Goal: Information Seeking & Learning: Learn about a topic

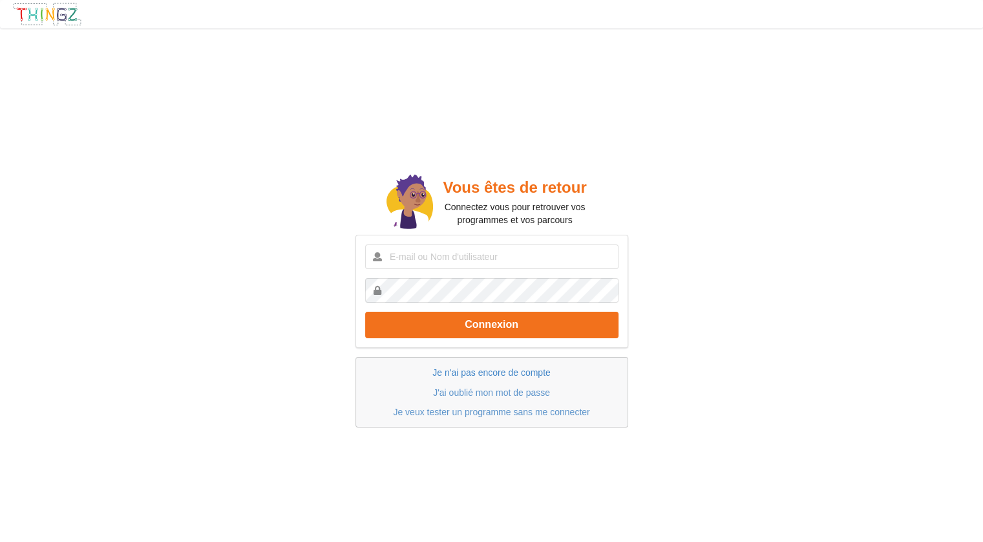
click at [509, 367] on link "Je n'ai pas encore de compte" at bounding box center [491, 372] width 118 height 10
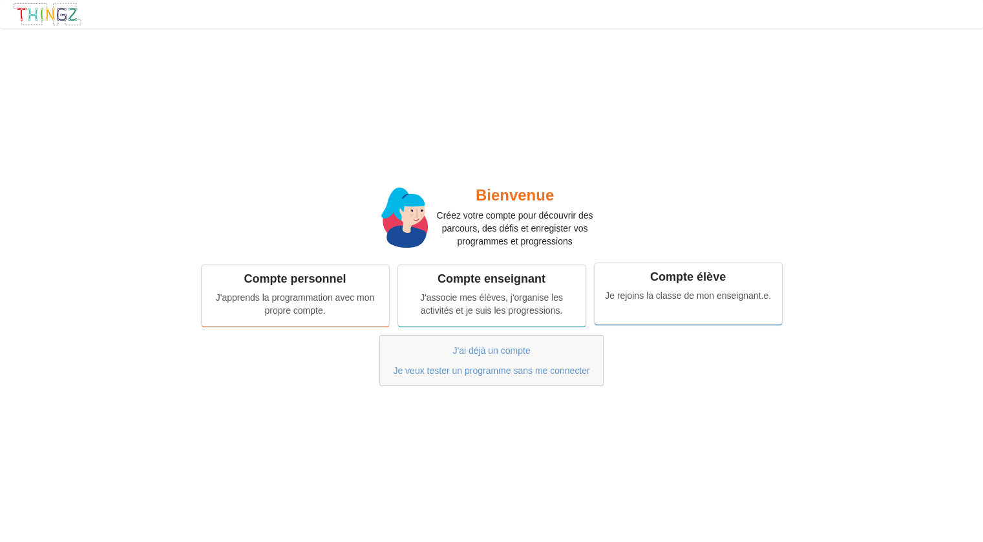
click at [726, 294] on div "Je rejoins la classe de mon enseignant.e." at bounding box center [688, 295] width 169 height 13
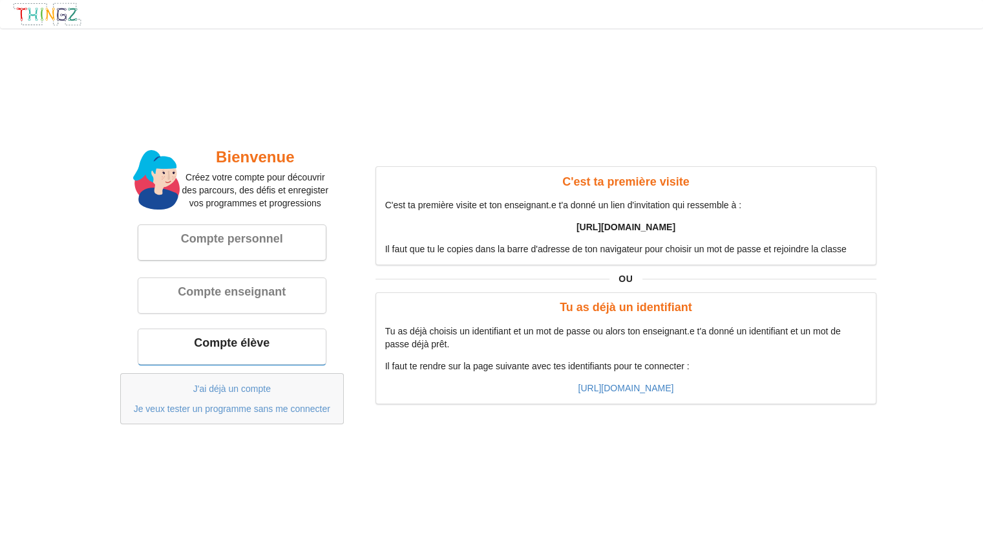
click at [195, 254] on div "Compte personnel" at bounding box center [231, 242] width 187 height 35
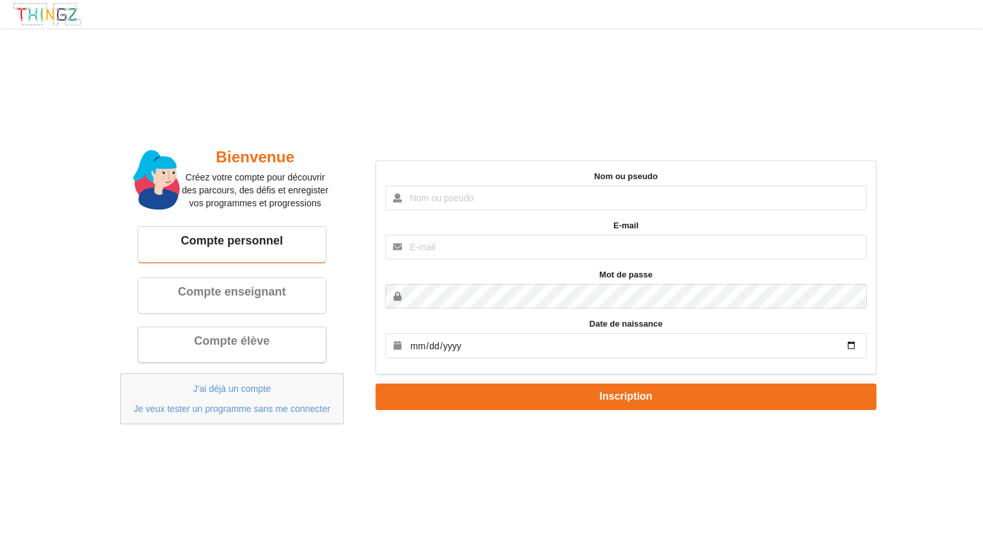
click at [186, 348] on div "Compte élève" at bounding box center [231, 340] width 169 height 15
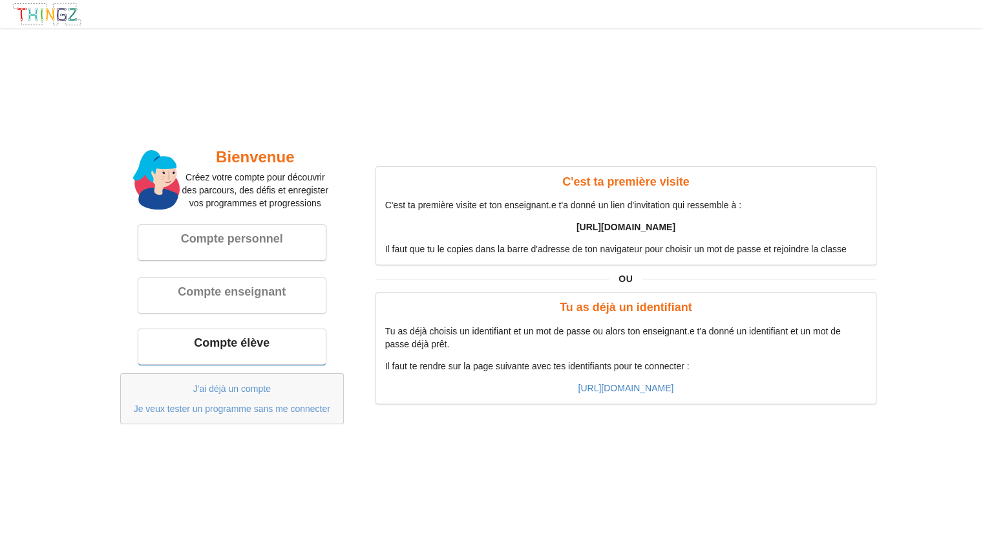
click at [180, 257] on div "Compte personnel" at bounding box center [231, 242] width 187 height 35
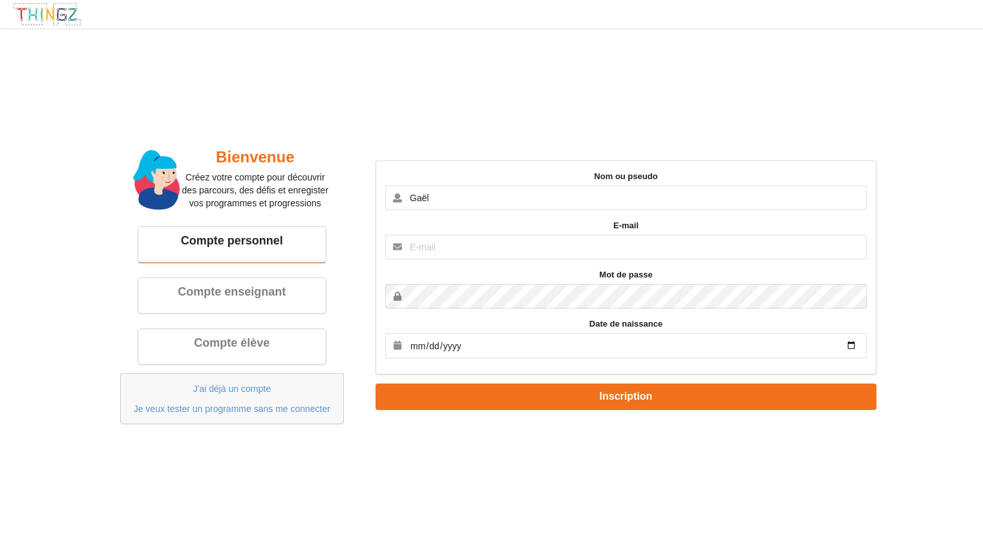
type input "Gaël"
click at [447, 242] on input "text" at bounding box center [625, 247] width 481 height 25
type input "[EMAIL_ADDRESS][DOMAIN_NAME]"
click at [626, 338] on input "date" at bounding box center [625, 345] width 481 height 25
type input "2009-09-30"
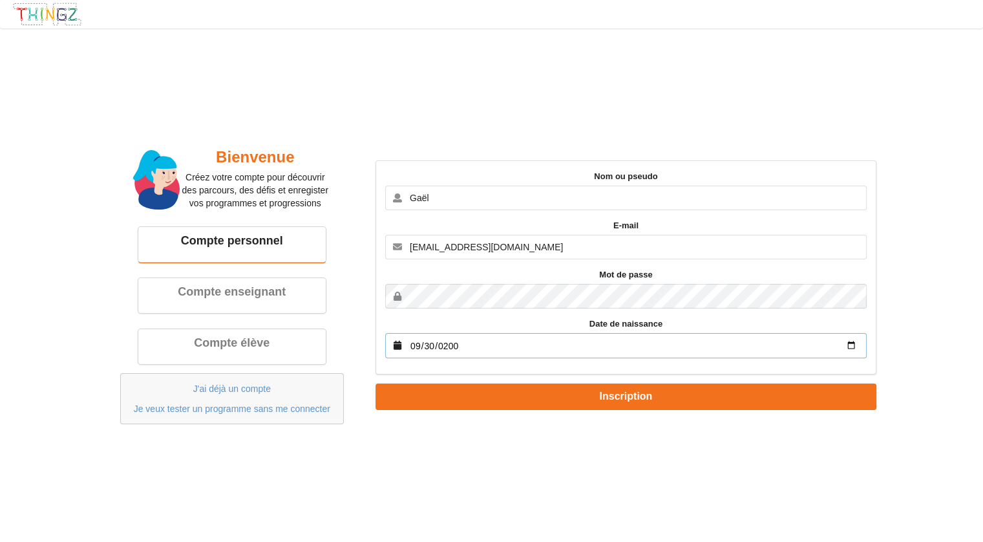
click at [549, 354] on input "2009-09-30" at bounding box center [625, 345] width 481 height 25
click at [540, 350] on input "2009-09-30" at bounding box center [625, 345] width 481 height 25
click at [530, 343] on input "2009-09-30" at bounding box center [625, 345] width 481 height 25
click at [507, 324] on label "Date de naissance" at bounding box center [625, 323] width 481 height 13
click at [452, 195] on input "Gaël" at bounding box center [625, 197] width 481 height 25
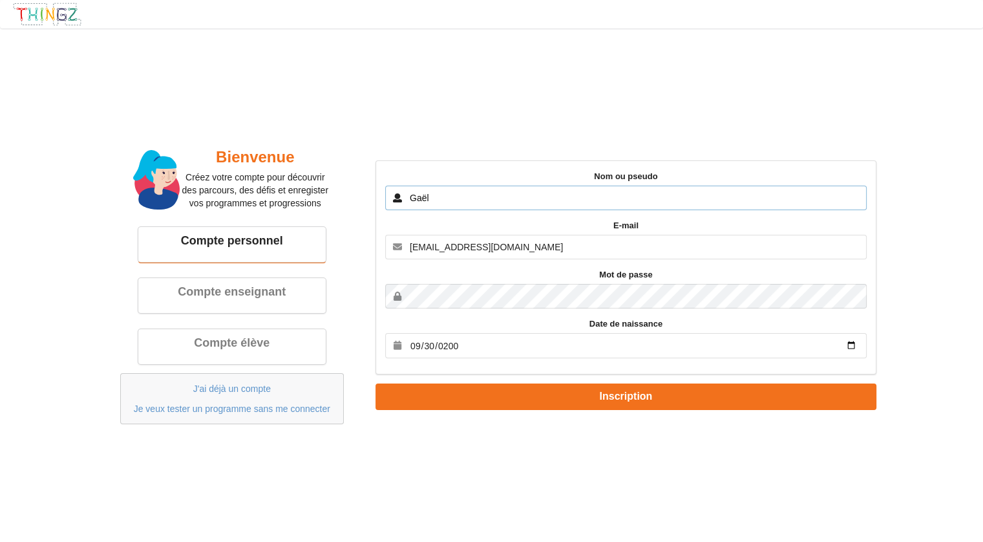
click at [440, 193] on input "Gaël" at bounding box center [625, 197] width 481 height 25
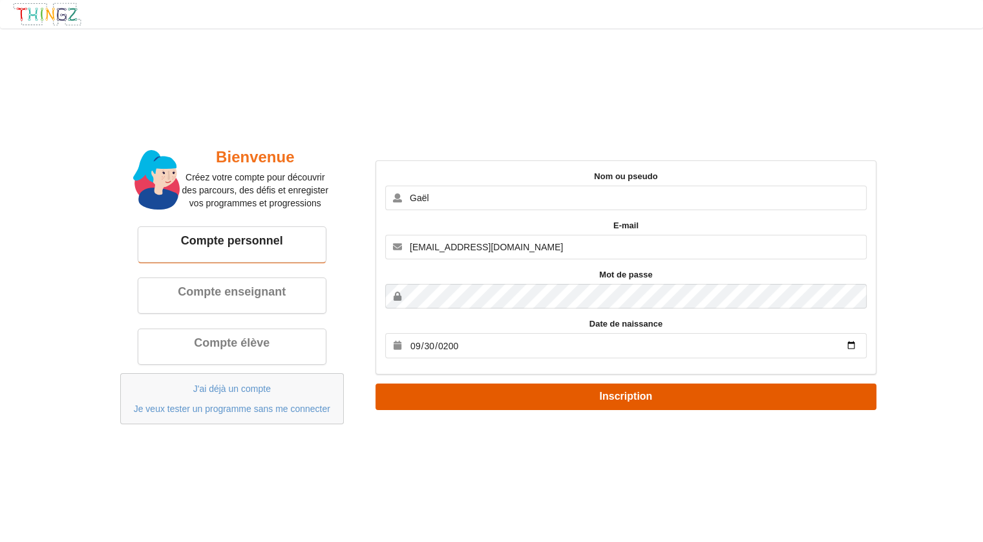
click at [479, 384] on button "Inscription" at bounding box center [625, 396] width 501 height 26
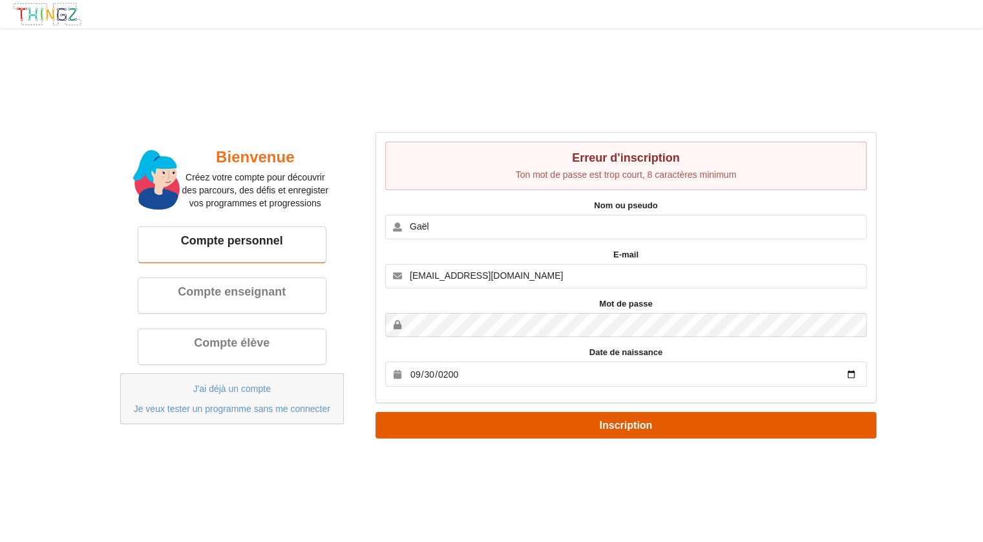
click at [555, 433] on button "Inscription" at bounding box center [625, 425] width 501 height 26
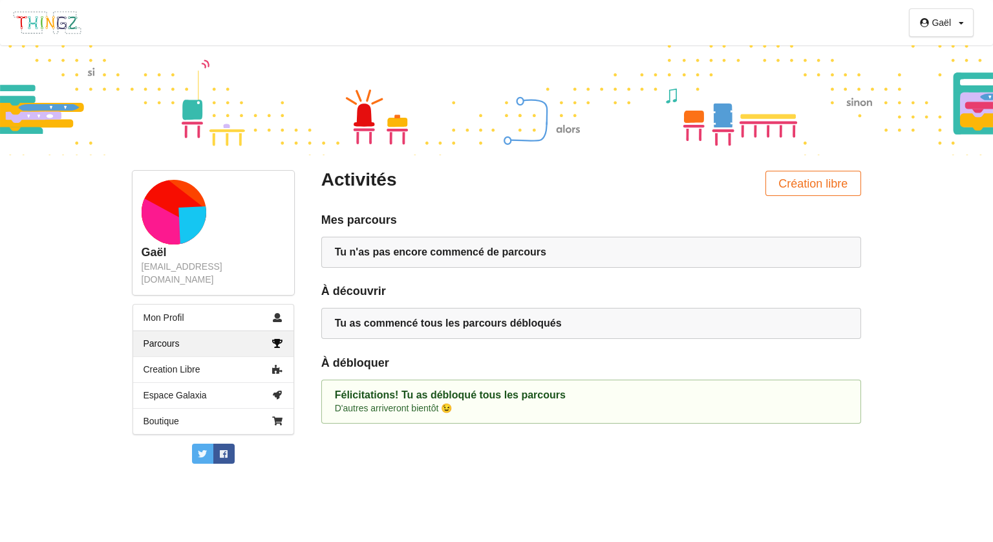
click at [487, 196] on div "Activités Création libre" at bounding box center [591, 183] width 558 height 43
click at [545, 123] on div at bounding box center [496, 100] width 993 height 110
click at [256, 264] on div "[EMAIL_ADDRESS][DOMAIN_NAME]" at bounding box center [213, 273] width 143 height 26
click at [207, 310] on link "Mon Profil" at bounding box center [213, 317] width 160 height 26
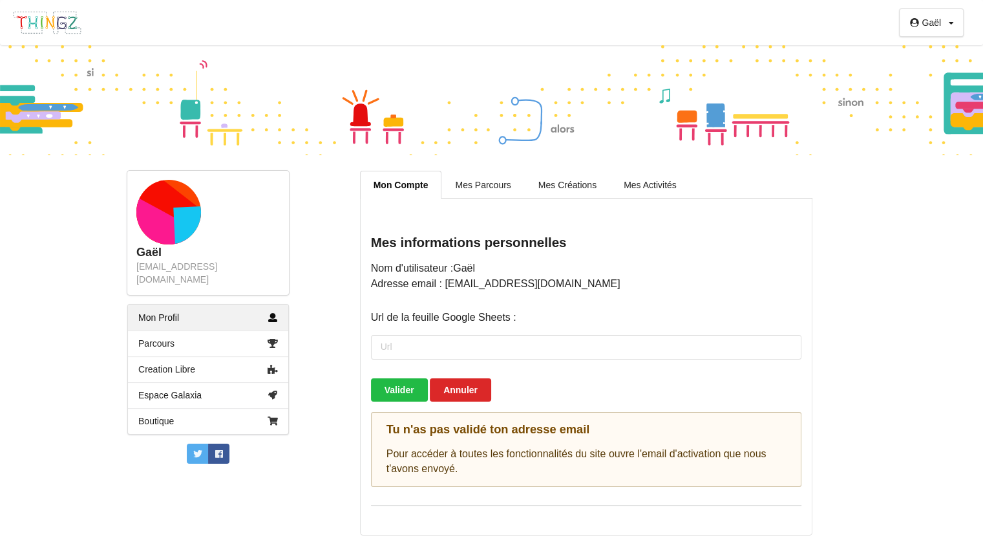
scroll to position [1, 0]
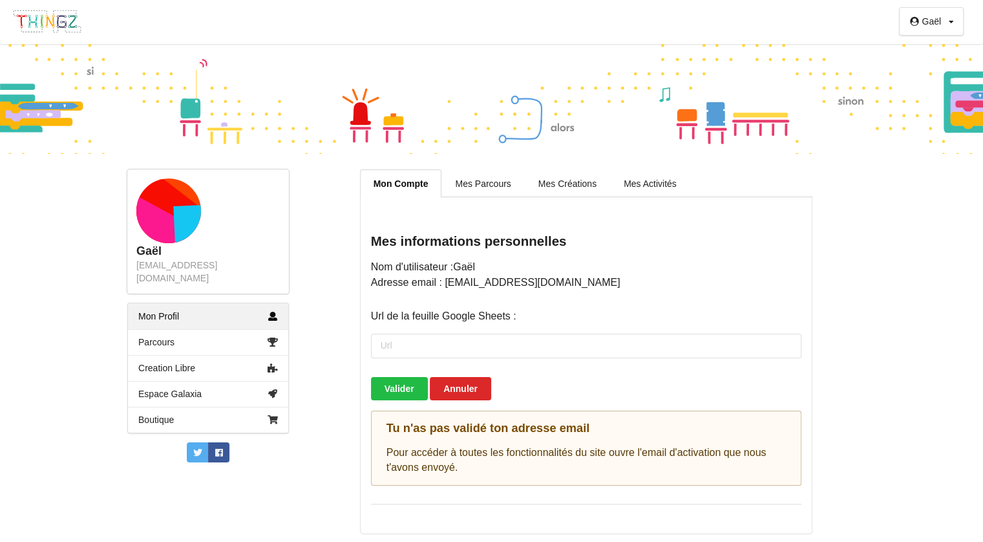
click at [207, 261] on div "[EMAIL_ADDRESS][DOMAIN_NAME]" at bounding box center [207, 272] width 143 height 26
click at [171, 209] on rect at bounding box center [160, 217] width 90 height 90
click at [174, 381] on link "Espace Galaxia" at bounding box center [208, 394] width 160 height 26
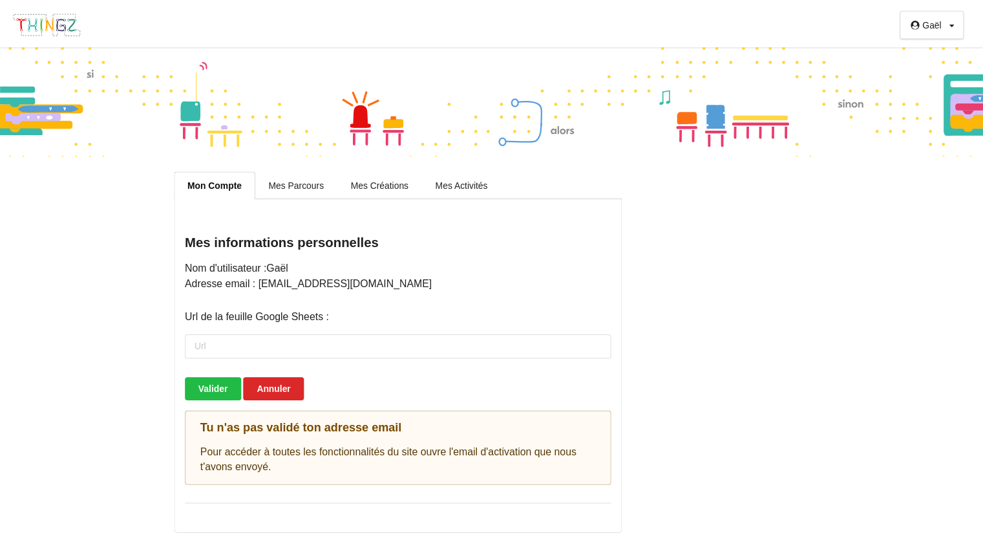
scroll to position [1, 0]
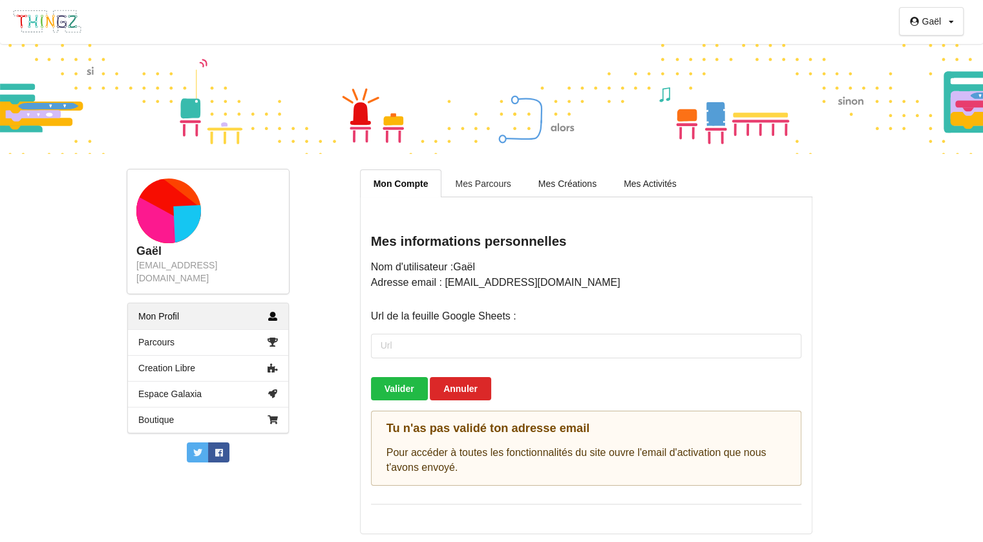
click at [496, 182] on link "Mes Parcours" at bounding box center [482, 182] width 83 height 27
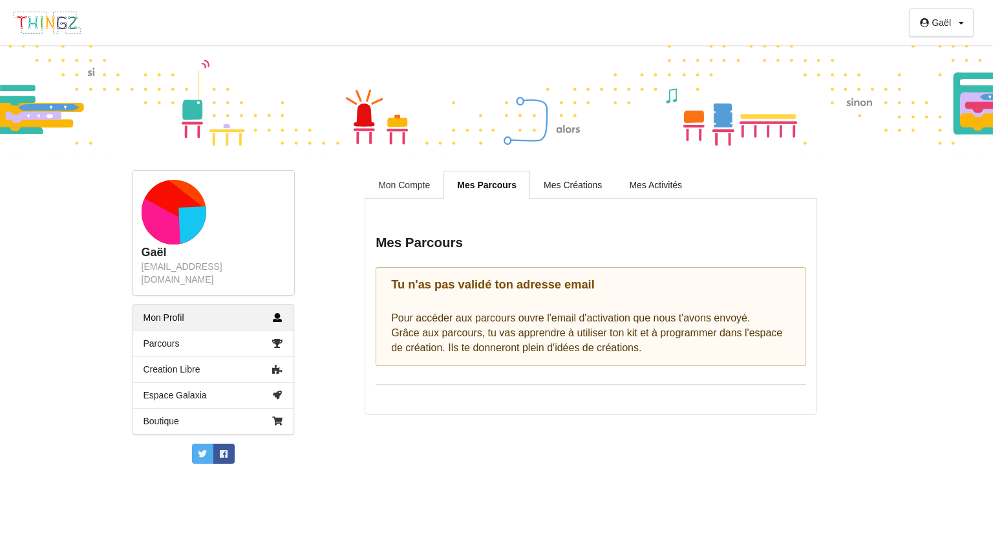
click at [414, 182] on link "Mon Compte" at bounding box center [403, 184] width 79 height 27
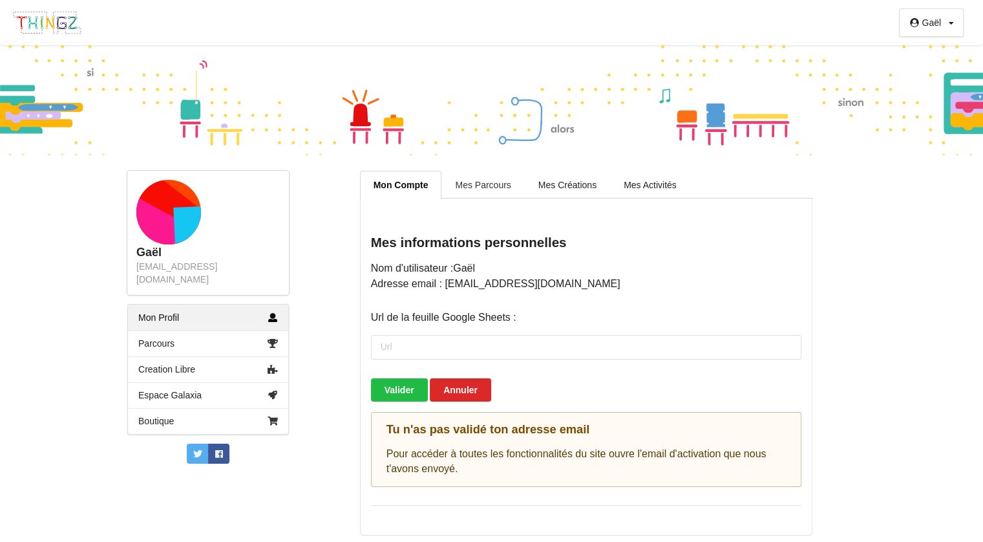
click at [454, 197] on link "Mes Parcours" at bounding box center [482, 184] width 83 height 27
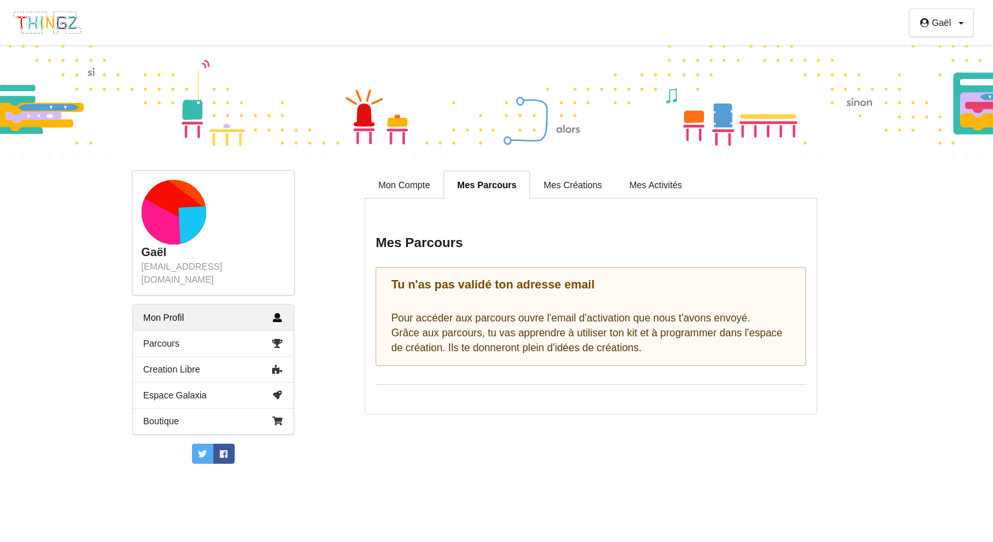
click at [430, 135] on div at bounding box center [496, 100] width 993 height 110
click at [414, 183] on link "Mon Compte" at bounding box center [403, 184] width 79 height 27
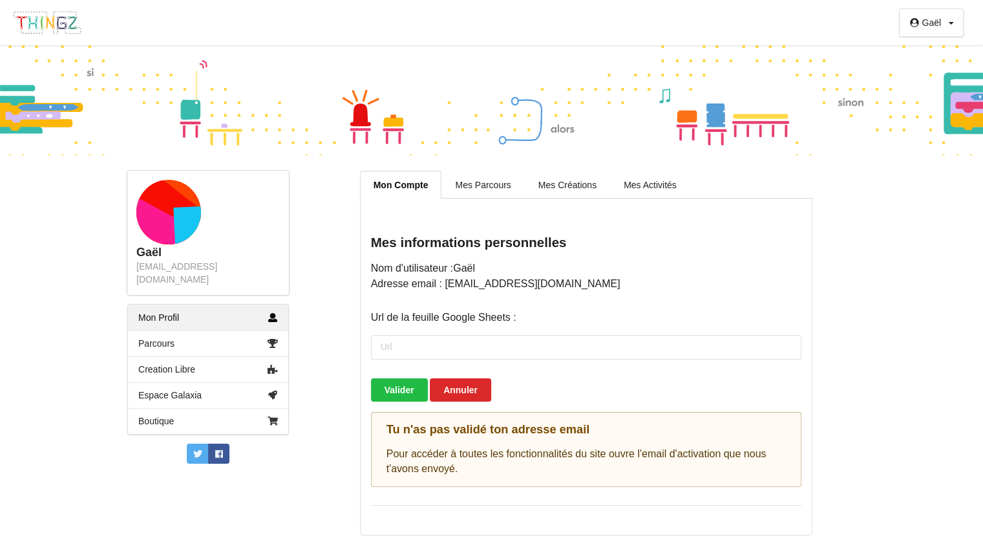
click at [414, 183] on link "Mon Compte" at bounding box center [401, 185] width 82 height 28
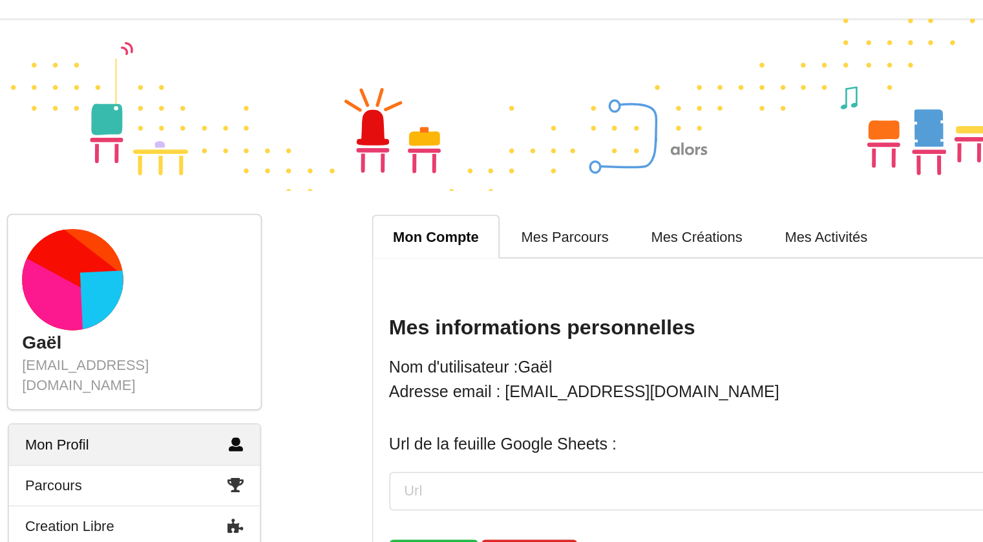
scroll to position [1, 0]
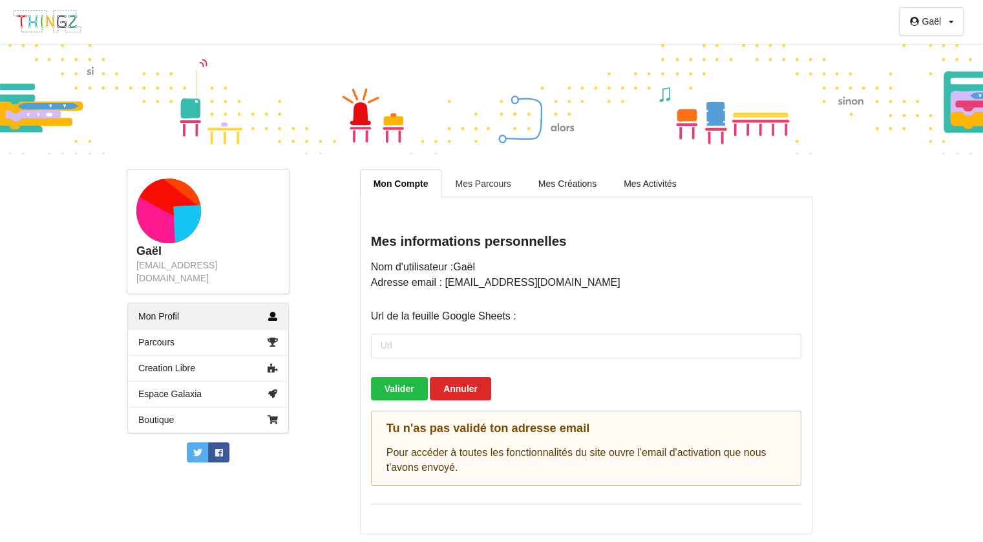
click at [489, 183] on link "Mes Parcours" at bounding box center [482, 182] width 83 height 27
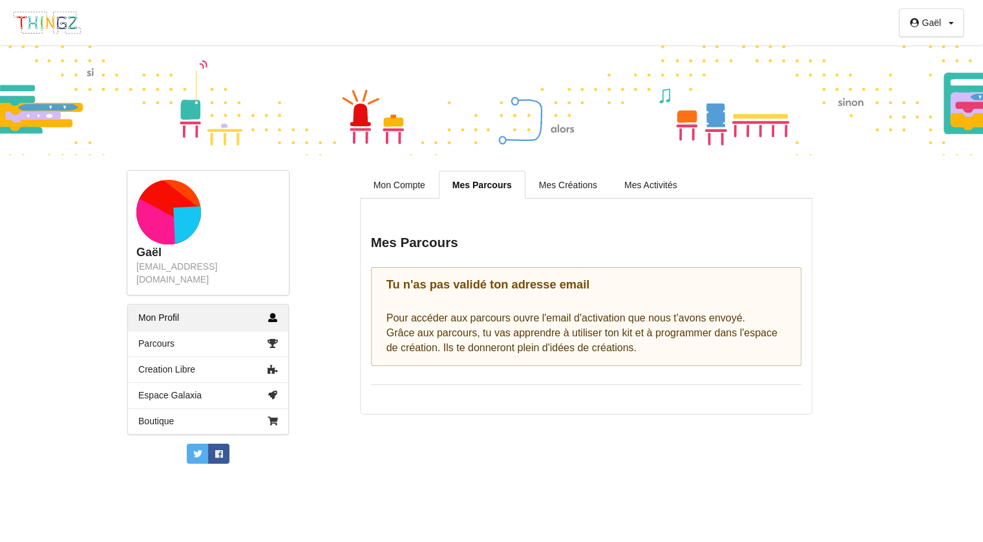
scroll to position [0, 0]
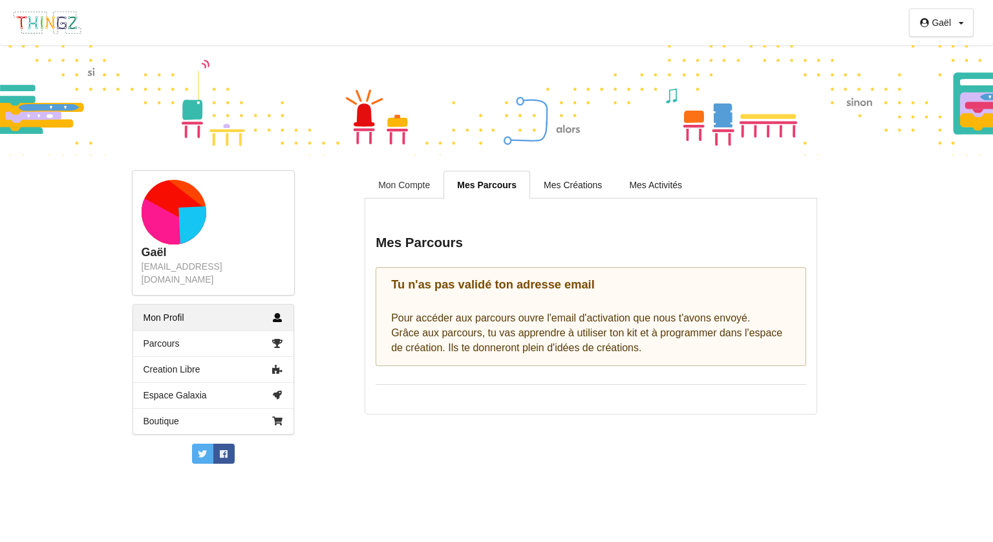
click at [426, 182] on link "Mon Compte" at bounding box center [403, 184] width 79 height 27
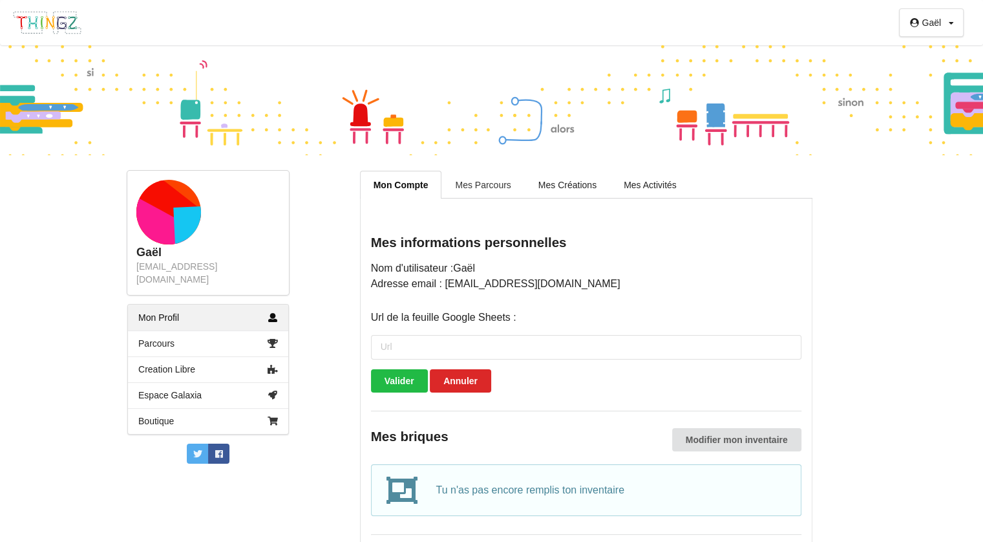
click at [457, 185] on link "Mes Parcours" at bounding box center [482, 184] width 83 height 27
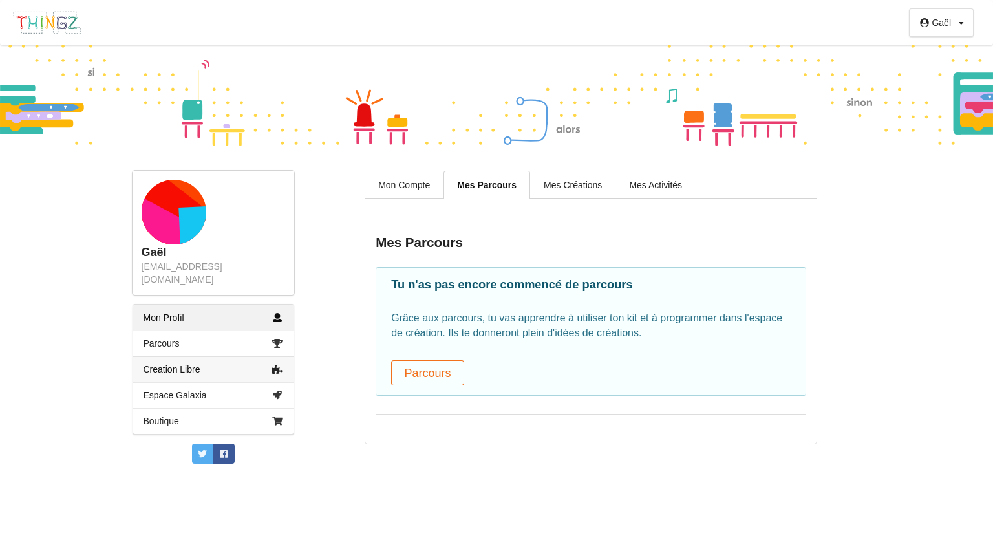
click at [238, 356] on link "Creation Libre" at bounding box center [213, 369] width 160 height 26
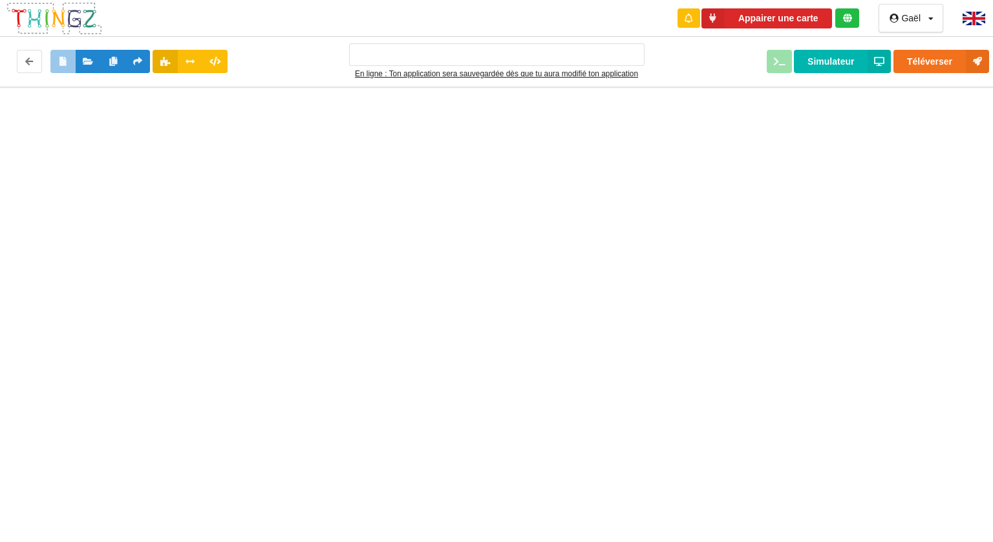
type input "Ma super application n°1"
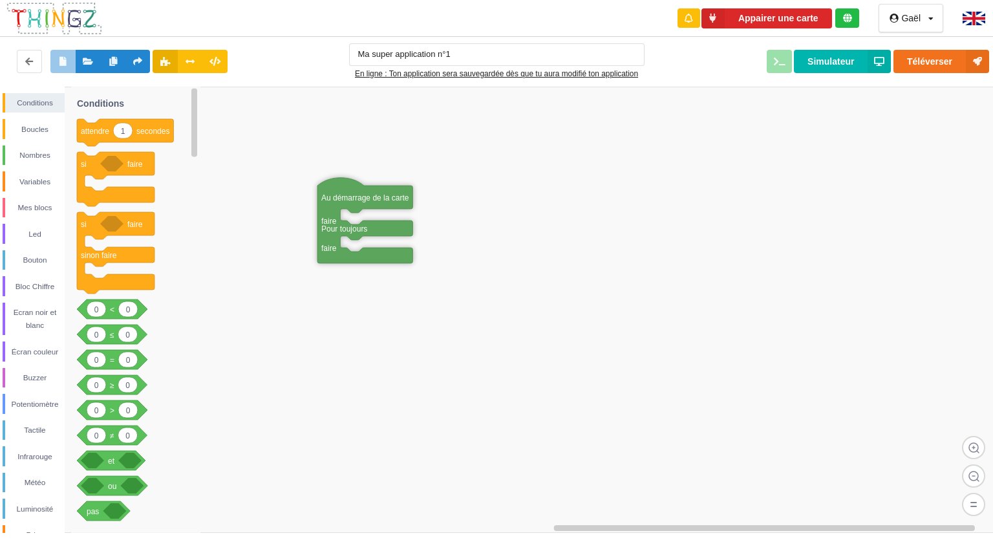
drag, startPoint x: 283, startPoint y: 116, endPoint x: 368, endPoint y: 198, distance: 118.4
click at [34, 121] on div "Boucles" at bounding box center [34, 129] width 62 height 20
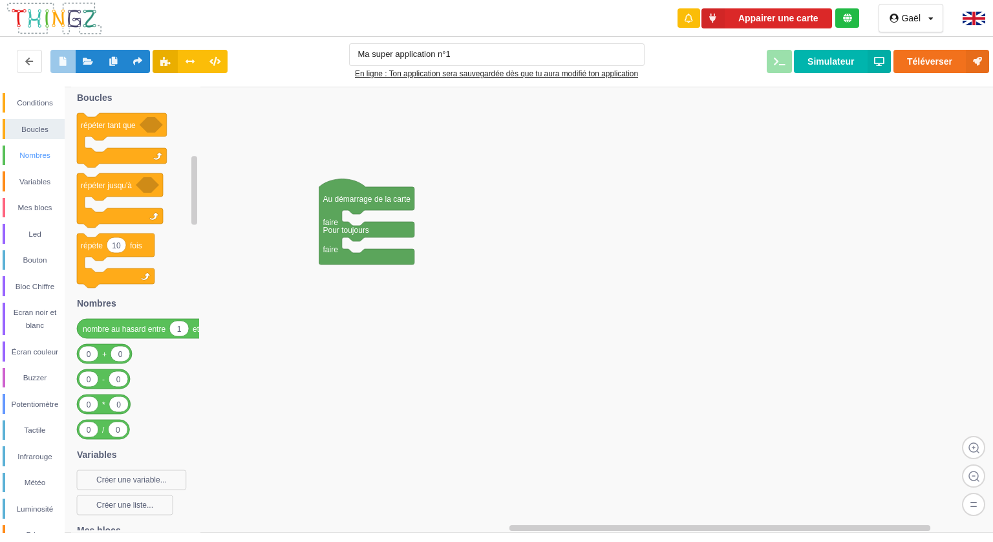
click at [32, 154] on div "Nombres" at bounding box center [34, 155] width 59 height 13
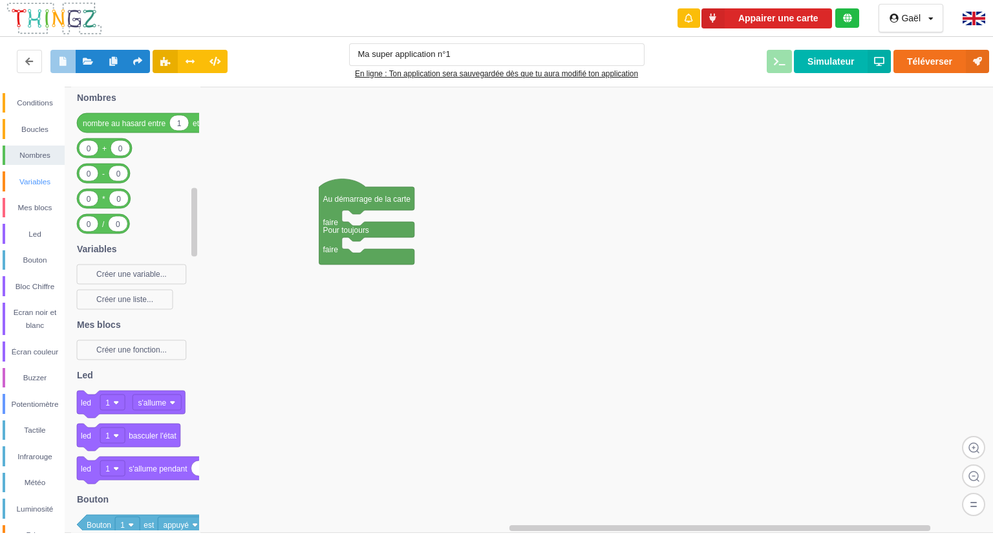
click at [30, 176] on div "Variables" at bounding box center [34, 181] width 59 height 13
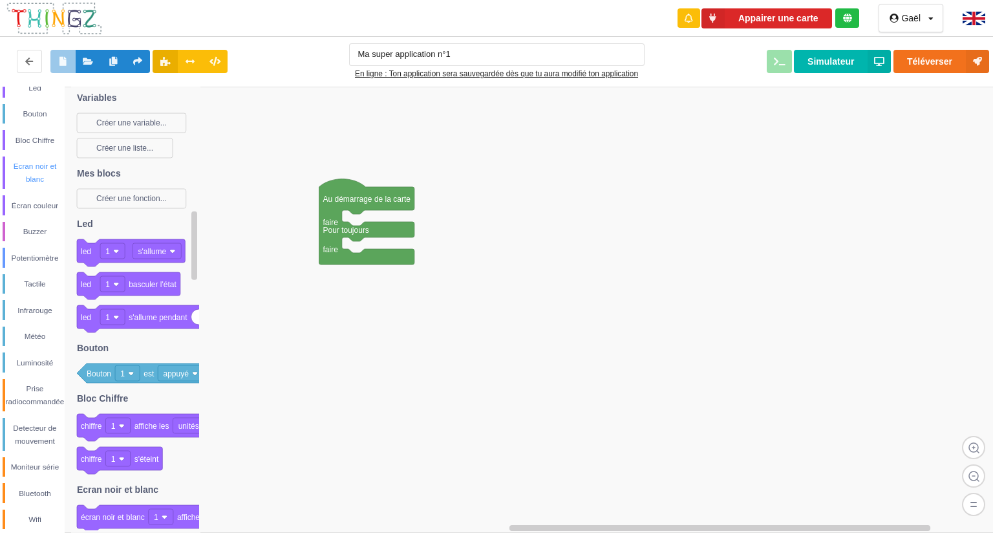
scroll to position [148, 0]
click at [41, 392] on div "Prise radiocommandée" at bounding box center [34, 393] width 59 height 26
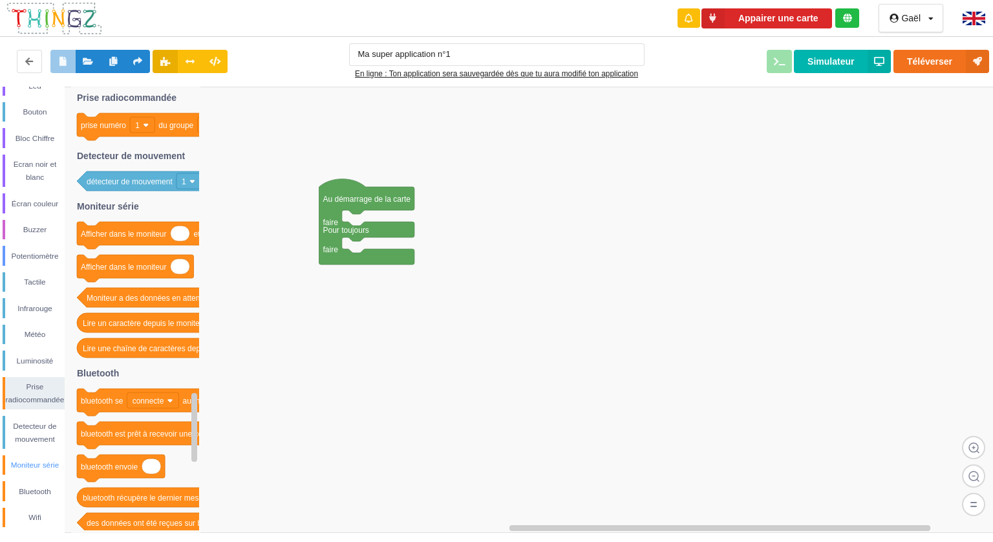
click at [31, 462] on div "Moniteur série" at bounding box center [34, 464] width 59 height 13
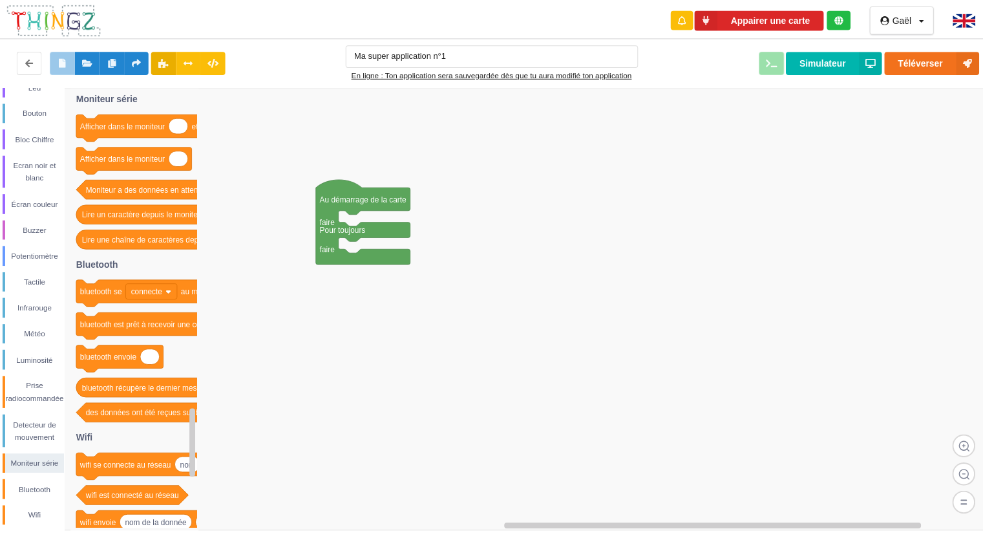
scroll to position [0, 0]
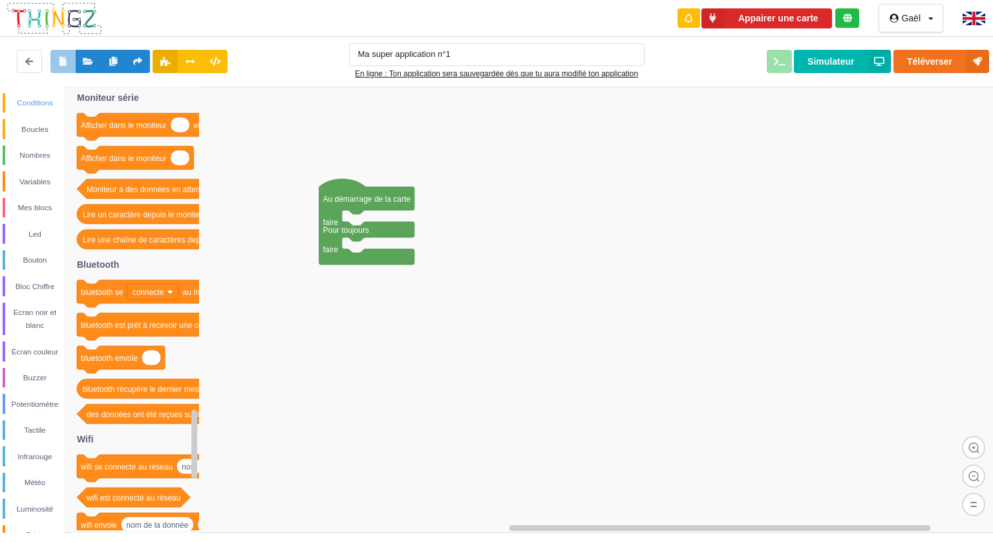
click at [38, 98] on div "Conditions" at bounding box center [34, 102] width 59 height 13
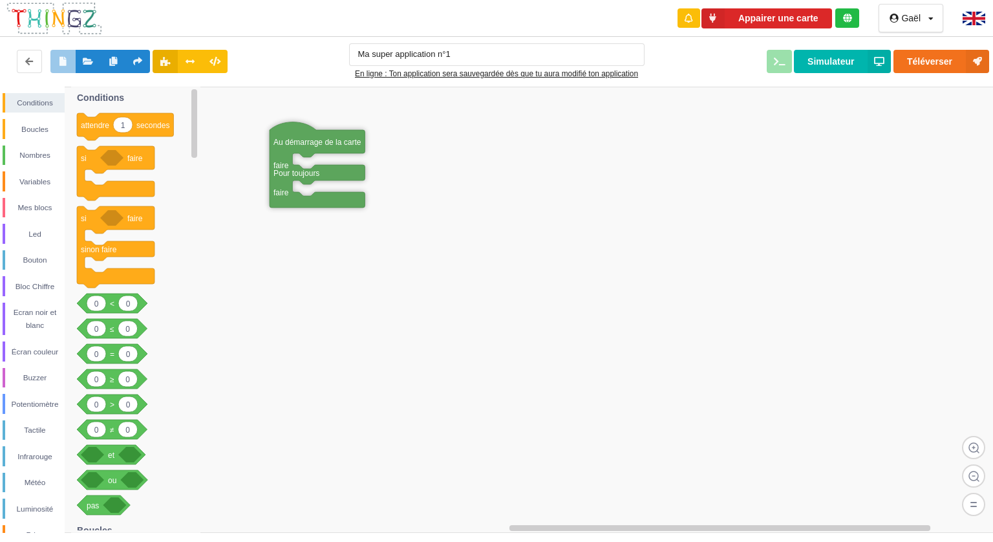
drag, startPoint x: 331, startPoint y: 193, endPoint x: 282, endPoint y: 136, distance: 75.1
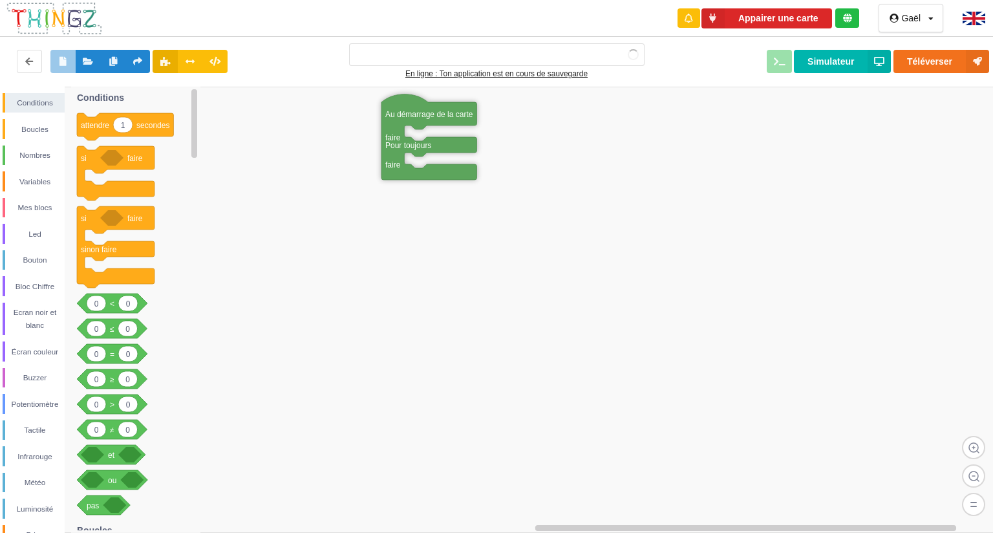
type input "Ma super application n°1"
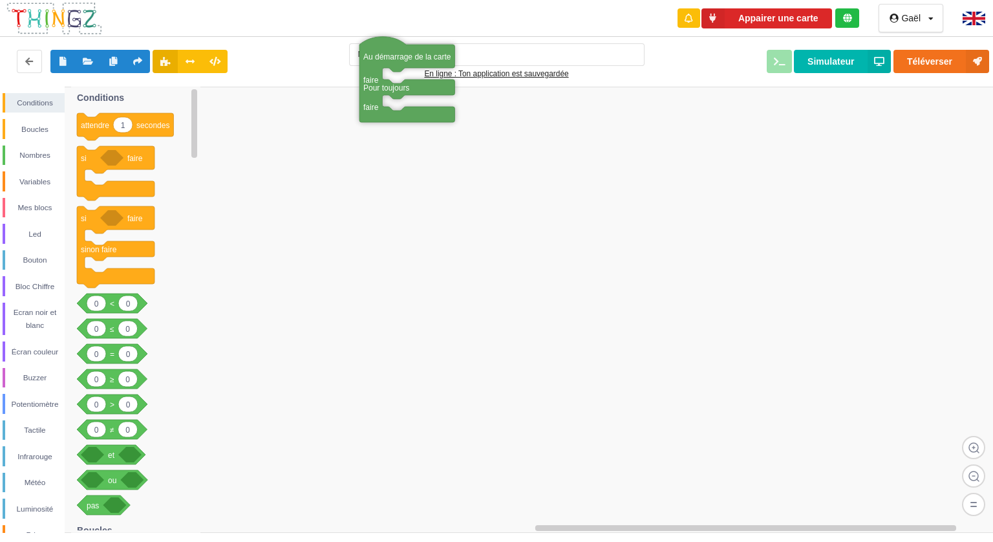
drag, startPoint x: 286, startPoint y: 142, endPoint x: 375, endPoint y: 56, distance: 123.9
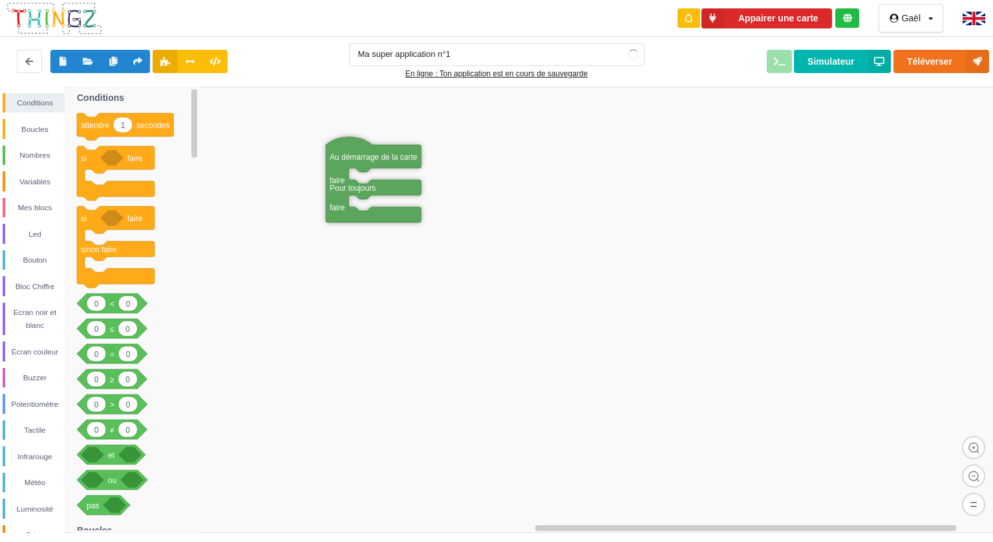
drag, startPoint x: 310, startPoint y: 182, endPoint x: 300, endPoint y: 153, distance: 31.3
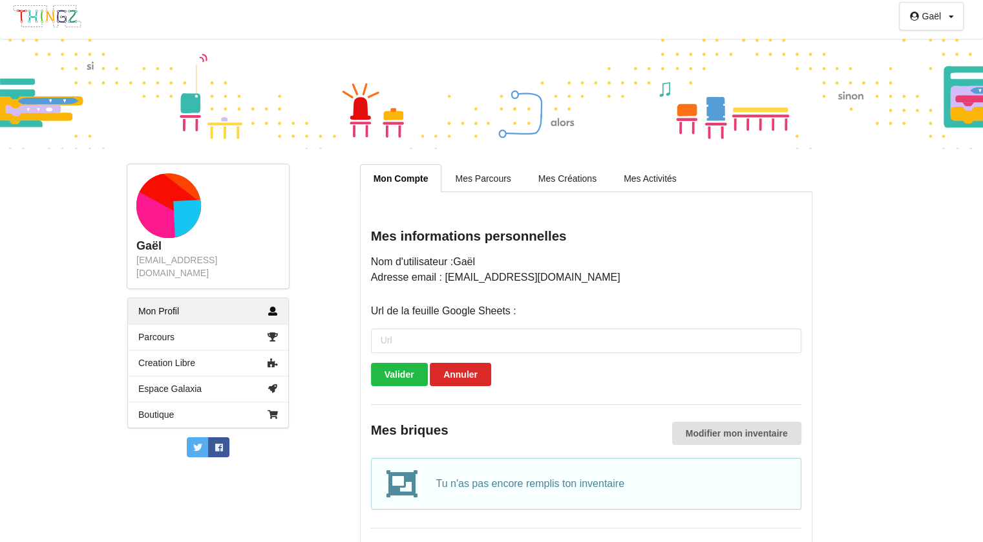
scroll to position [30, 0]
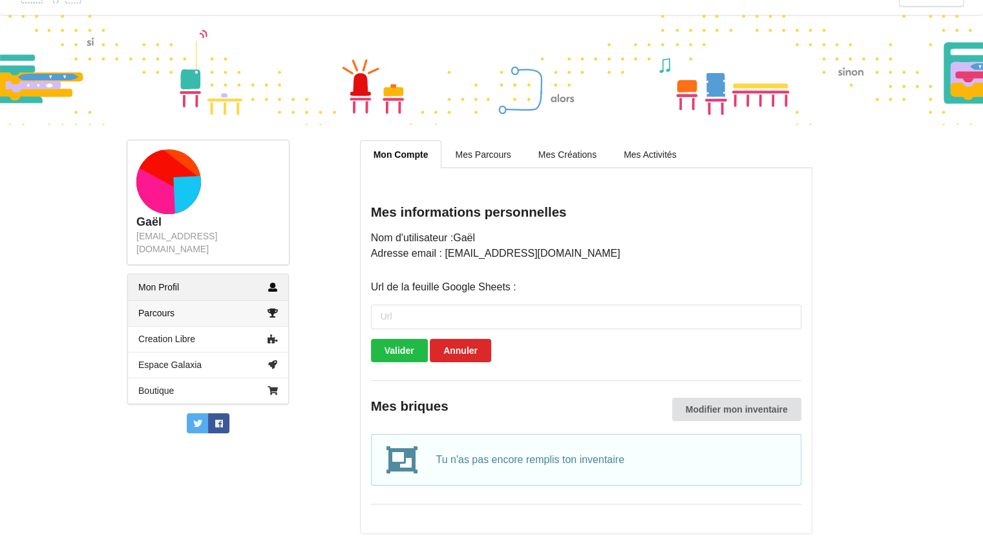
click at [185, 300] on link "Parcours" at bounding box center [208, 313] width 160 height 26
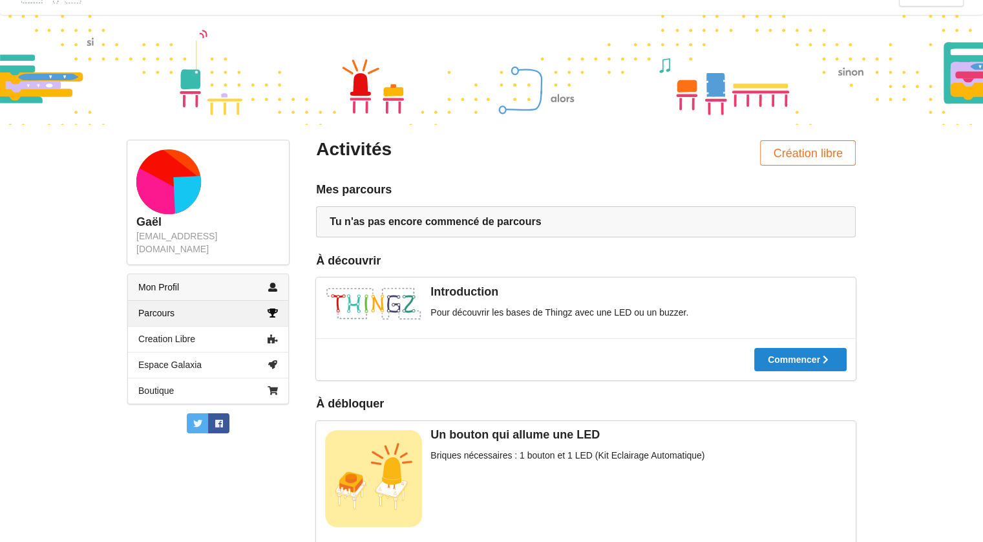
click at [163, 275] on link "Mon Profil" at bounding box center [208, 287] width 160 height 26
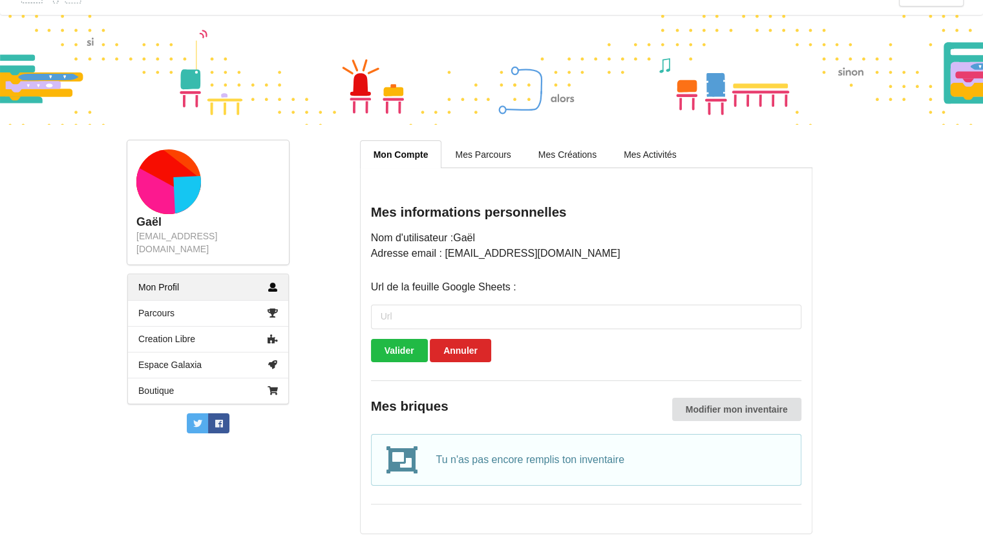
click at [483, 154] on link "Mes Parcours" at bounding box center [482, 153] width 83 height 27
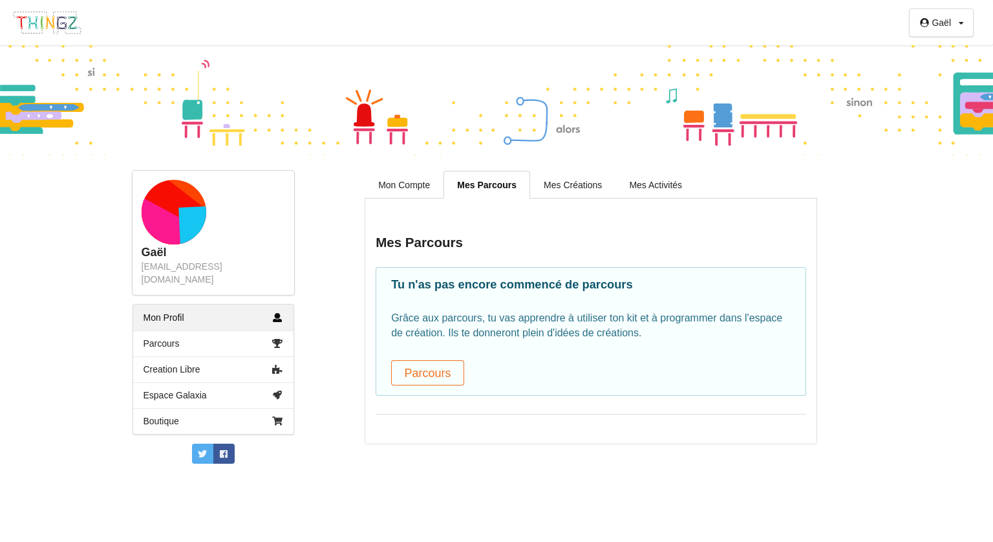
click at [381, 176] on link "Mon Compte" at bounding box center [403, 184] width 79 height 27
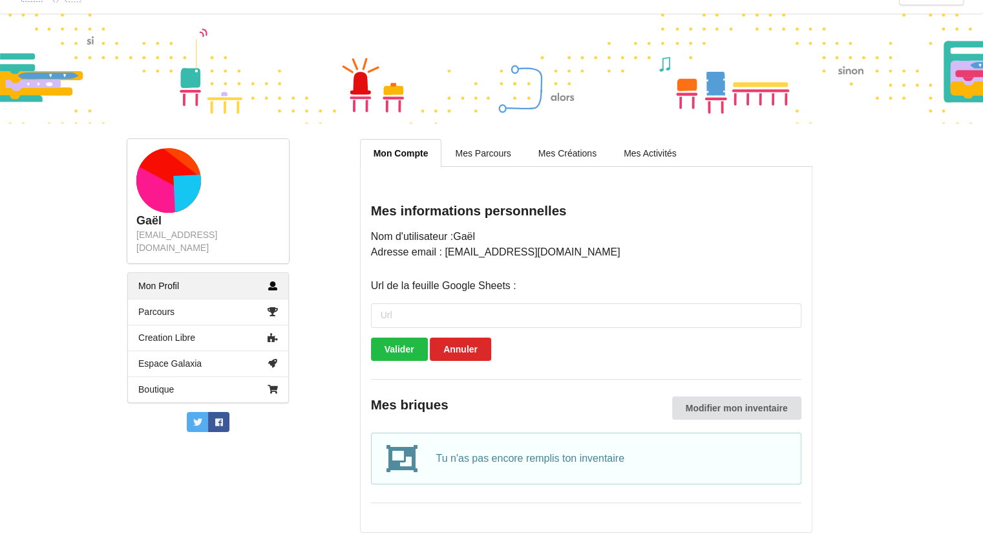
scroll to position [30, 0]
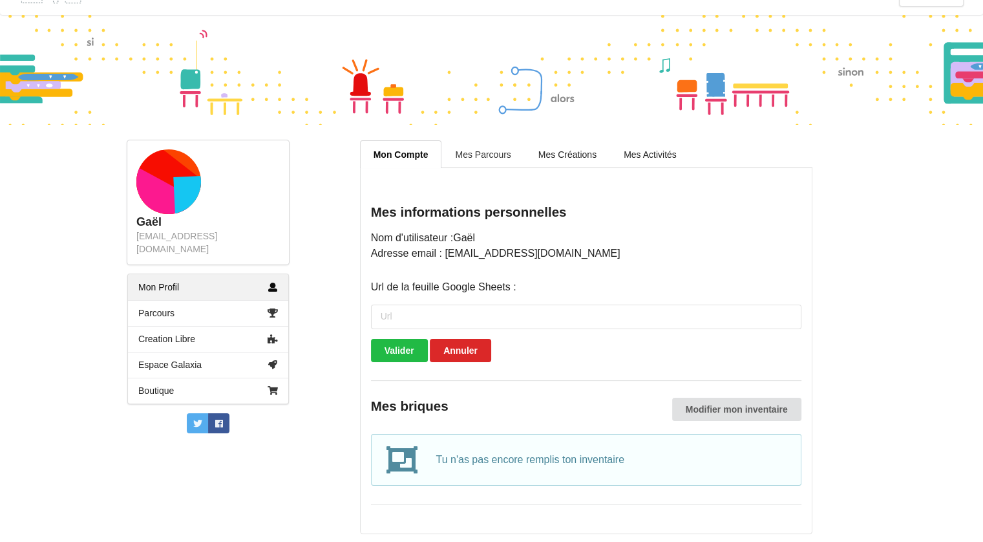
click at [501, 153] on link "Mes Parcours" at bounding box center [482, 153] width 83 height 27
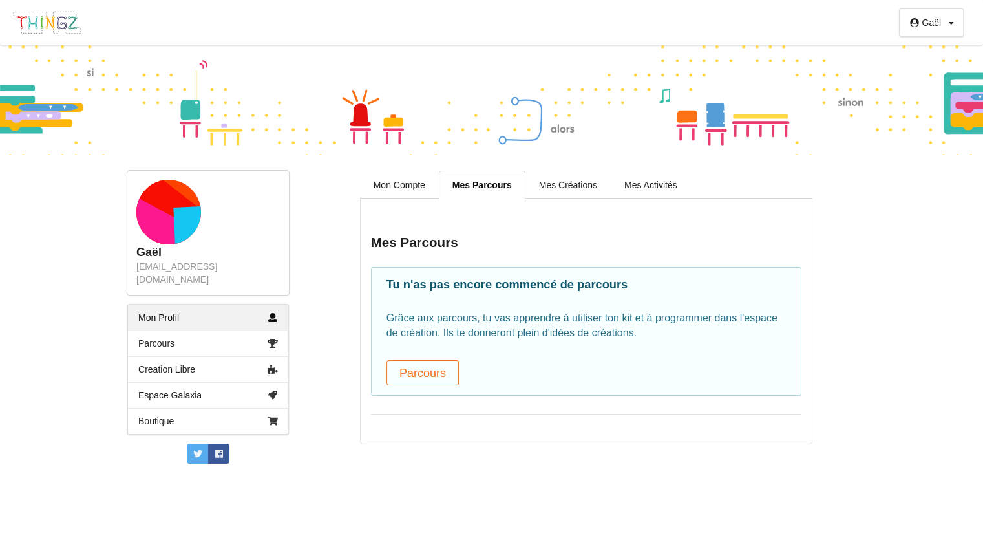
scroll to position [0, 0]
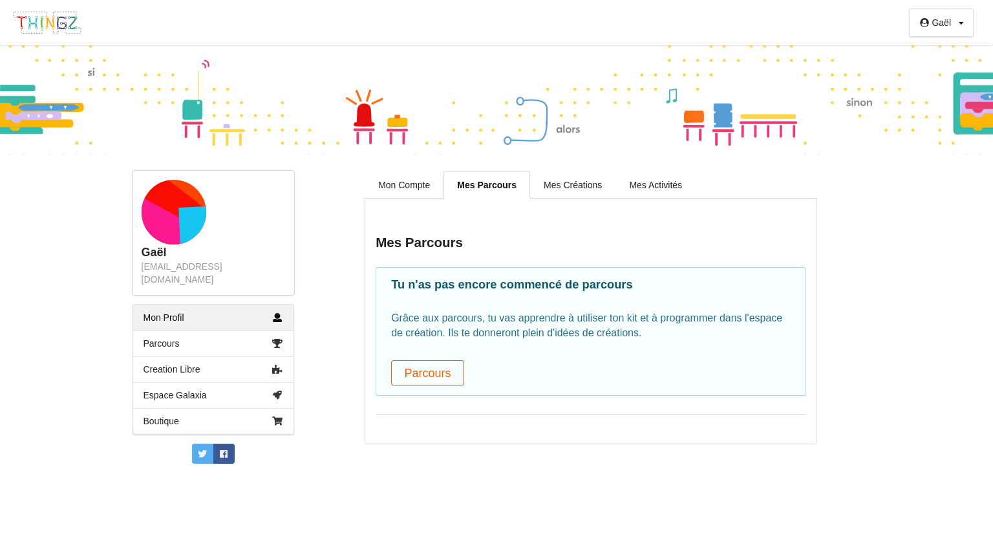
click at [408, 365] on button "Parcours" at bounding box center [427, 372] width 73 height 25
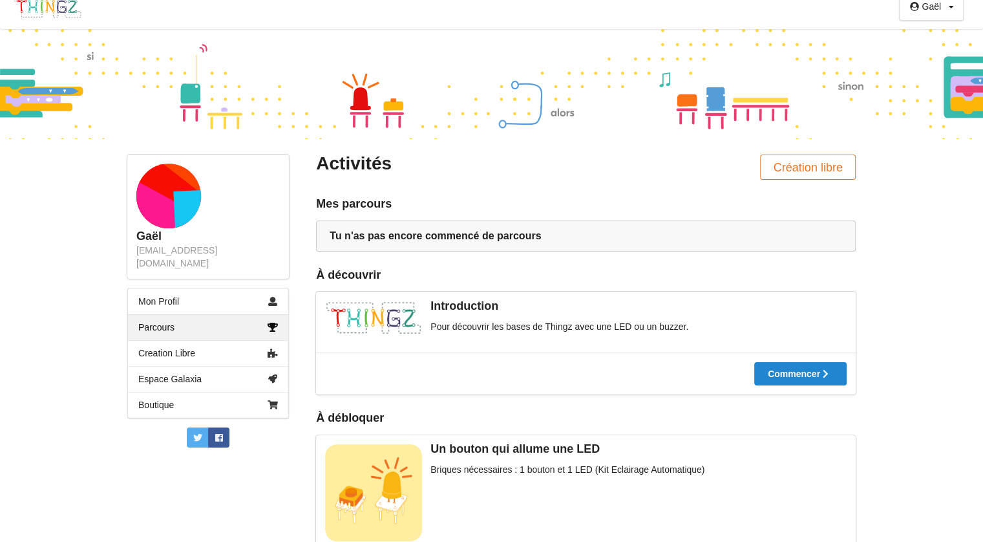
scroll to position [51, 0]
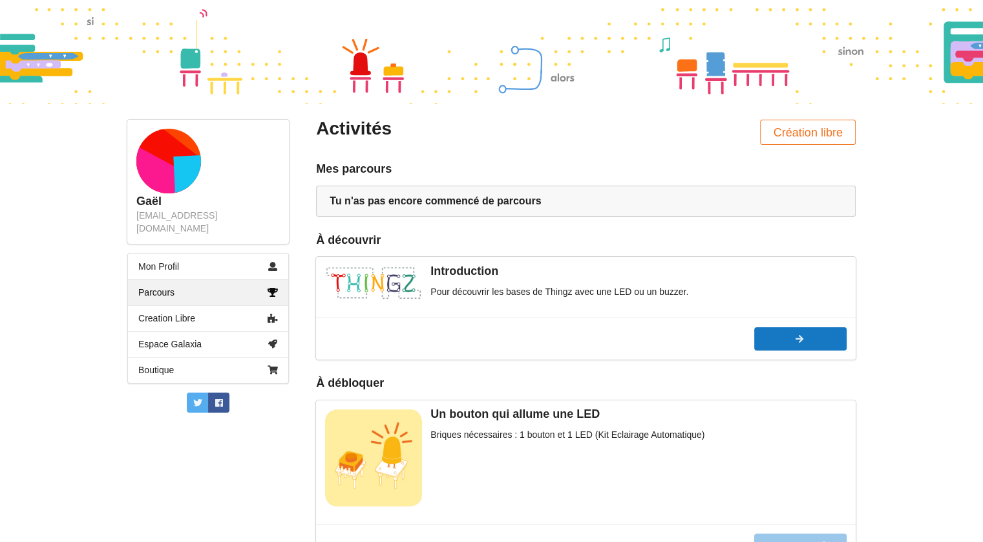
click at [673, 340] on icon at bounding box center [667, 338] width 11 height 9
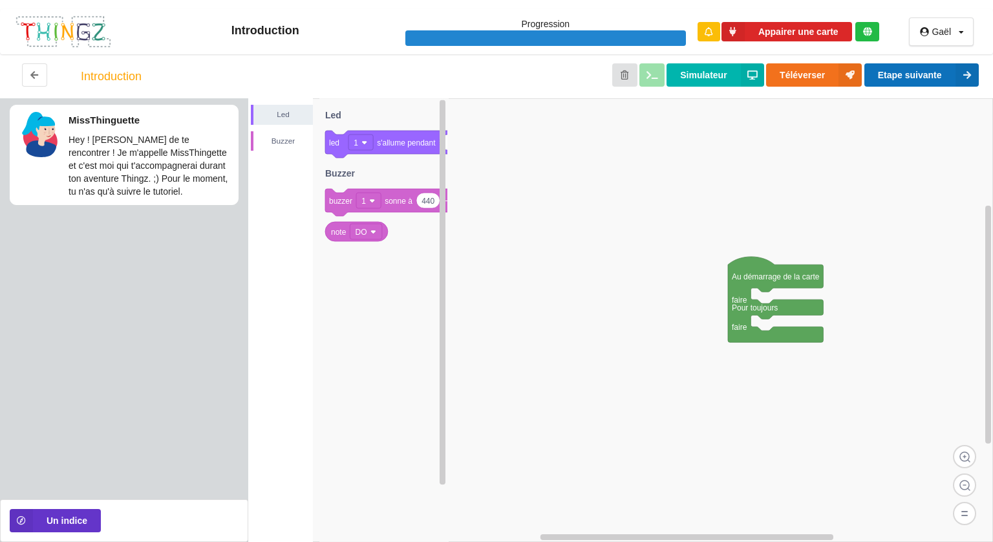
click at [957, 72] on icon at bounding box center [966, 74] width 23 height 23
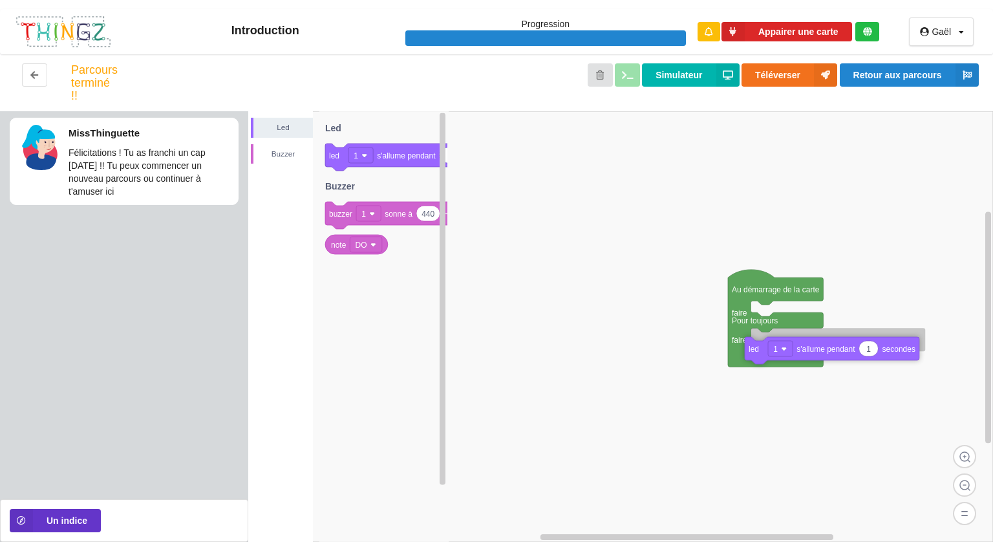
drag, startPoint x: 413, startPoint y: 155, endPoint x: 832, endPoint y: 345, distance: 460.5
click at [832, 345] on div "Led Buzzer Au démarrage de la carte faire Pour toujours faire 1 led 1 s'allume …" at bounding box center [620, 326] width 744 height 430
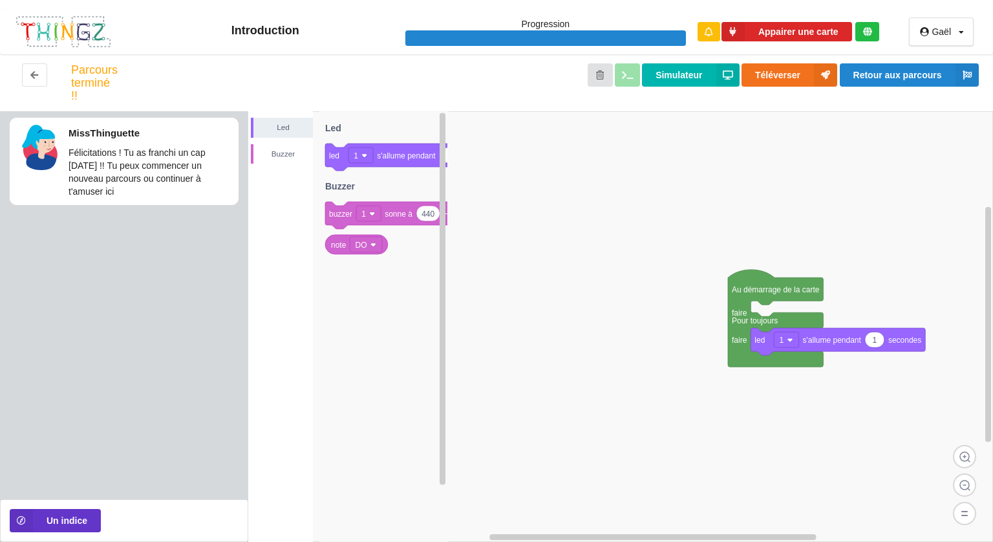
click at [593, 33] on div at bounding box center [545, 38] width 280 height 16
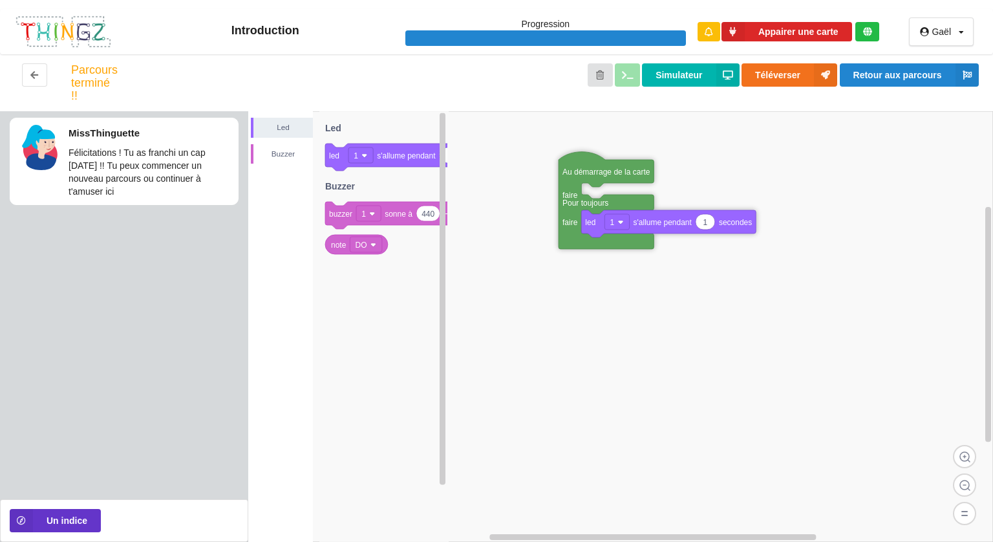
drag, startPoint x: 748, startPoint y: 281, endPoint x: 568, endPoint y: 161, distance: 216.7
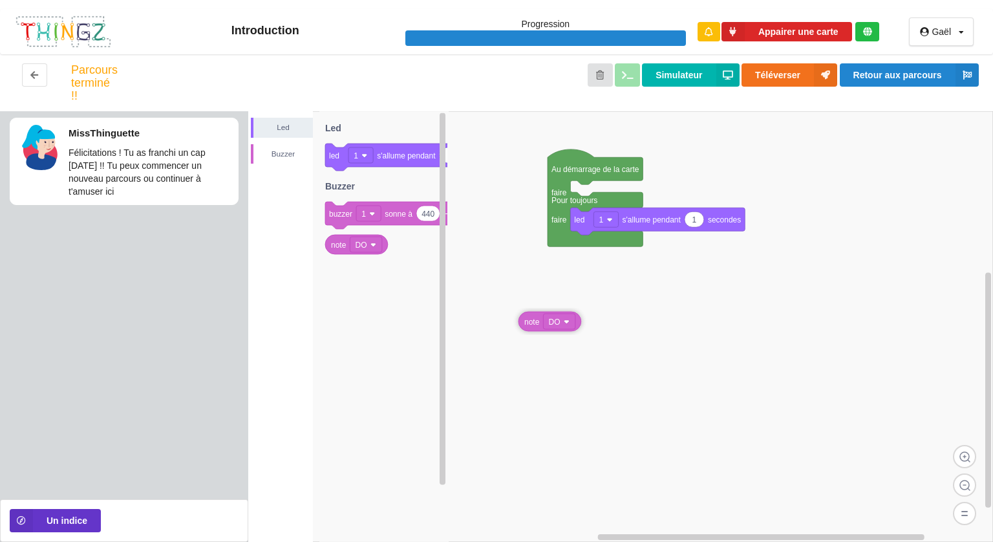
drag, startPoint x: 345, startPoint y: 244, endPoint x: 553, endPoint y: 334, distance: 226.9
click at [553, 334] on div "Led Buzzer Au démarrage de la carte faire Pour toujours faire 1 led 1 s'allume …" at bounding box center [620, 326] width 744 height 430
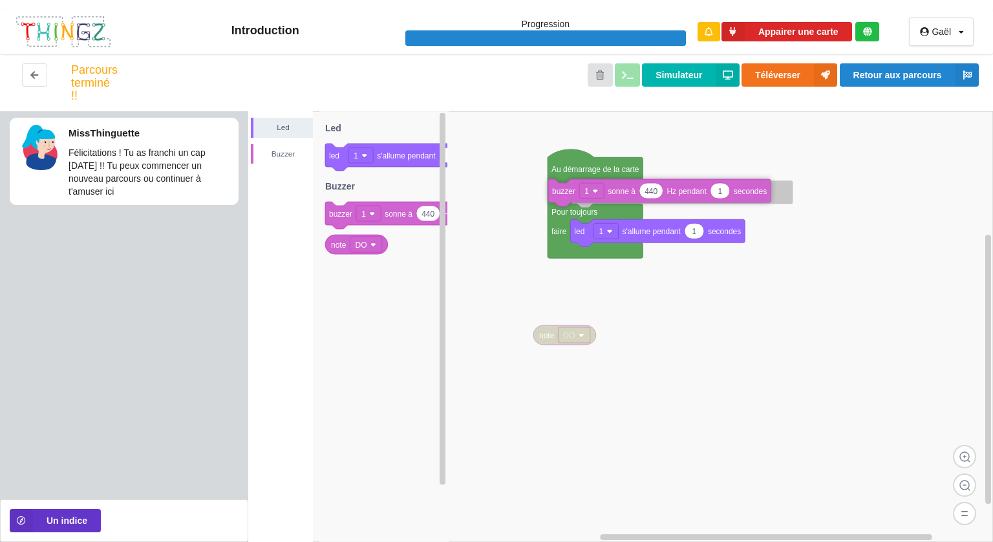
drag, startPoint x: 387, startPoint y: 213, endPoint x: 626, endPoint y: 191, distance: 239.5
click at [626, 191] on div "Led Buzzer Au démarrage de la carte faire Pour toujours faire 1 led 1 s'allume …" at bounding box center [620, 326] width 744 height 430
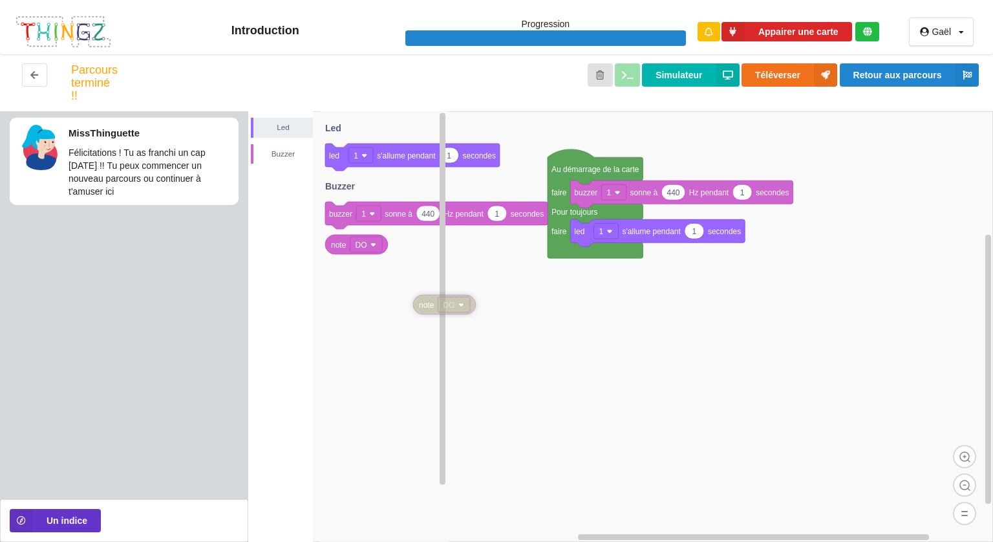
drag, startPoint x: 545, startPoint y: 335, endPoint x: 347, endPoint y: 256, distance: 213.1
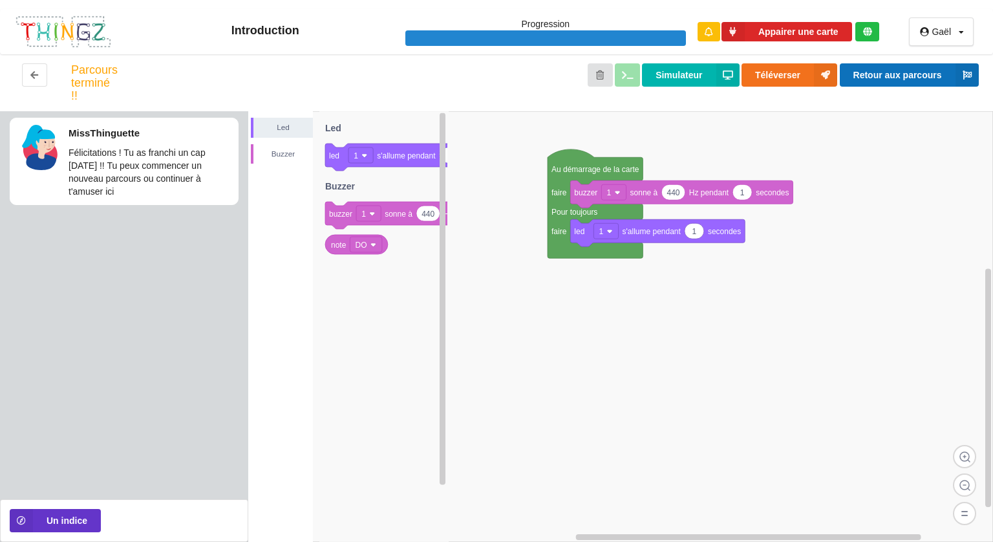
click at [874, 78] on button "Retour aux parcours" at bounding box center [909, 74] width 139 height 23
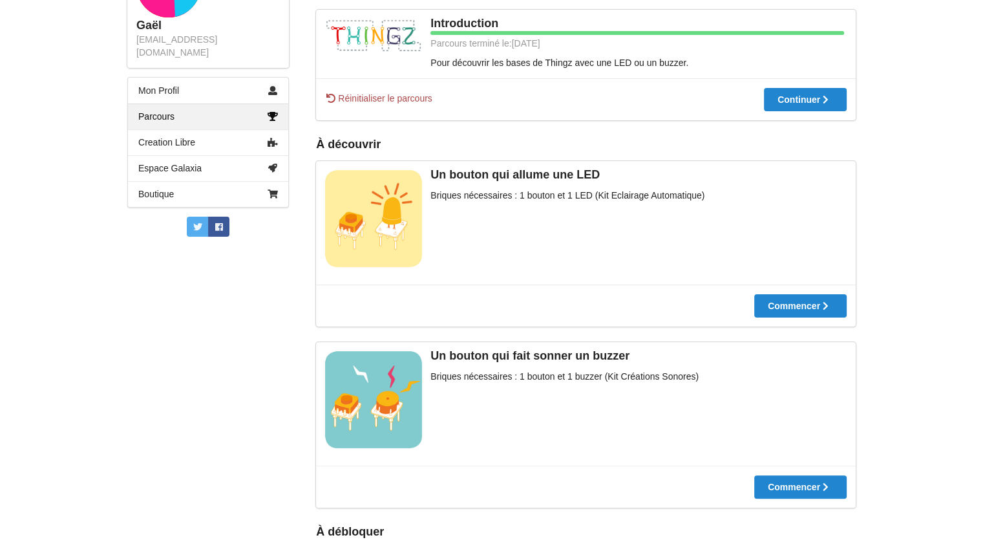
scroll to position [226, 0]
click at [783, 306] on div at bounding box center [800, 306] width 92 height 9
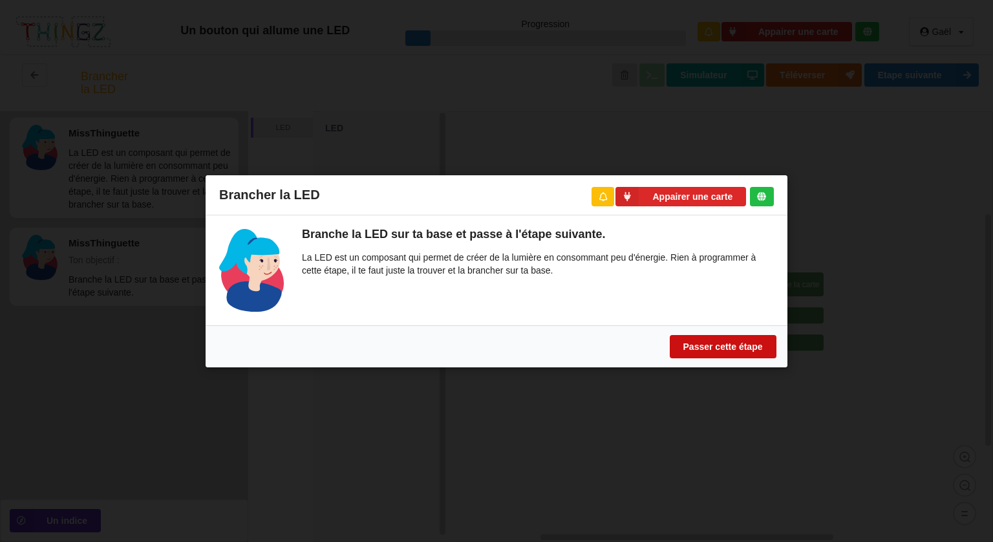
click at [710, 348] on button "Passer cette étape" at bounding box center [723, 345] width 107 height 23
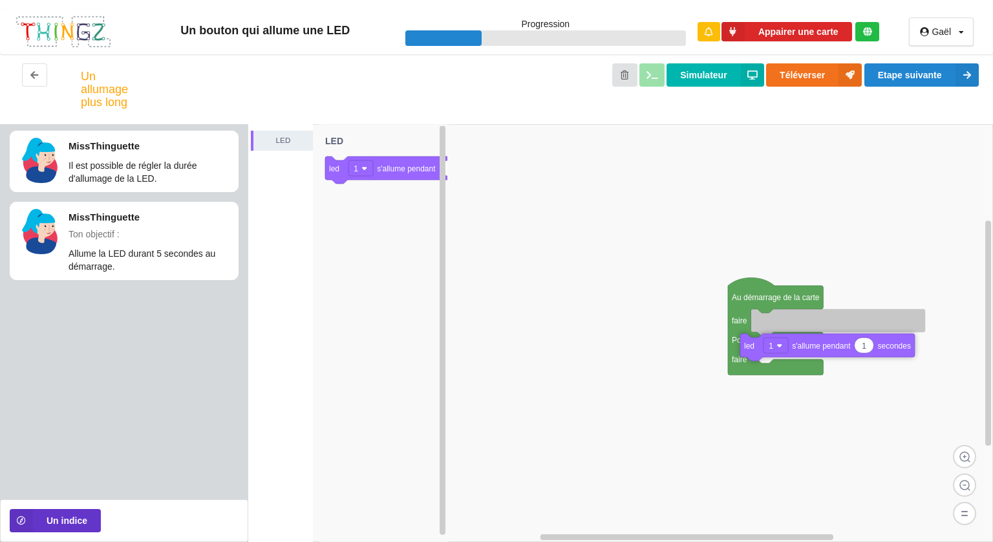
drag, startPoint x: 341, startPoint y: 176, endPoint x: 755, endPoint y: 354, distance: 450.8
click at [755, 354] on div "LED Au démarrage de la carte faire Pour toujours faire 1 led 1 s'allume pendant…" at bounding box center [620, 332] width 744 height 417
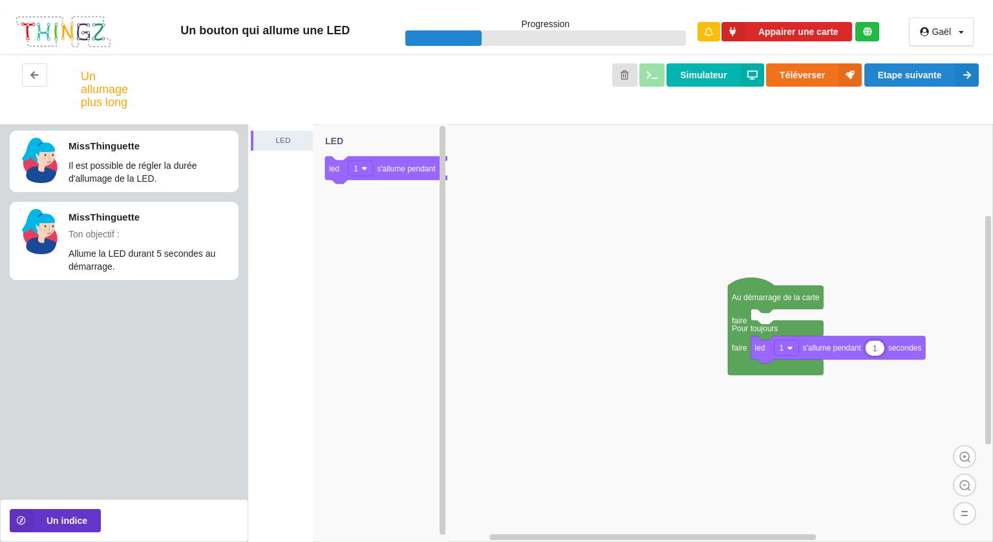
click at [876, 348] on input "1" at bounding box center [874, 348] width 19 height 15
type input "5"
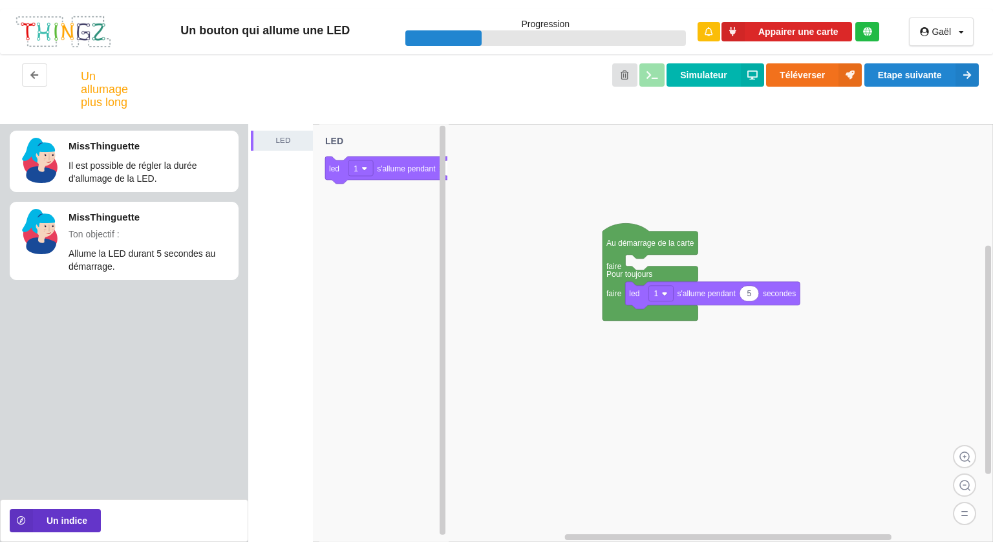
drag, startPoint x: 713, startPoint y: 307, endPoint x: 587, endPoint y: 251, distance: 138.3
click at [587, 251] on div "LED 1 led 1 s'allume pendant secondes LED Au démarrage de la carte faire Pour t…" at bounding box center [620, 332] width 744 height 417
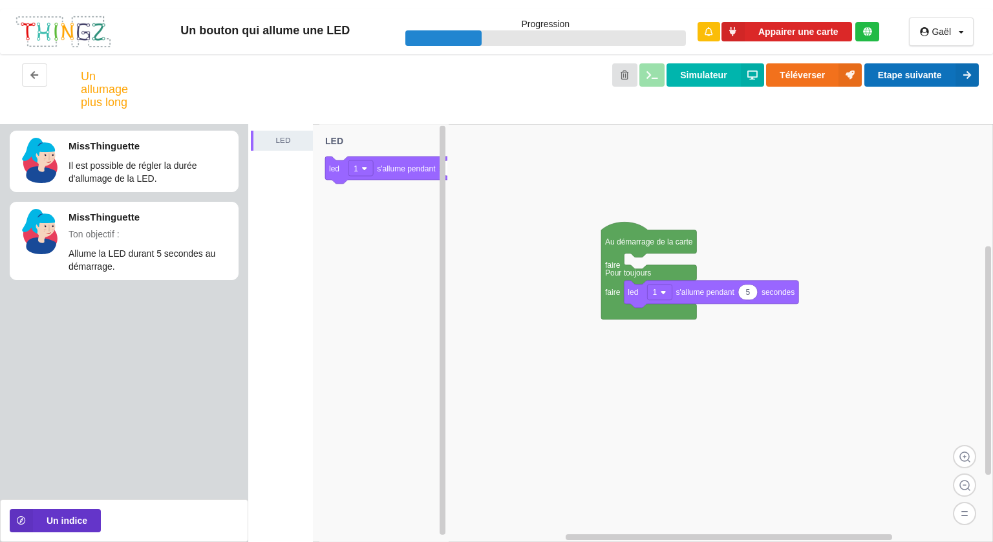
click at [933, 74] on button "Etape suivante" at bounding box center [921, 74] width 114 height 23
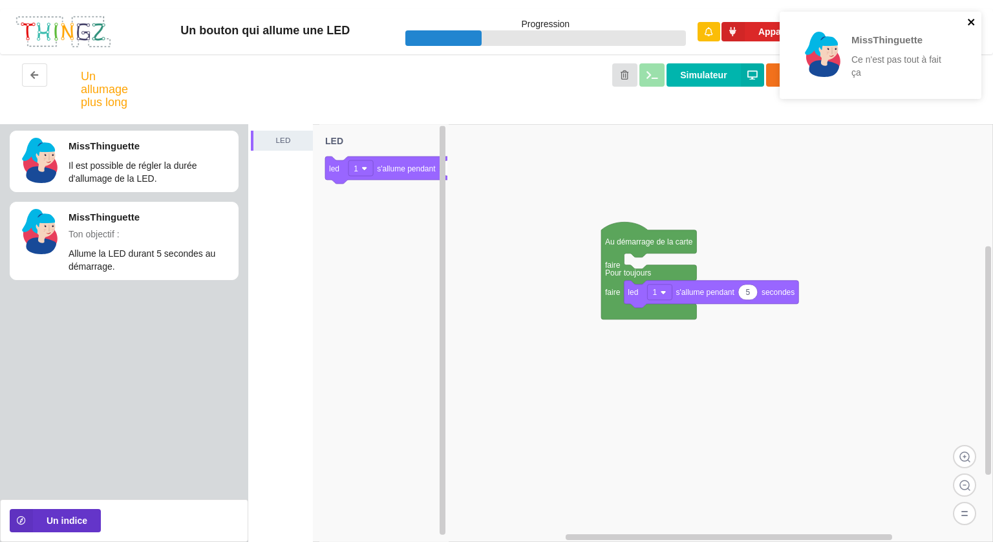
click at [969, 20] on icon "close" at bounding box center [970, 22] width 6 height 6
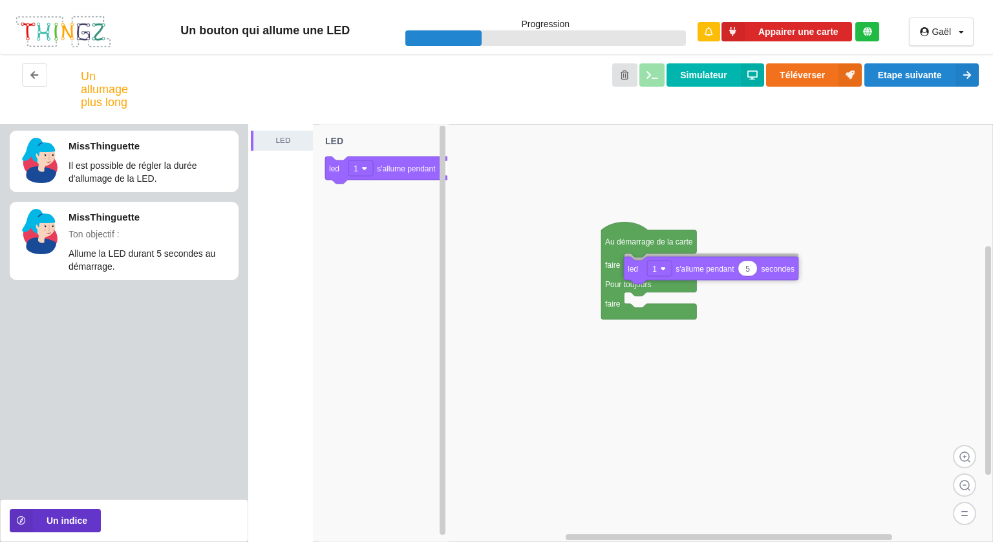
drag, startPoint x: 693, startPoint y: 294, endPoint x: 693, endPoint y: 269, distance: 24.6
click at [938, 81] on button "Etape suivante" at bounding box center [921, 74] width 114 height 23
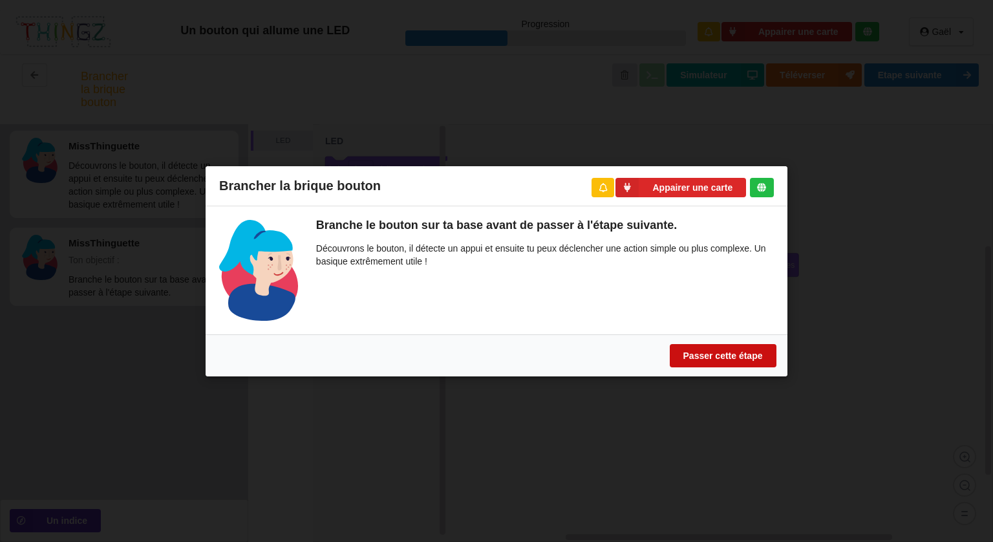
click at [723, 350] on button "Passer cette étape" at bounding box center [723, 354] width 107 height 23
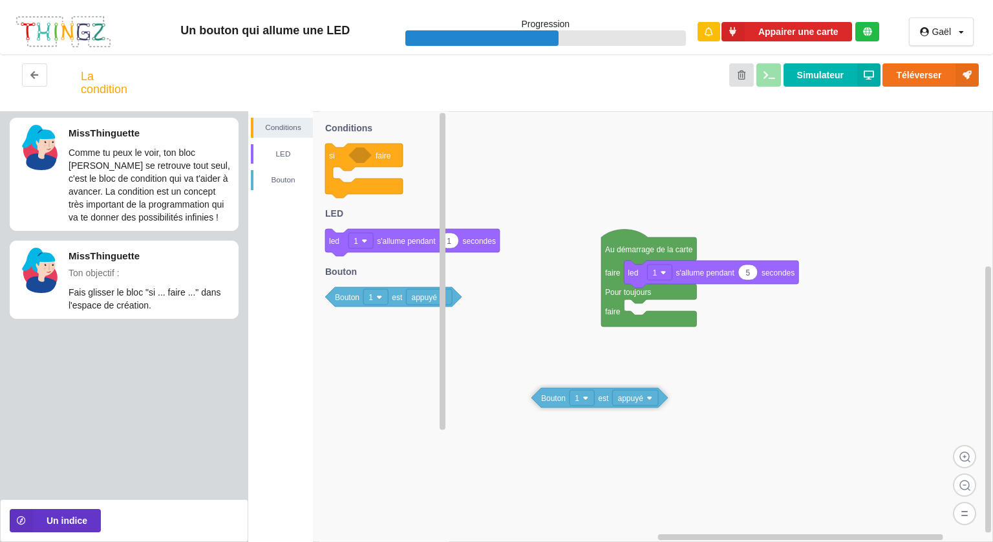
drag, startPoint x: 342, startPoint y: 227, endPoint x: 545, endPoint y: 397, distance: 265.6
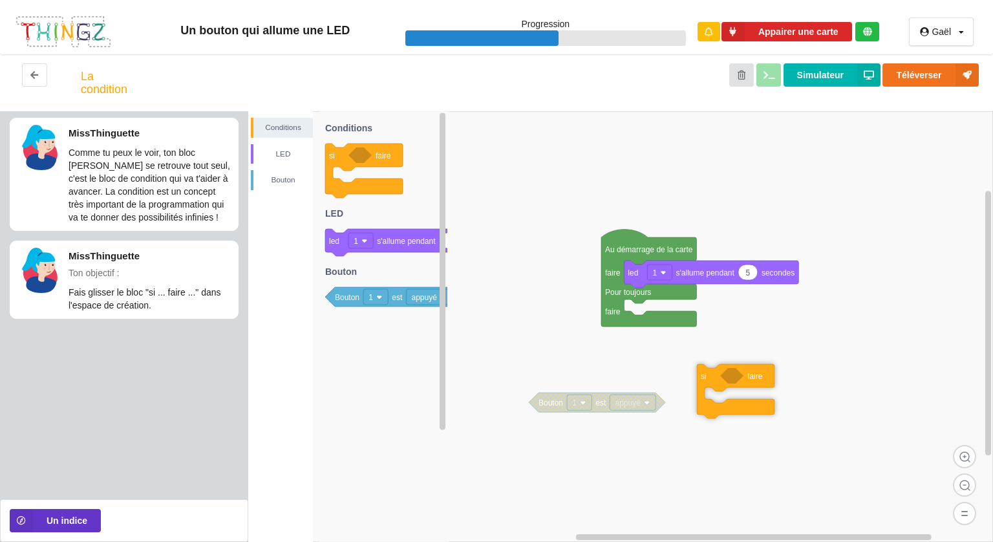
drag, startPoint x: 333, startPoint y: 156, endPoint x: 739, endPoint y: 376, distance: 462.1
click at [739, 376] on div "Conditions LED [PERSON_NAME] Au démarrage de la carte faire Pour toujours faire…" at bounding box center [620, 326] width 744 height 430
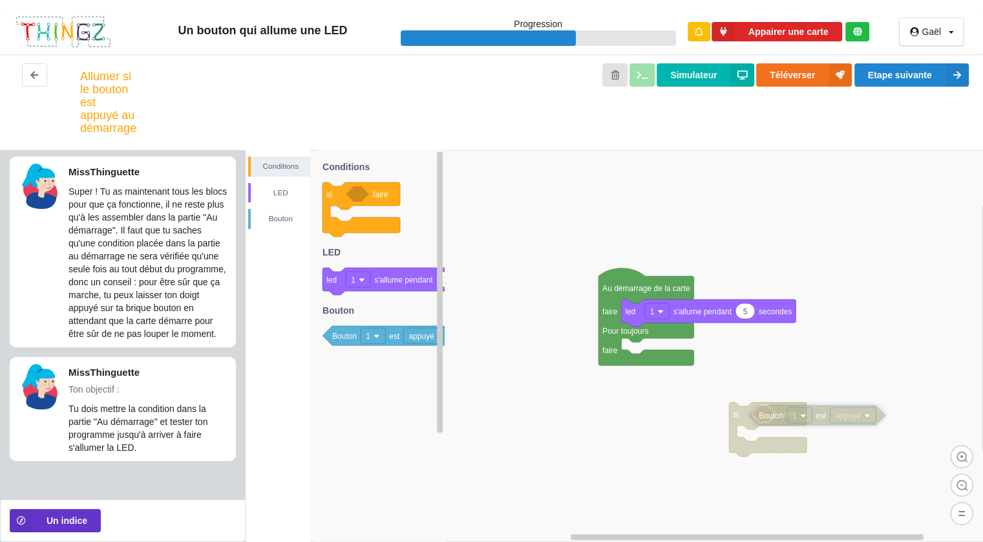
drag, startPoint x: 555, startPoint y: 437, endPoint x: 778, endPoint y: 411, distance: 224.5
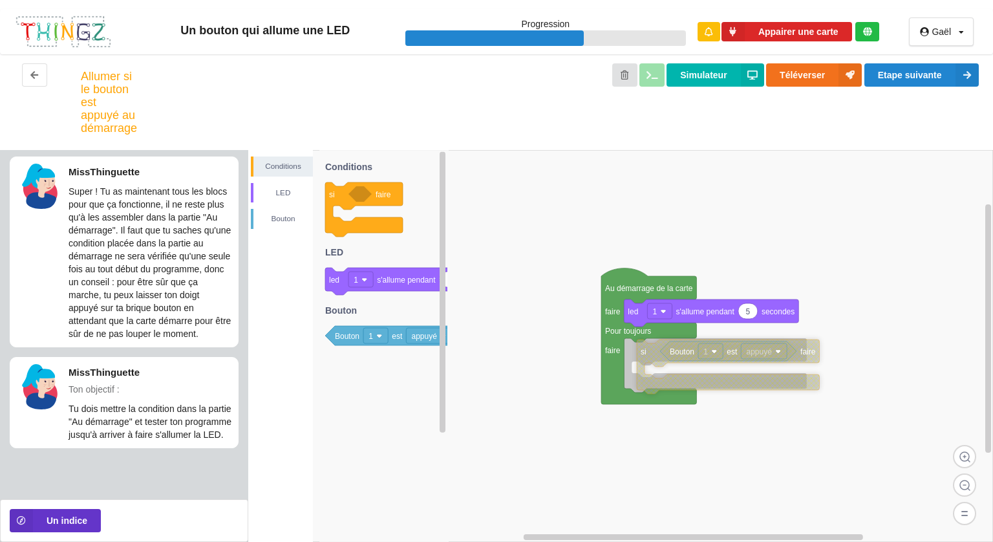
drag, startPoint x: 740, startPoint y: 421, endPoint x: 644, endPoint y: 358, distance: 114.9
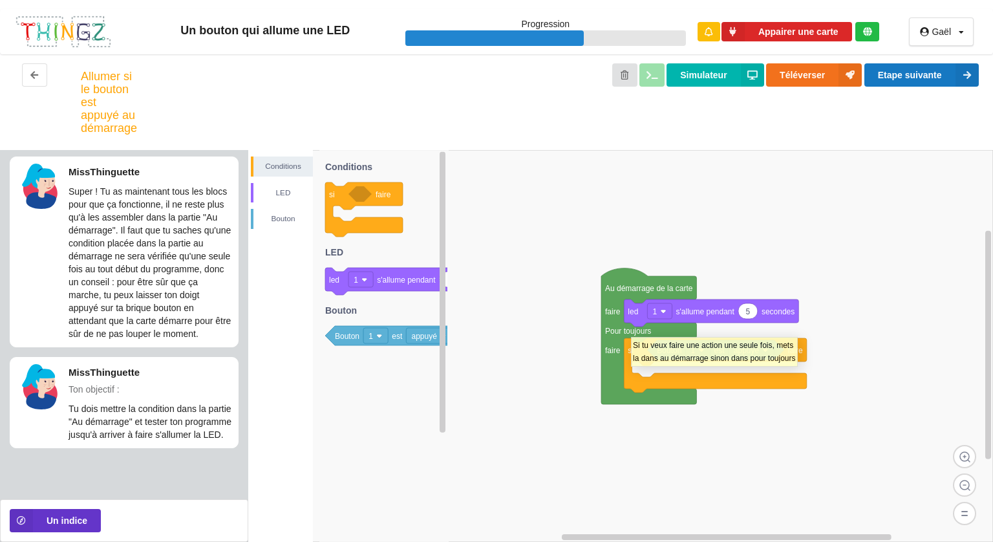
click at [956, 75] on icon at bounding box center [966, 74] width 23 height 23
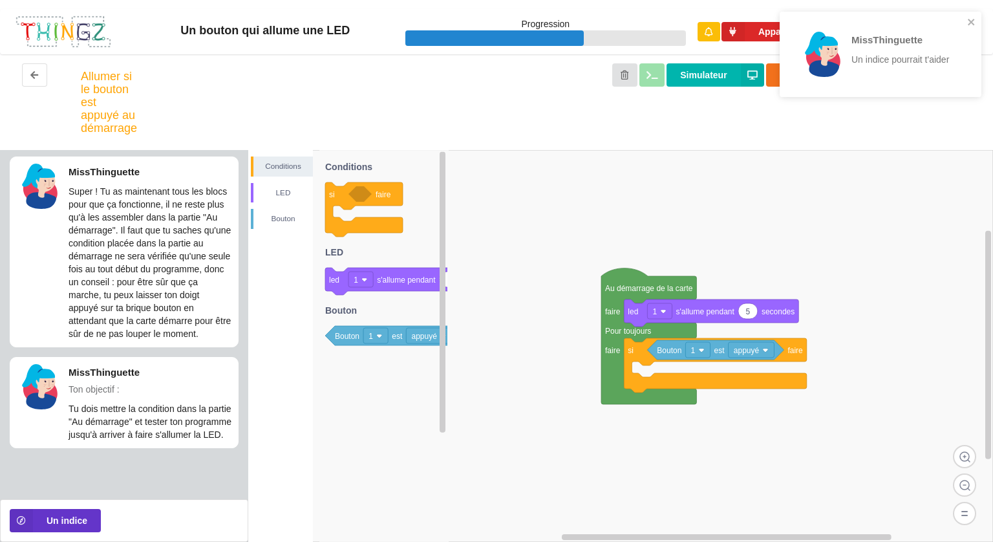
click at [964, 40] on div "MissThinguette Un indice pourrait t'aider" at bounding box center [876, 54] width 182 height 75
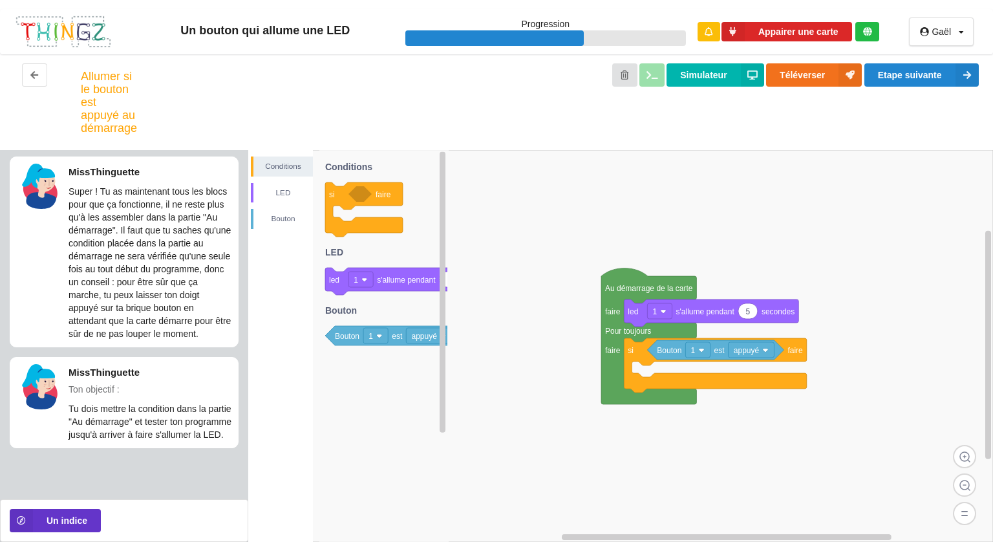
click at [961, 26] on div "MissThinguette Un indice pourrait t'aider" at bounding box center [880, 59] width 207 height 100
click at [50, 520] on button "Un indice" at bounding box center [55, 520] width 91 height 23
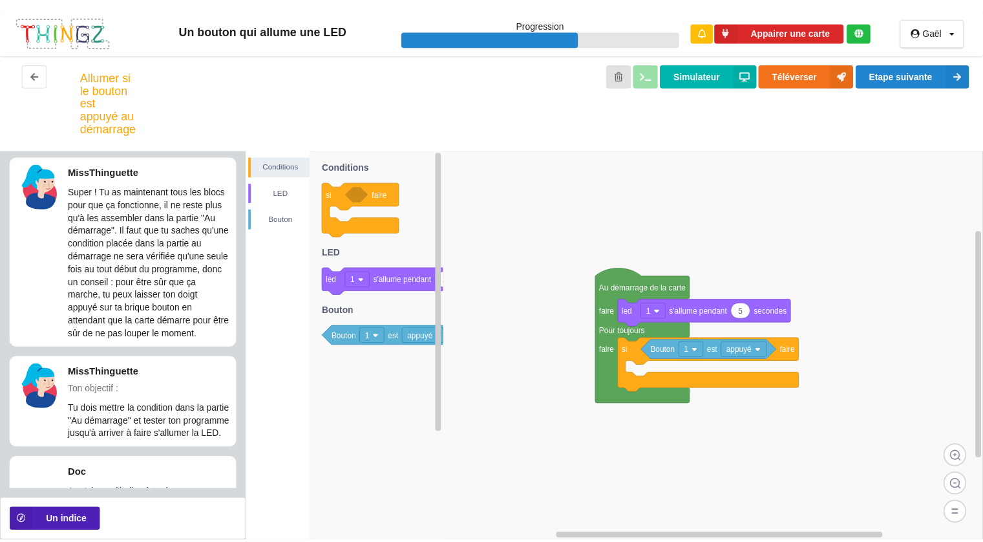
scroll to position [70, 0]
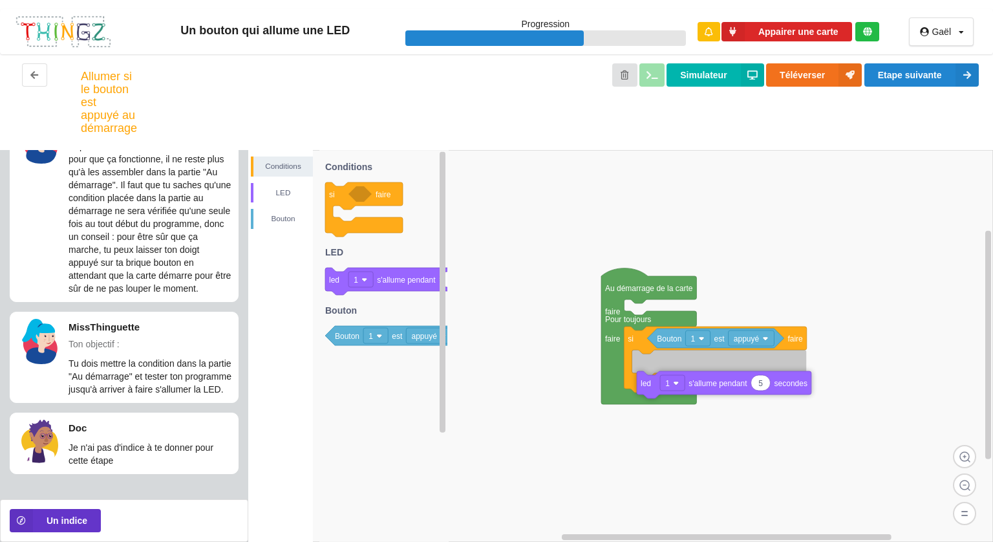
drag, startPoint x: 635, startPoint y: 322, endPoint x: 648, endPoint y: 394, distance: 72.9
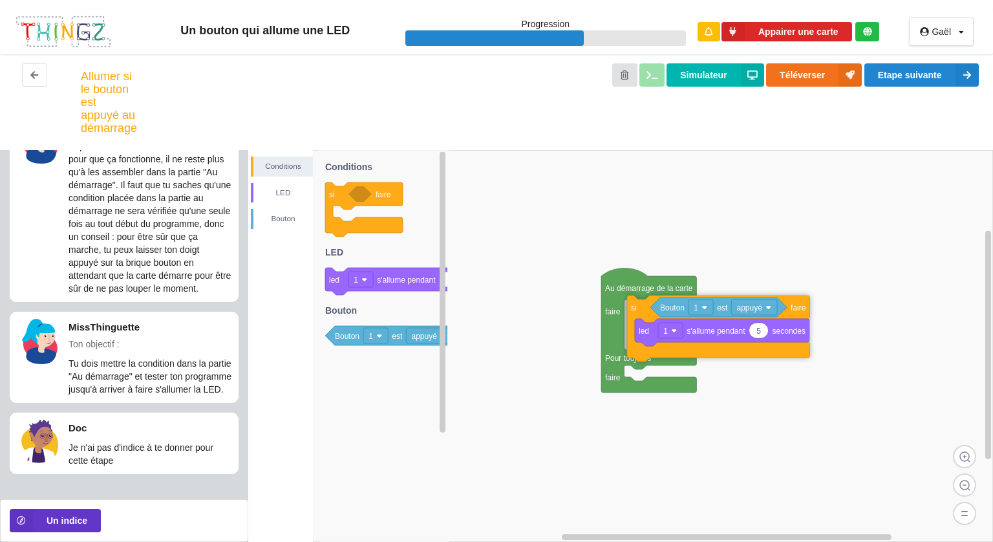
drag, startPoint x: 636, startPoint y: 347, endPoint x: 639, endPoint y: 316, distance: 31.2
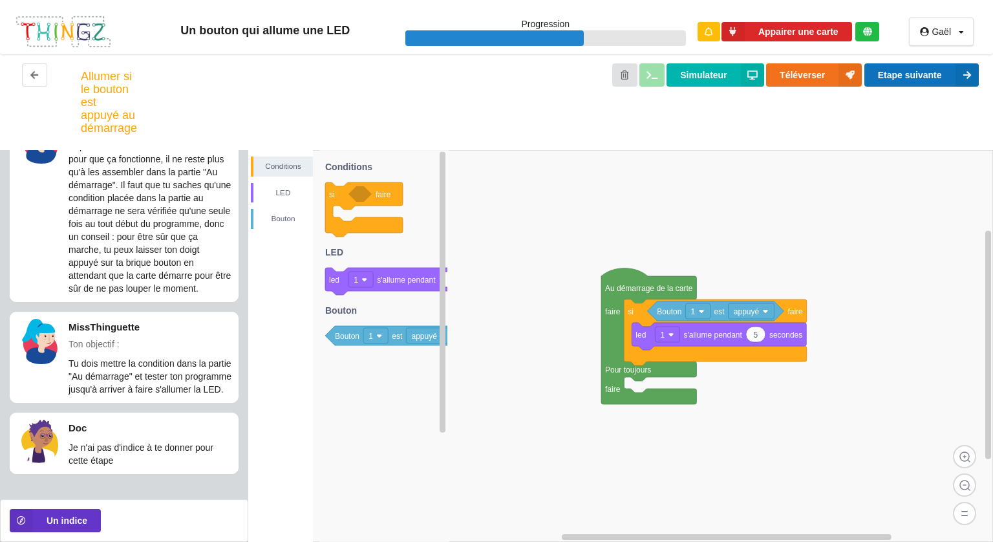
click at [882, 82] on button "Etape suivante" at bounding box center [921, 74] width 114 height 23
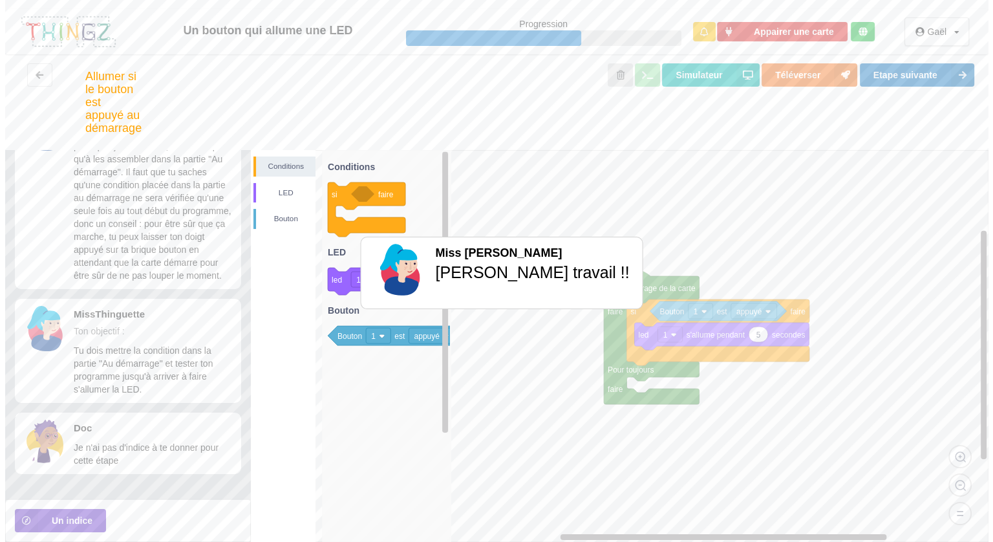
scroll to position [0, 0]
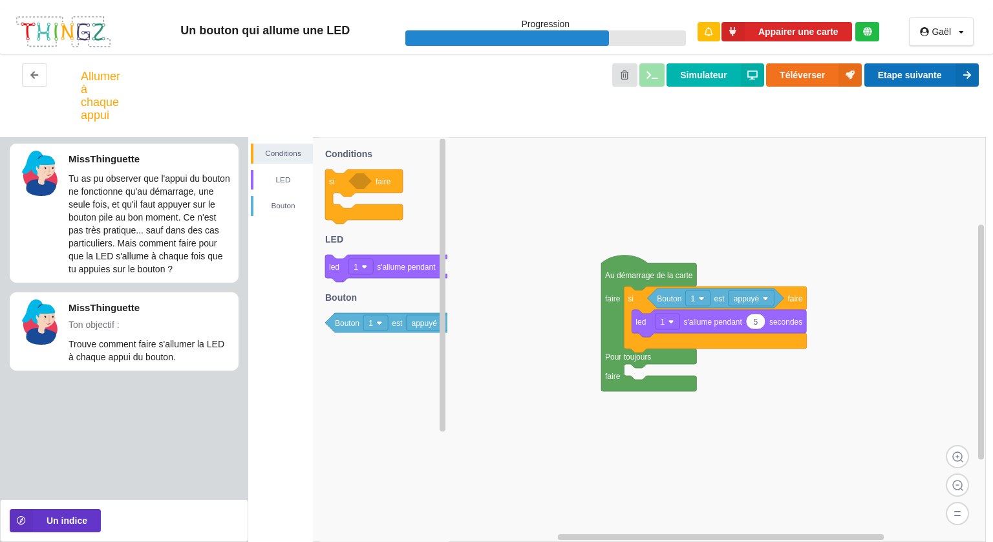
click at [905, 74] on button "Etape suivante" at bounding box center [921, 74] width 114 height 23
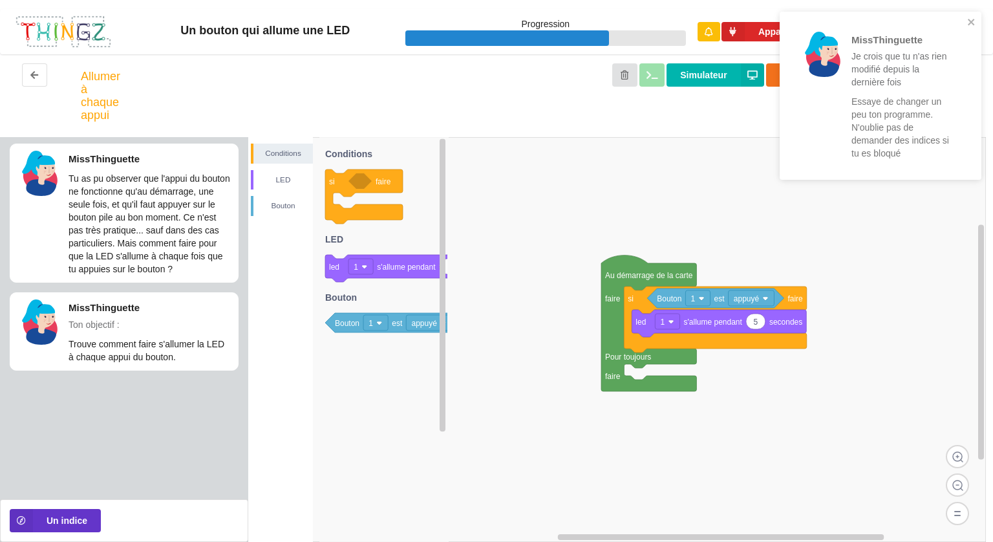
click at [961, 25] on div "MissThinguette Je crois que tu n'as rien modifié depuis la dernière fois Essaye…" at bounding box center [875, 96] width 174 height 150
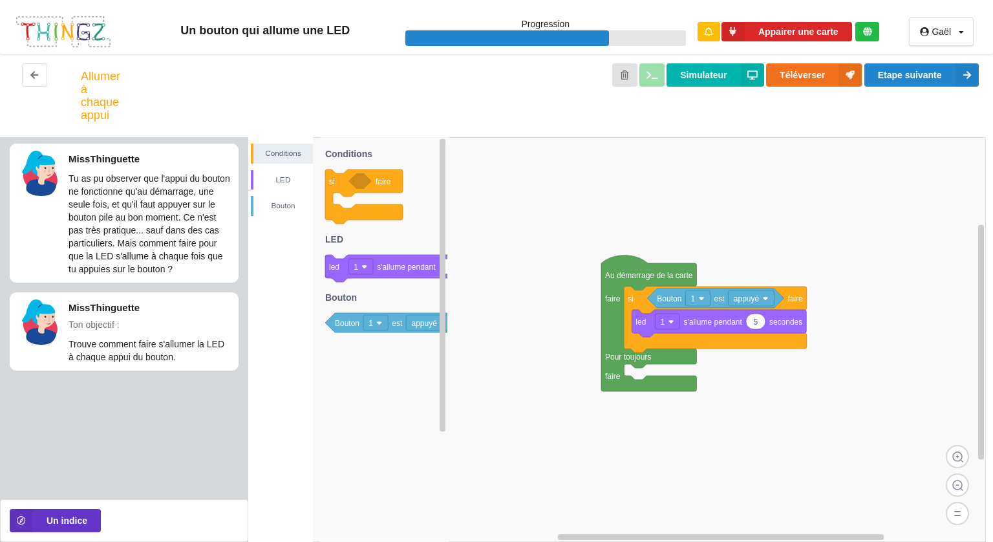
click at [562, 403] on rect at bounding box center [616, 339] width 737 height 405
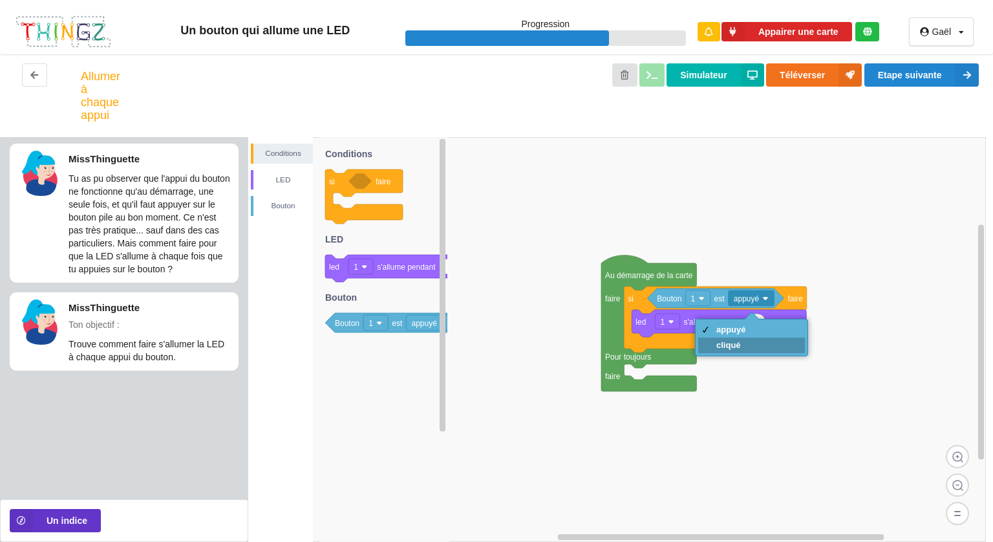
click at [739, 343] on div "cliqué" at bounding box center [731, 345] width 30 height 10
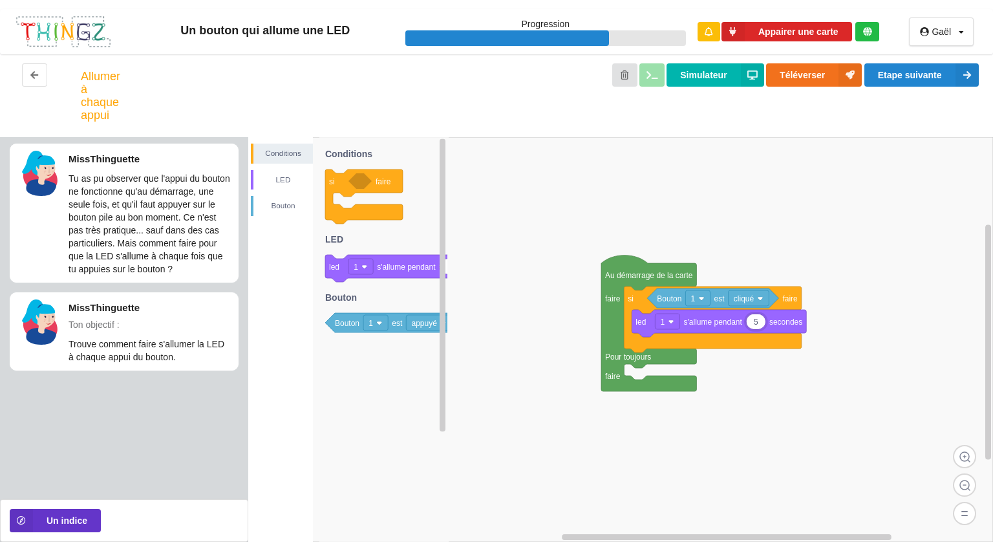
click at [757, 326] on input "5" at bounding box center [755, 321] width 19 height 15
type input "1"
click at [734, 328] on div "appuyé" at bounding box center [728, 329] width 30 height 10
click at [909, 80] on button "Etape suivante" at bounding box center [921, 74] width 114 height 23
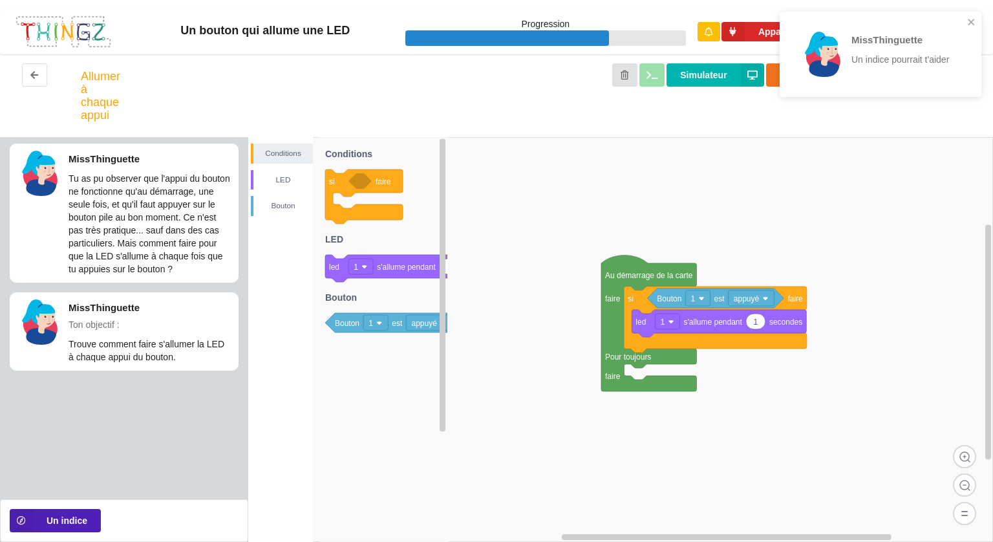
click at [24, 514] on icon at bounding box center [21, 520] width 23 height 23
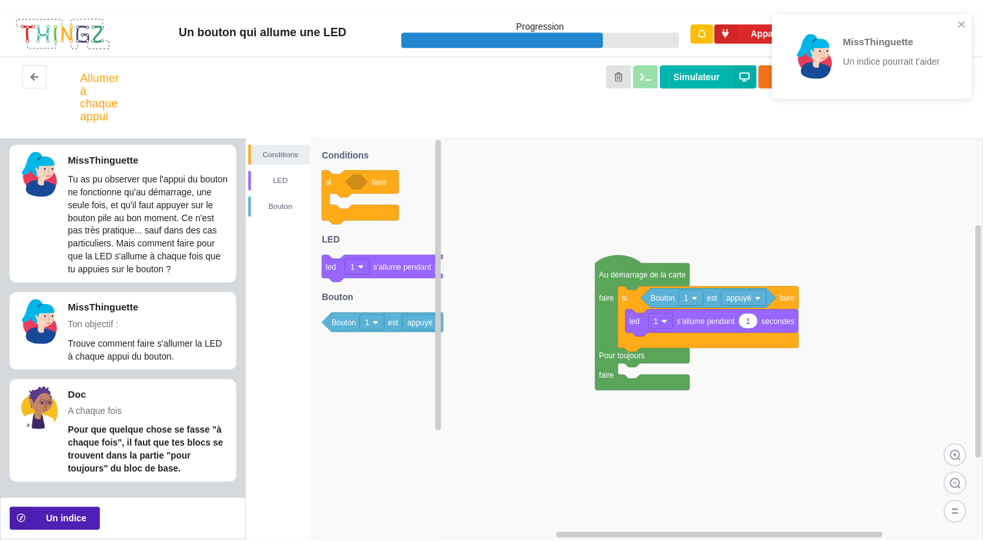
scroll to position [21, 0]
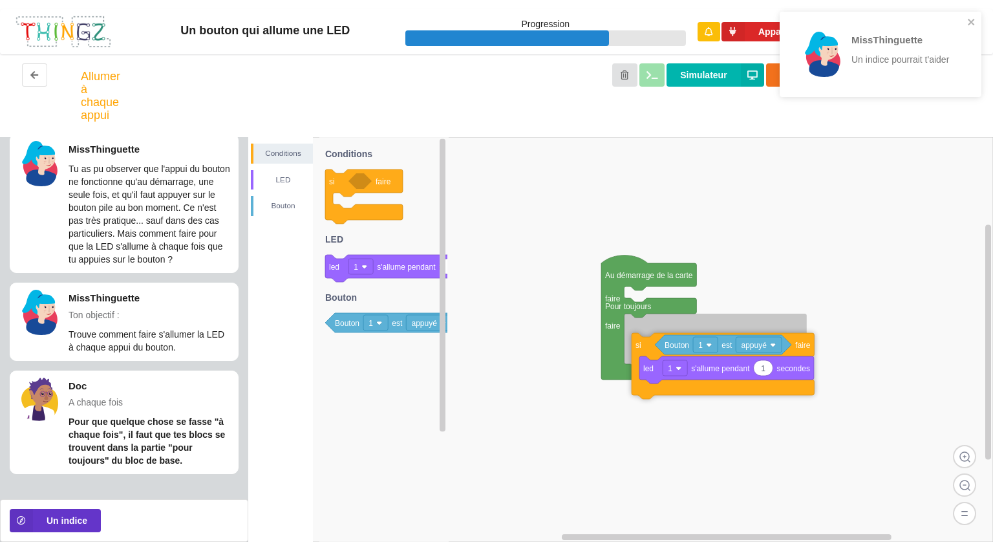
drag, startPoint x: 639, startPoint y: 299, endPoint x: 643, endPoint y: 340, distance: 40.9
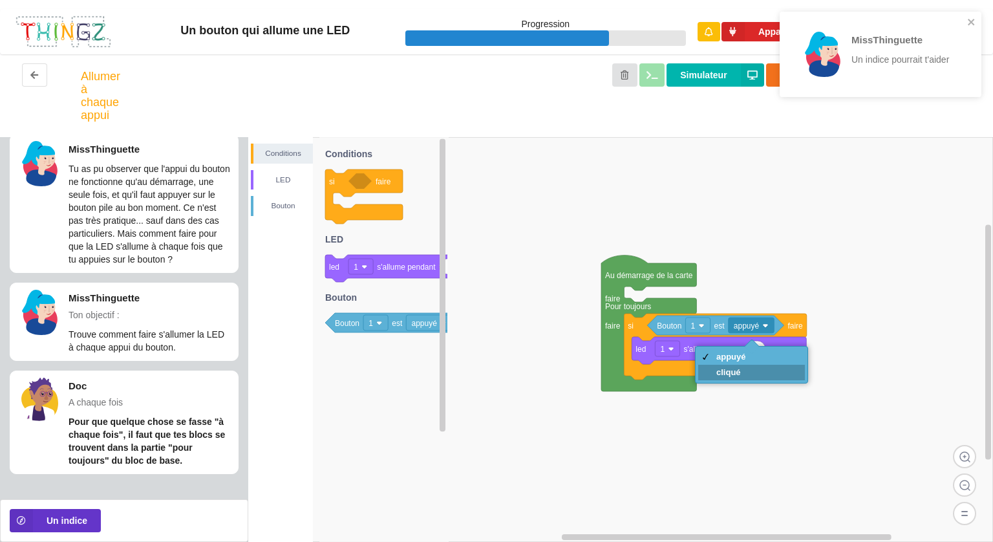
click at [743, 372] on div "cliqué" at bounding box center [731, 372] width 30 height 10
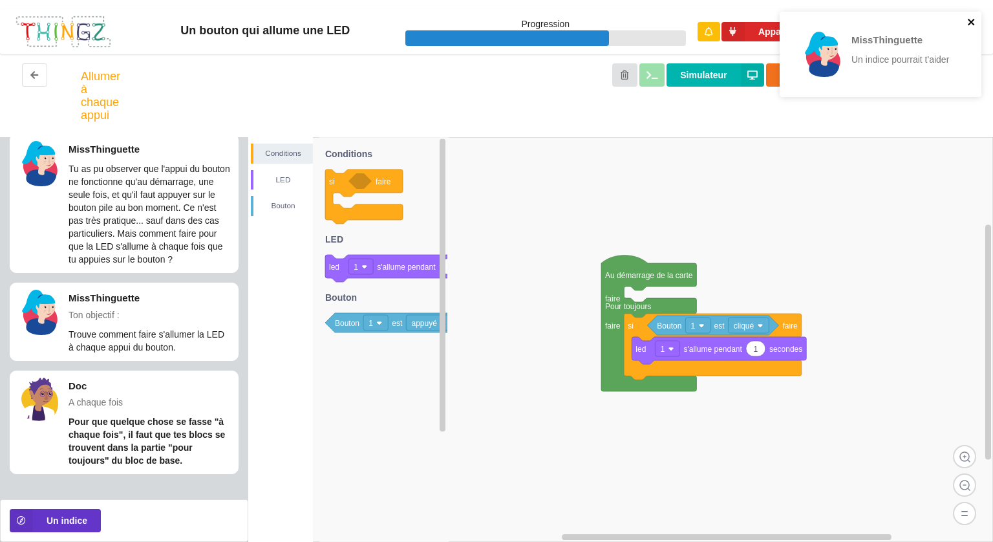
click at [970, 19] on icon "close" at bounding box center [971, 22] width 9 height 10
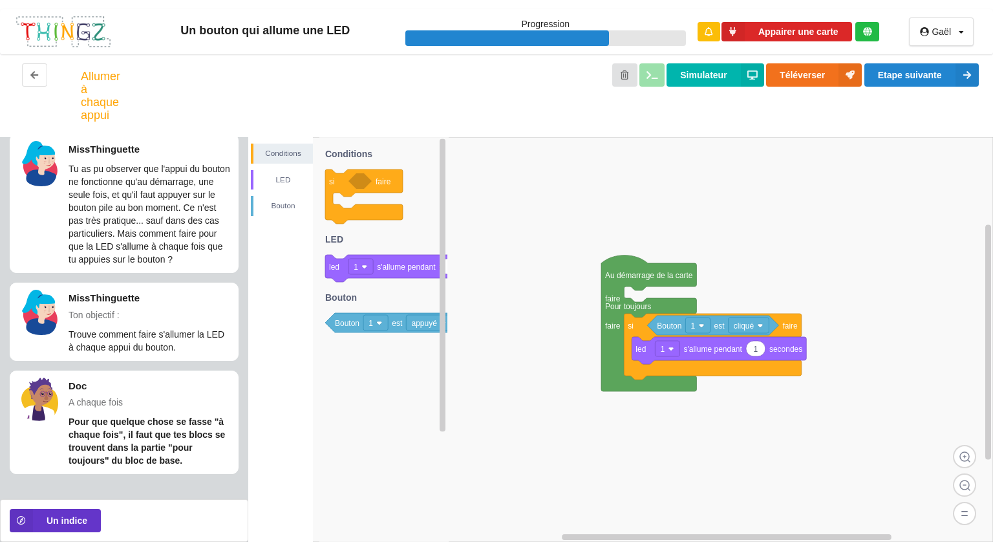
click at [951, 67] on div "Un bouton qui allume une LED Progression Appairer une carte Gaël Profil Déconne…" at bounding box center [496, 271] width 993 height 542
click at [951, 76] on button "Etape suivante" at bounding box center [921, 74] width 114 height 23
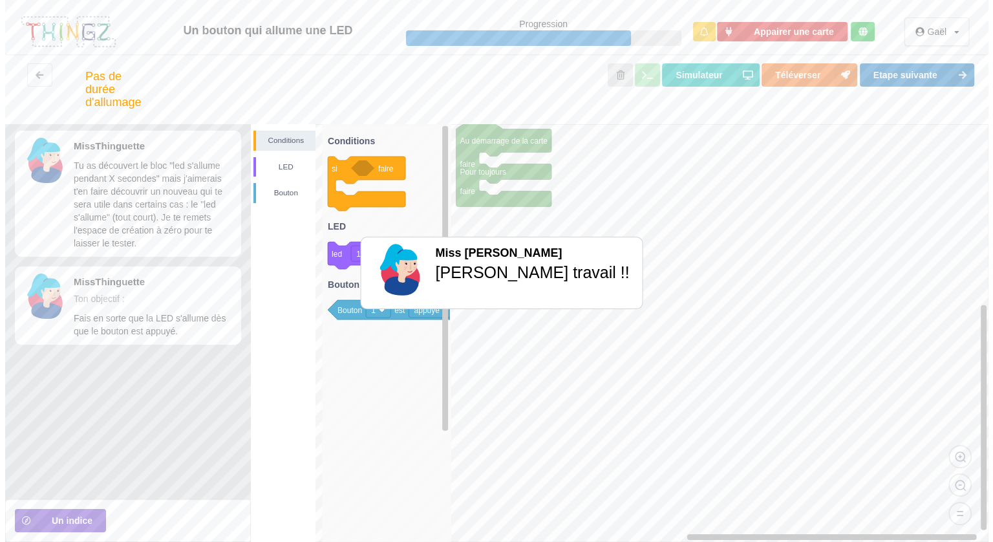
scroll to position [0, 0]
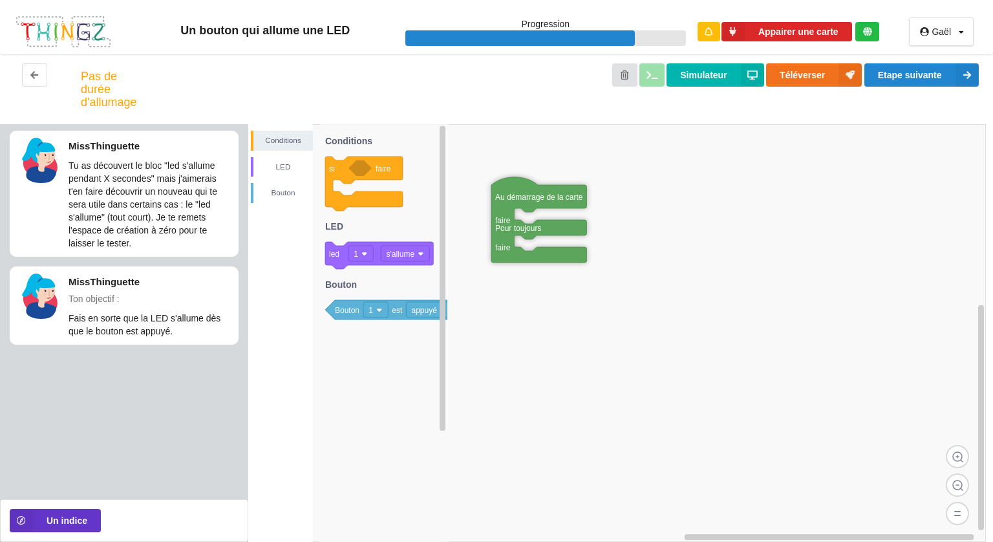
drag, startPoint x: 461, startPoint y: 182, endPoint x: 499, endPoint y: 240, distance: 68.7
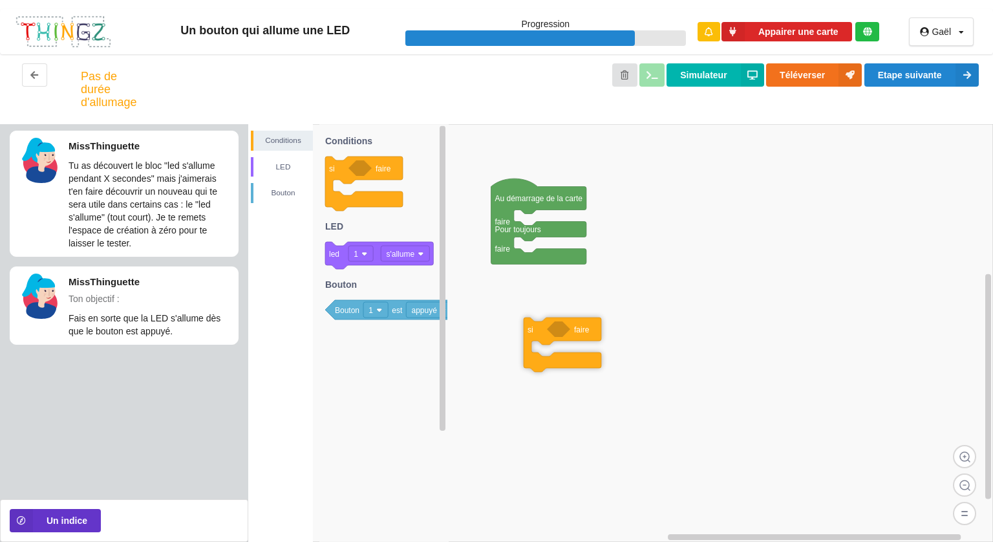
drag, startPoint x: 343, startPoint y: 177, endPoint x: 542, endPoint y: 362, distance: 271.6
click at [542, 362] on div "Conditions LED [PERSON_NAME] Au démarrage de la carte faire Pour toujours faire…" at bounding box center [620, 332] width 744 height 417
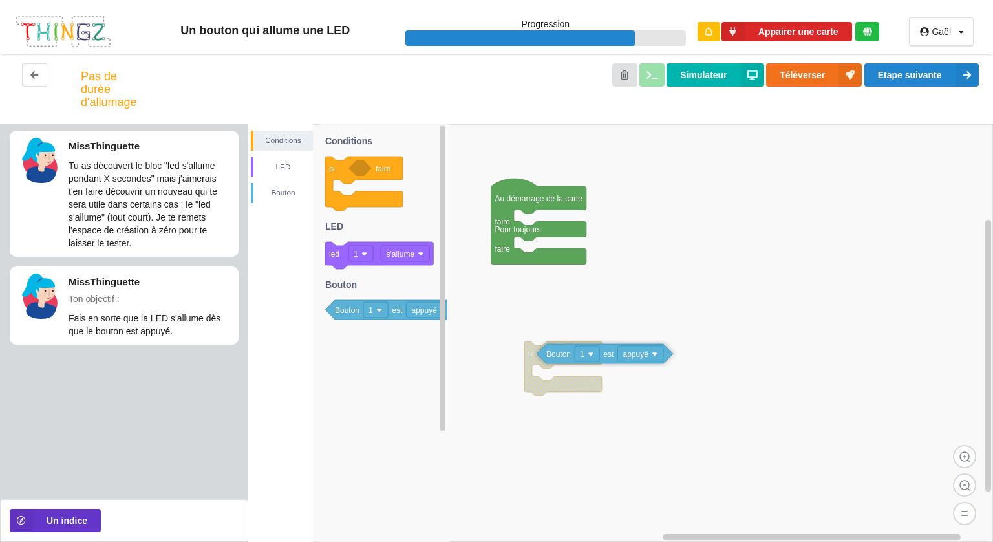
drag, startPoint x: 342, startPoint y: 309, endPoint x: 553, endPoint y: 353, distance: 215.9
click at [553, 353] on div "Conditions LED [PERSON_NAME] Au démarrage de la carte faire Pour toujours faire…" at bounding box center [620, 332] width 744 height 417
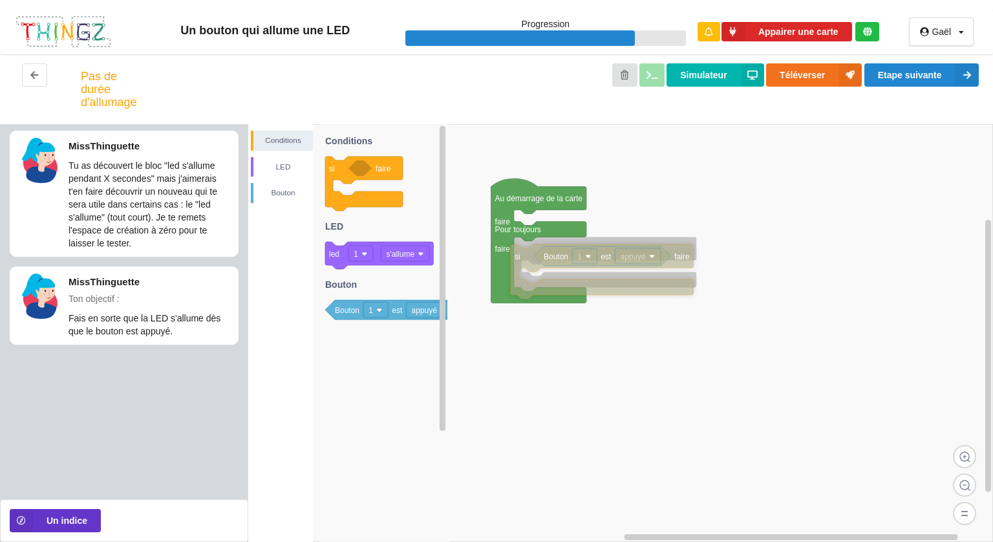
drag, startPoint x: 545, startPoint y: 358, endPoint x: 532, endPoint y: 262, distance: 97.2
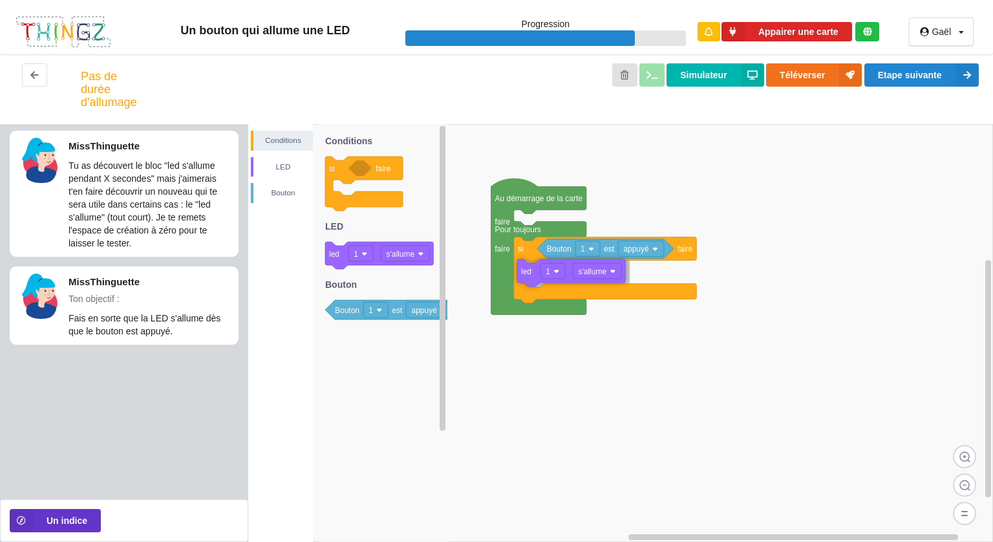
drag, startPoint x: 340, startPoint y: 253, endPoint x: 533, endPoint y: 271, distance: 194.0
click at [533, 271] on div "Conditions LED [PERSON_NAME] Au démarrage de la carte faire Pour toujours faire…" at bounding box center [620, 332] width 744 height 417
click at [889, 70] on button "Etape suivante" at bounding box center [921, 74] width 114 height 23
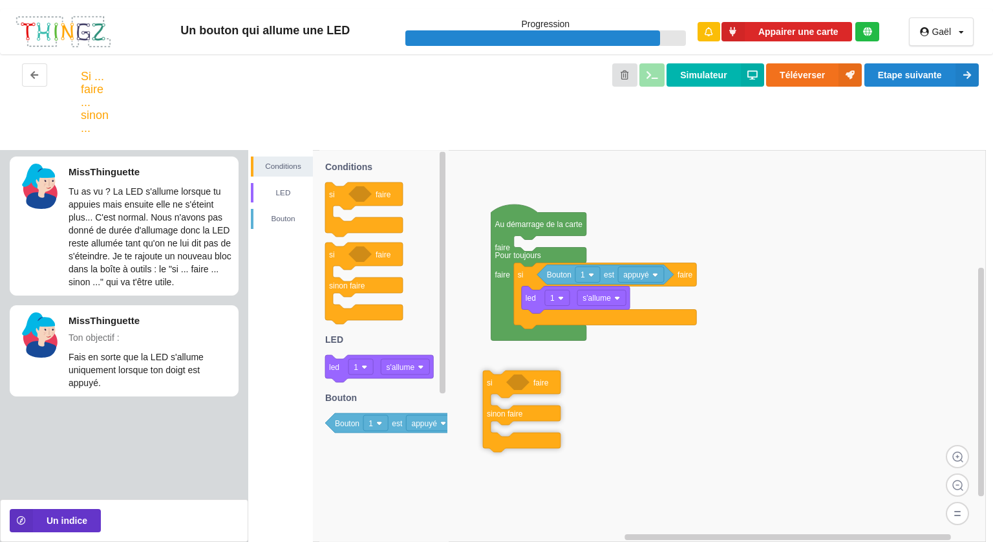
drag, startPoint x: 341, startPoint y: 260, endPoint x: 498, endPoint y: 388, distance: 203.1
click at [498, 388] on div "Conditions LED [PERSON_NAME] Au démarrage de la carte faire Pour toujours faire…" at bounding box center [620, 346] width 744 height 392
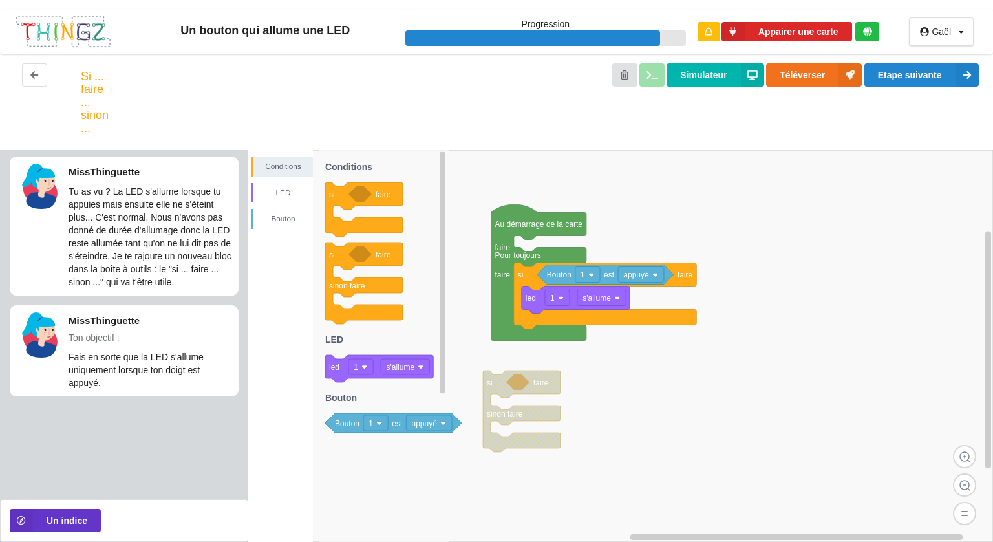
click at [377, 425] on image at bounding box center [379, 423] width 6 height 6
click at [384, 459] on icon at bounding box center [383, 346] width 129 height 392
click at [402, 368] on text "s'allume" at bounding box center [400, 367] width 28 height 9
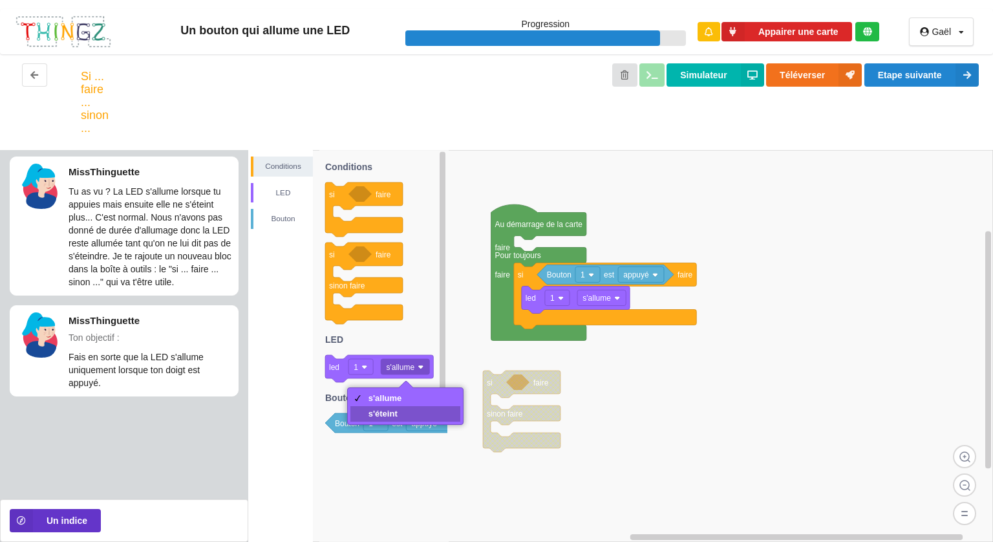
click at [403, 410] on div "s'éteint" at bounding box center [405, 414] width 111 height 16
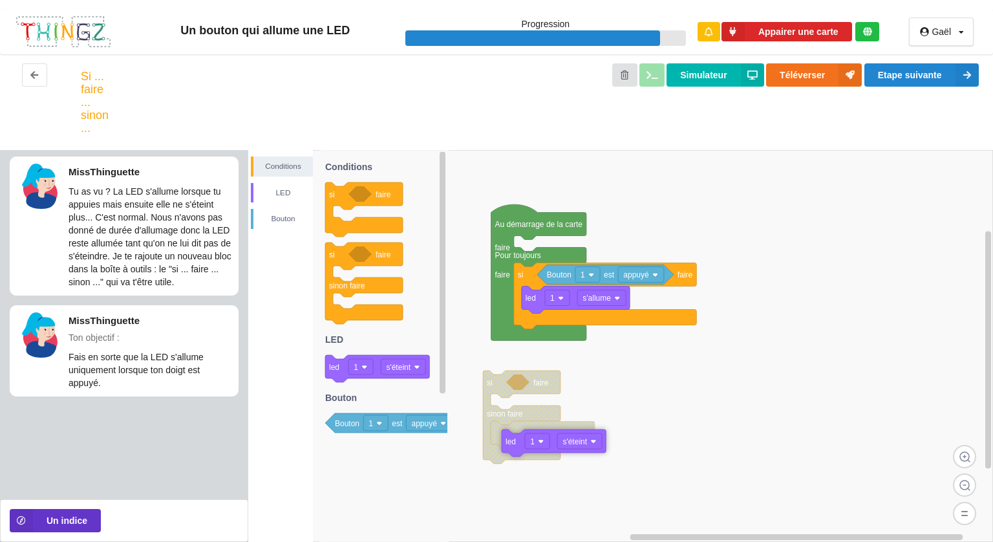
drag, startPoint x: 333, startPoint y: 368, endPoint x: 508, endPoint y: 439, distance: 189.0
click at [508, 439] on div "Conditions LED [PERSON_NAME] Au démarrage de la carte faire Pour toujours faire…" at bounding box center [620, 346] width 744 height 392
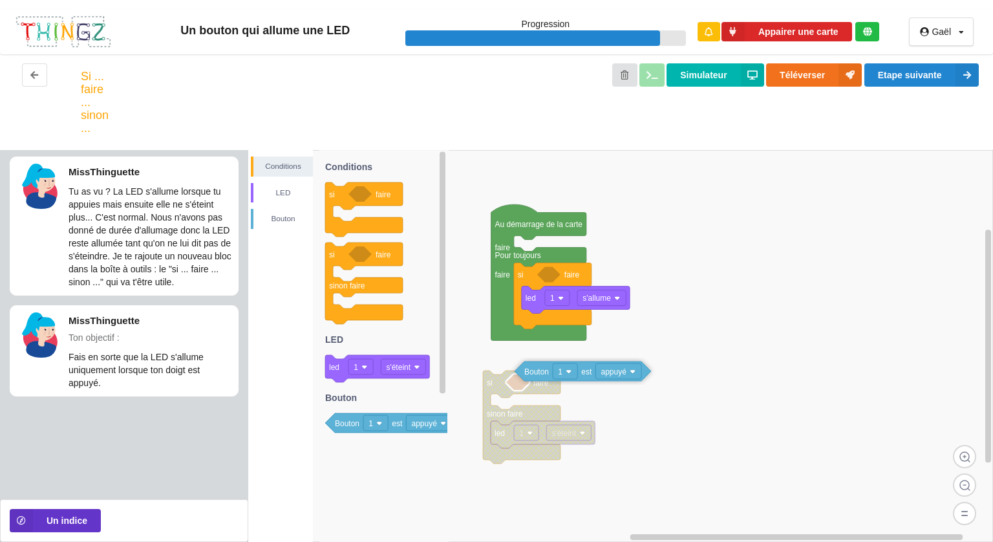
drag, startPoint x: 553, startPoint y: 274, endPoint x: 522, endPoint y: 388, distance: 118.5
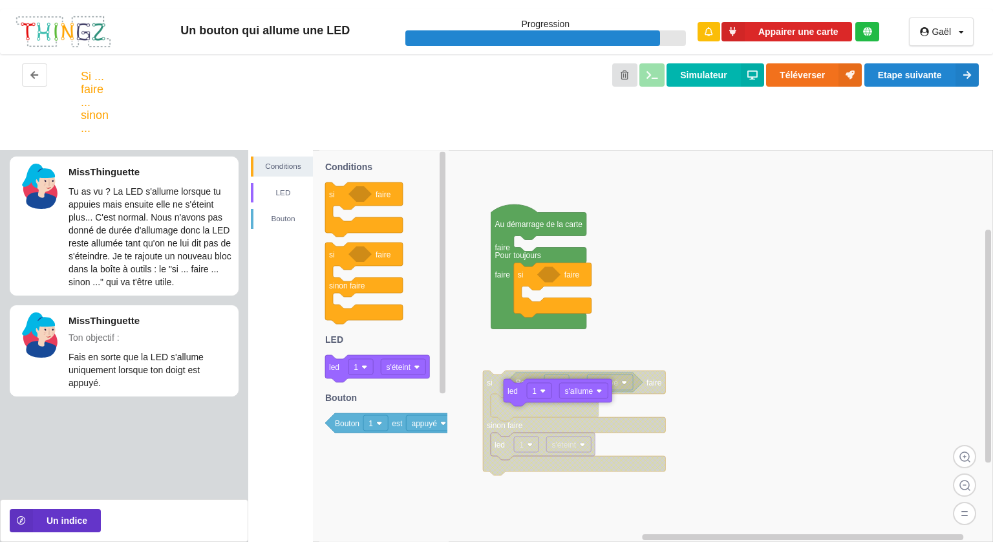
drag, startPoint x: 534, startPoint y: 297, endPoint x: 516, endPoint y: 389, distance: 94.2
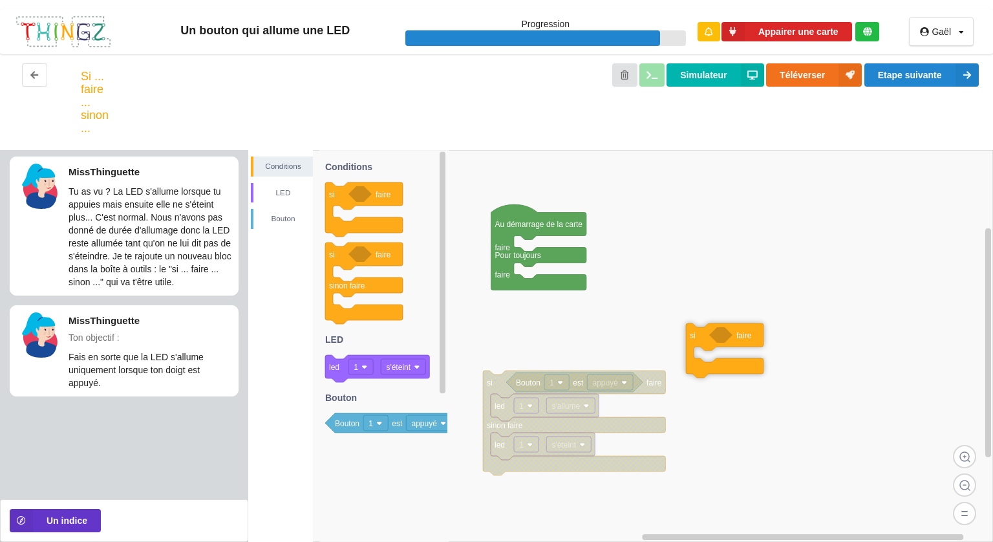
drag, startPoint x: 525, startPoint y: 280, endPoint x: 704, endPoint y: 343, distance: 189.5
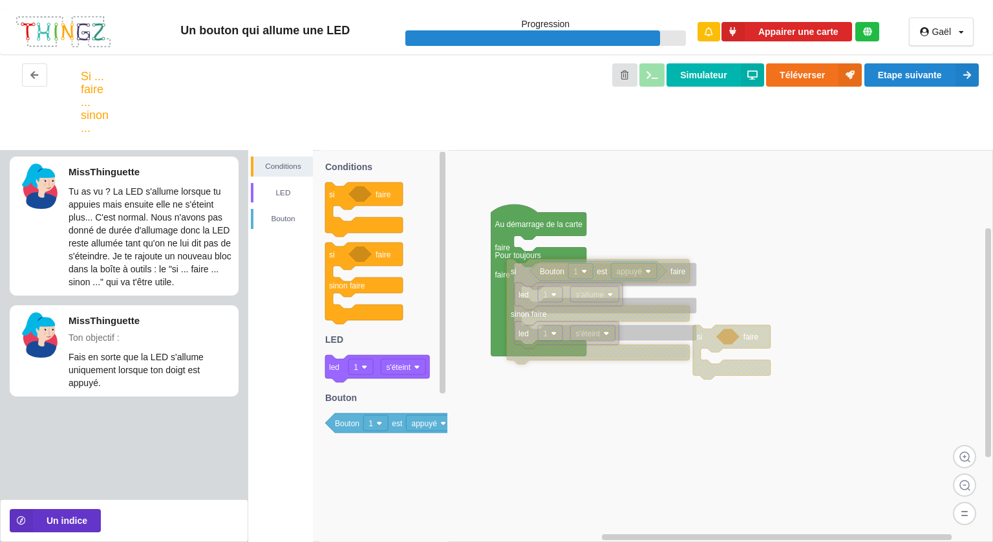
drag, startPoint x: 499, startPoint y: 385, endPoint x: 523, endPoint y: 273, distance: 113.7
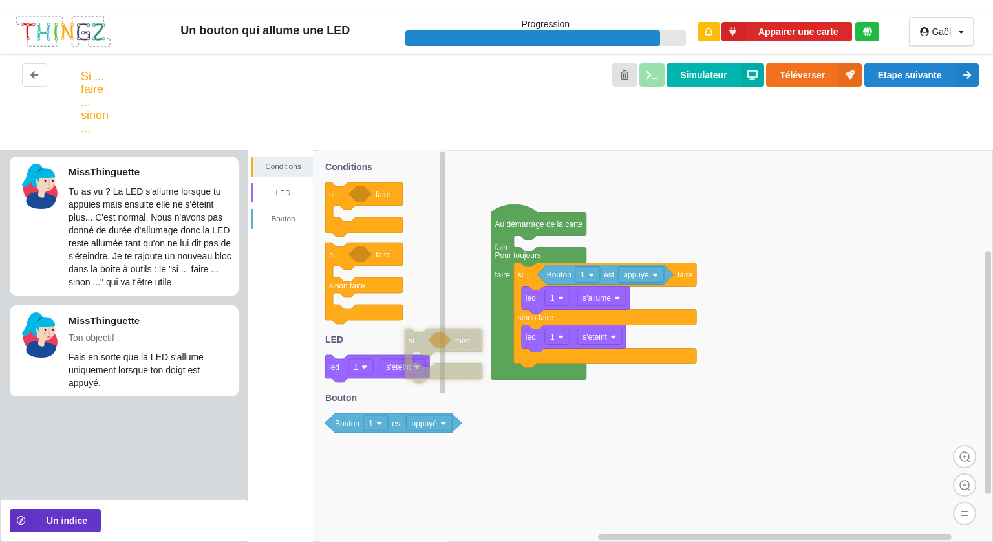
drag, startPoint x: 726, startPoint y: 372, endPoint x: 435, endPoint y: 374, distance: 290.8
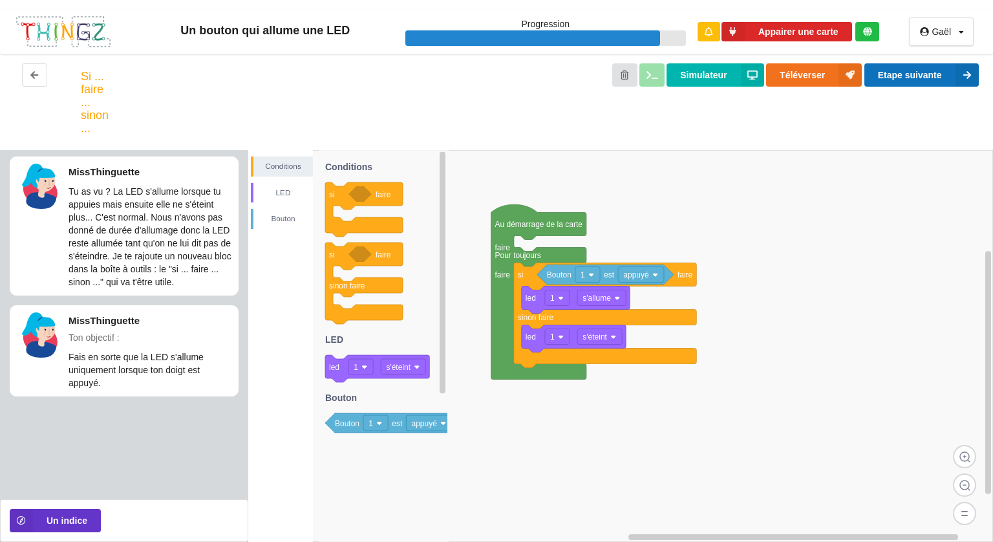
click at [898, 67] on button "Etape suivante" at bounding box center [921, 74] width 114 height 23
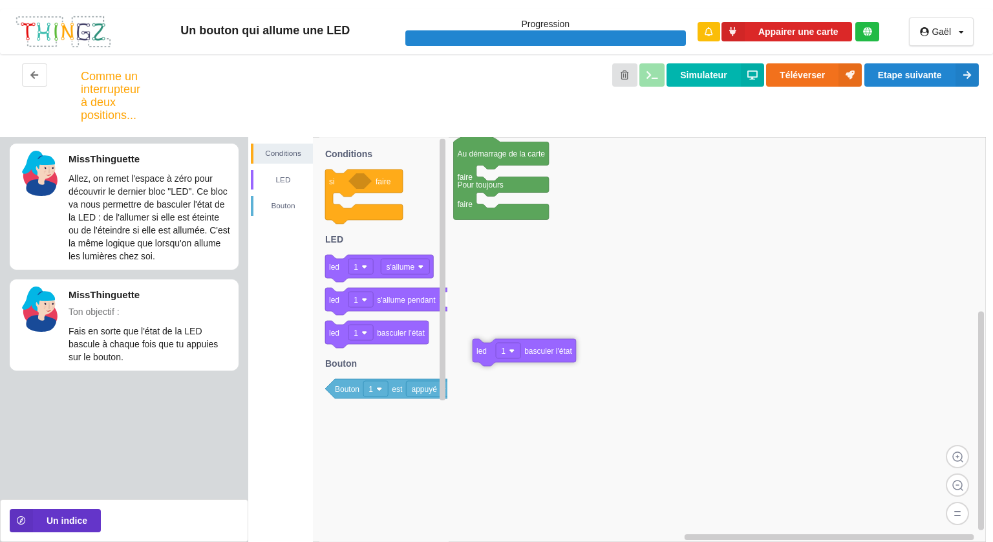
drag, startPoint x: 401, startPoint y: 332, endPoint x: 592, endPoint y: 356, distance: 192.8
click at [592, 356] on div "Conditions LED [PERSON_NAME] Au démarrage de la carte faire Pour toujours faire…" at bounding box center [620, 339] width 744 height 405
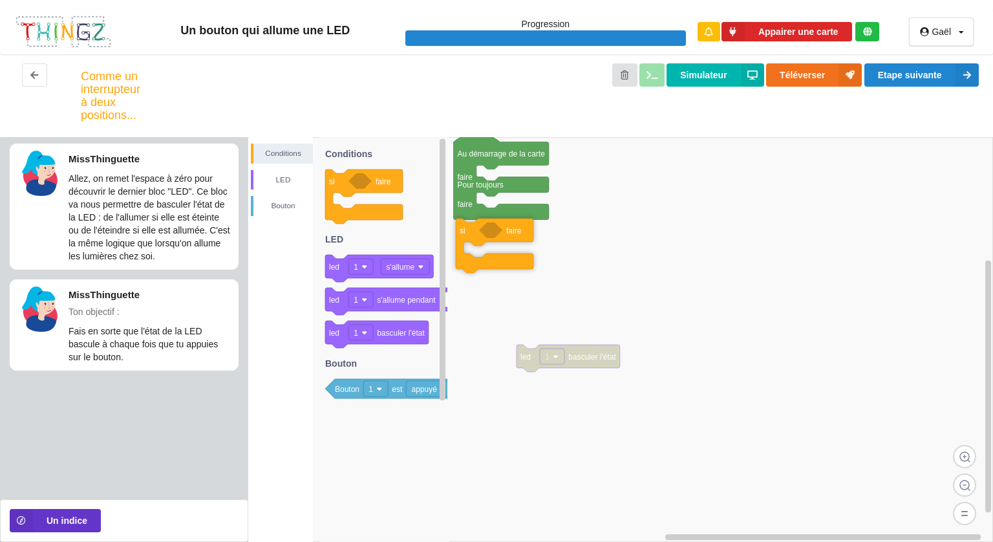
drag, startPoint x: 380, startPoint y: 185, endPoint x: 623, endPoint y: 237, distance: 248.3
click at [623, 237] on div "Conditions LED [PERSON_NAME] Au démarrage de la carte faire Pour toujours faire…" at bounding box center [620, 339] width 744 height 405
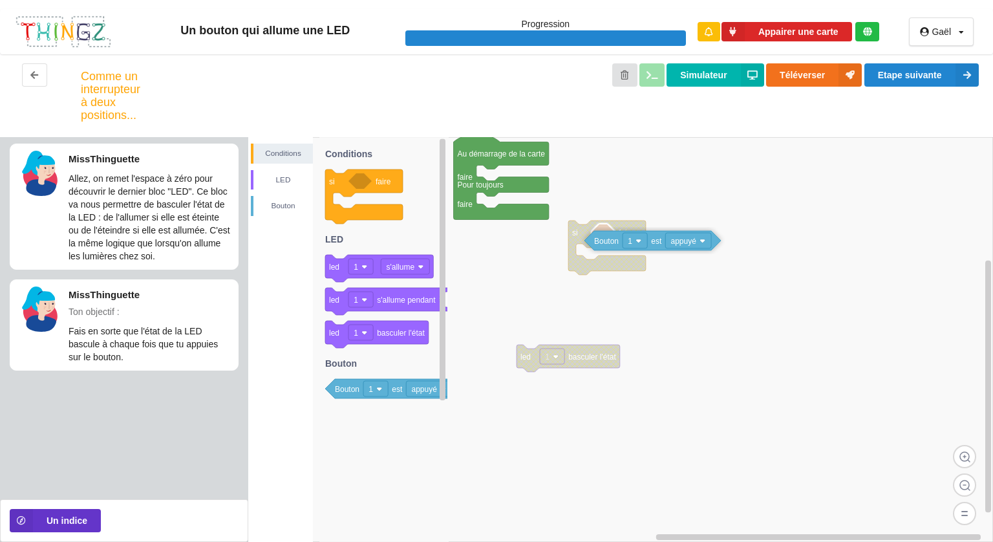
drag, startPoint x: 344, startPoint y: 389, endPoint x: 603, endPoint y: 241, distance: 298.4
click at [603, 241] on div "Conditions LED [PERSON_NAME] Au démarrage de la carte faire Pour toujours faire…" at bounding box center [620, 339] width 744 height 405
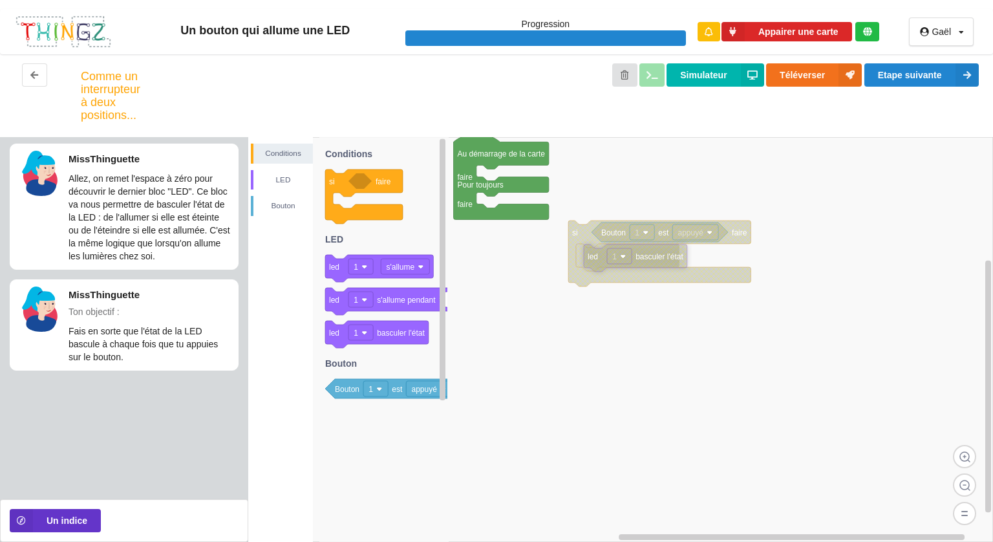
drag, startPoint x: 587, startPoint y: 358, endPoint x: 654, endPoint y: 258, distance: 120.6
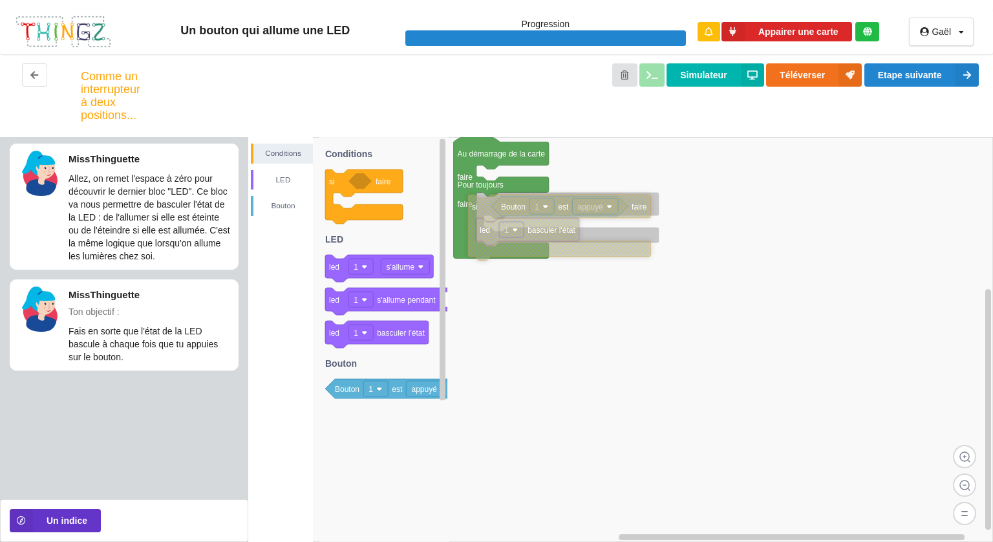
drag, startPoint x: 584, startPoint y: 242, endPoint x: 485, endPoint y: 216, distance: 102.2
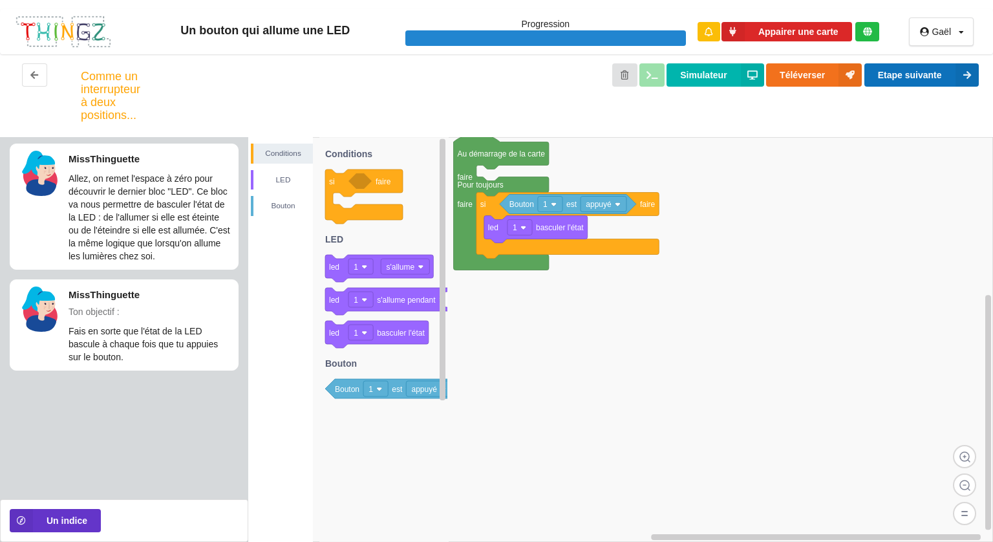
click at [906, 70] on button "Etape suivante" at bounding box center [921, 74] width 114 height 23
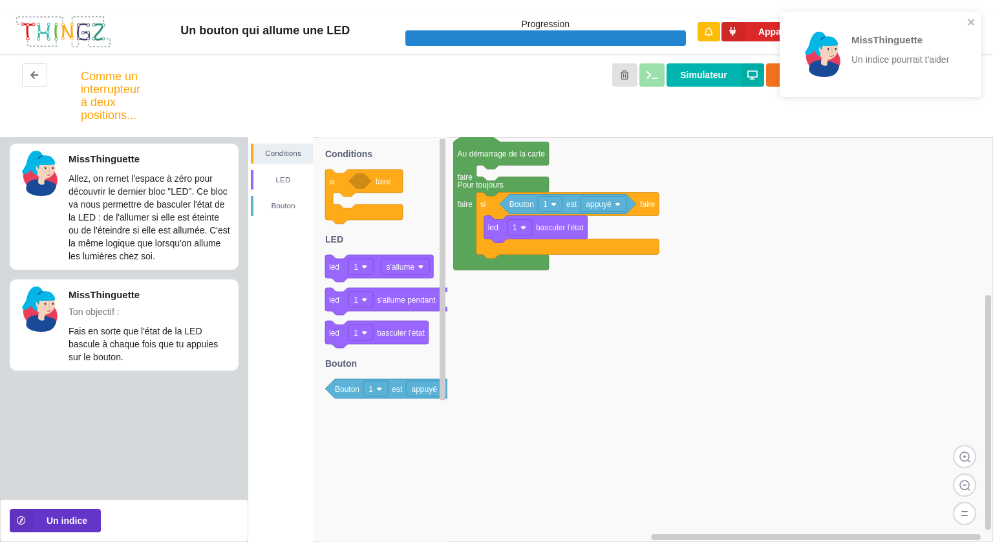
click at [966, 26] on div "MissThinguette Un indice pourrait t'aider" at bounding box center [876, 54] width 182 height 75
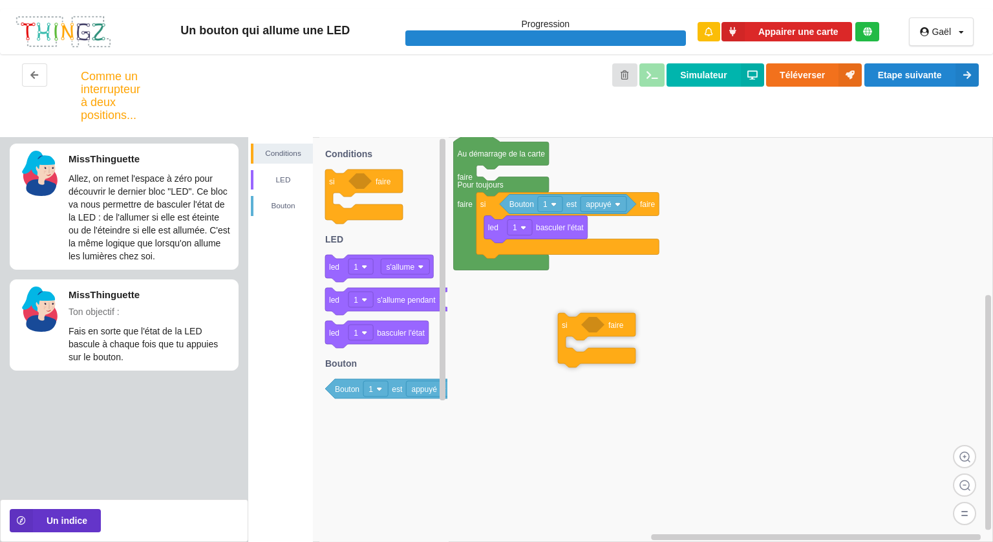
drag, startPoint x: 344, startPoint y: 191, endPoint x: 576, endPoint y: 334, distance: 273.3
click at [576, 334] on div "Conditions LED [PERSON_NAME] Au démarrage de la carte faire Pour toujours faire…" at bounding box center [620, 339] width 744 height 405
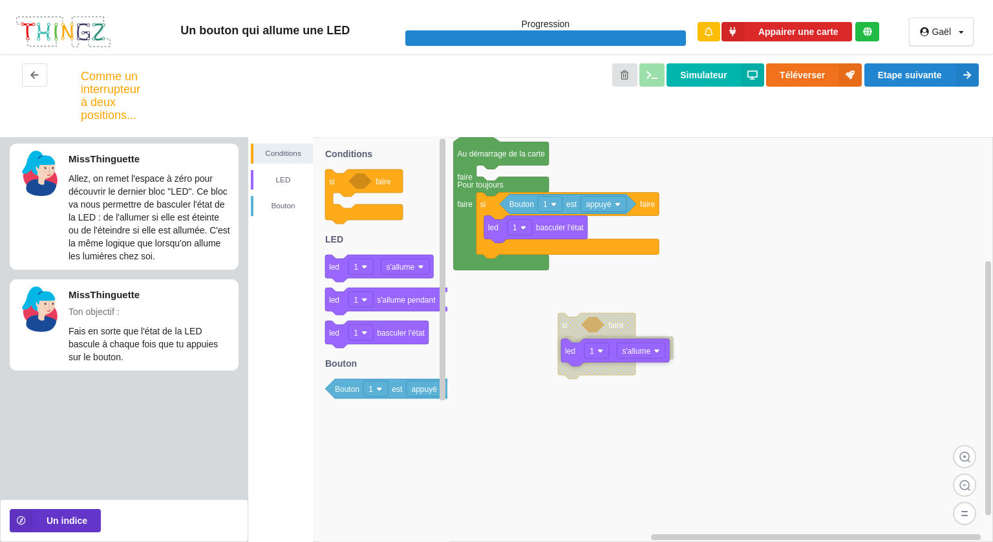
drag, startPoint x: 337, startPoint y: 273, endPoint x: 574, endPoint y: 357, distance: 251.4
click at [574, 357] on div "Conditions LED [PERSON_NAME] Au démarrage de la carte faire Pour toujours faire…" at bounding box center [620, 339] width 744 height 405
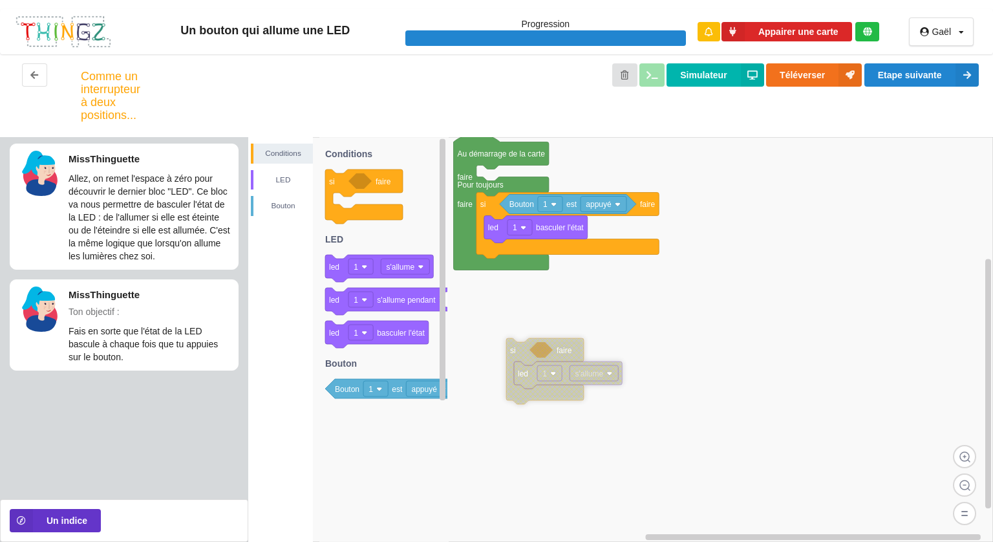
drag, startPoint x: 569, startPoint y: 328, endPoint x: 517, endPoint y: 370, distance: 66.2
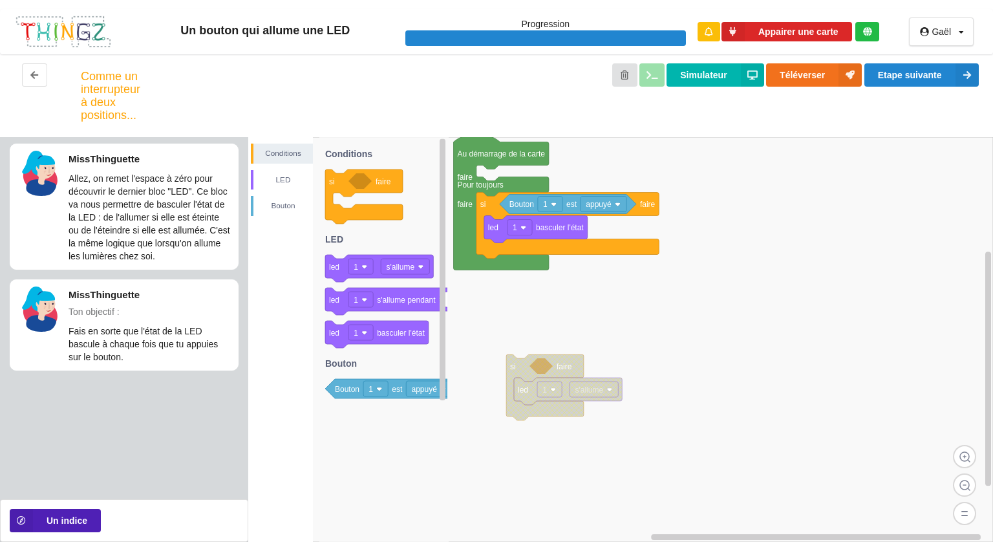
click at [68, 518] on button "Un indice" at bounding box center [55, 520] width 91 height 23
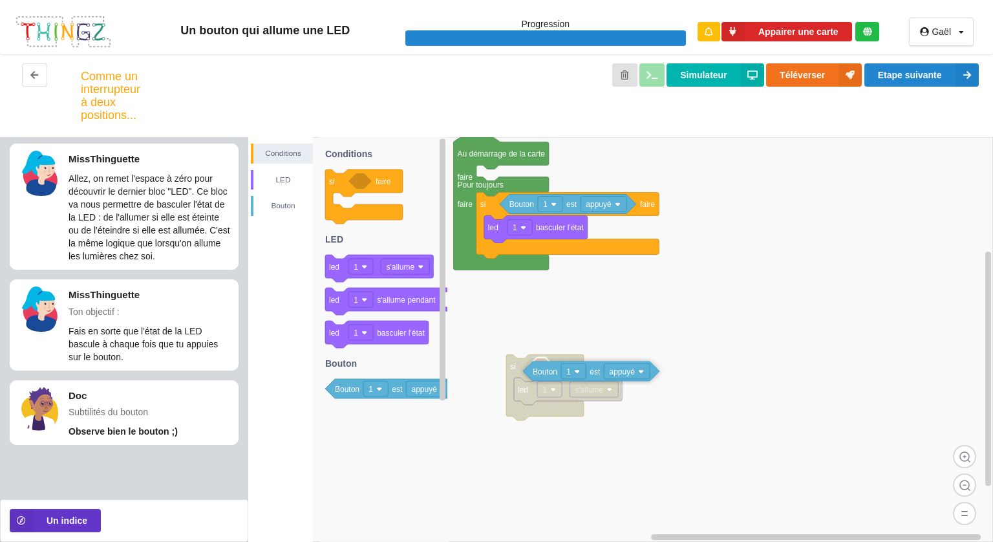
drag, startPoint x: 396, startPoint y: 391, endPoint x: 598, endPoint y: 372, distance: 203.1
click at [598, 372] on div "Conditions LED [PERSON_NAME] Au démarrage de la carte faire Pour toujours faire…" at bounding box center [620, 339] width 744 height 405
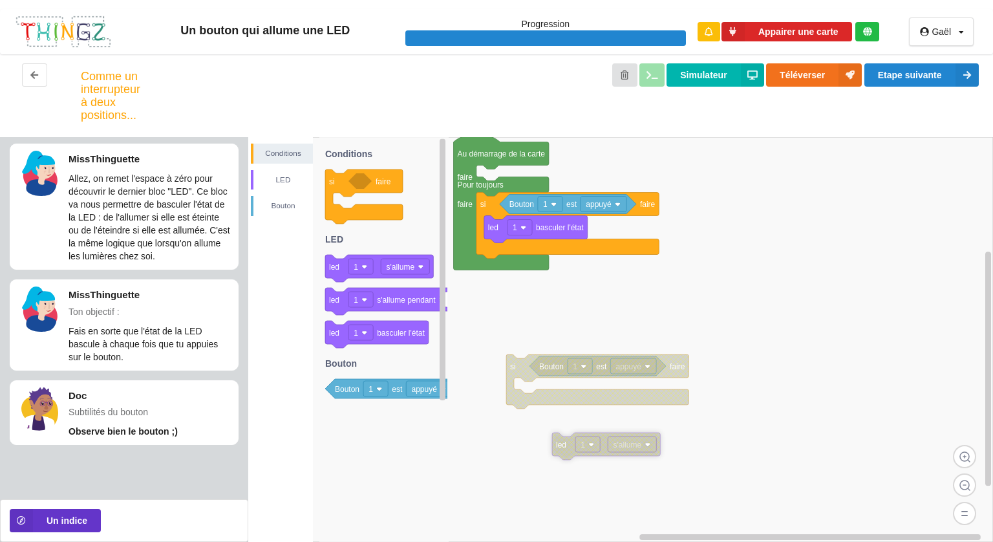
drag, startPoint x: 522, startPoint y: 394, endPoint x: 564, endPoint y: 465, distance: 82.4
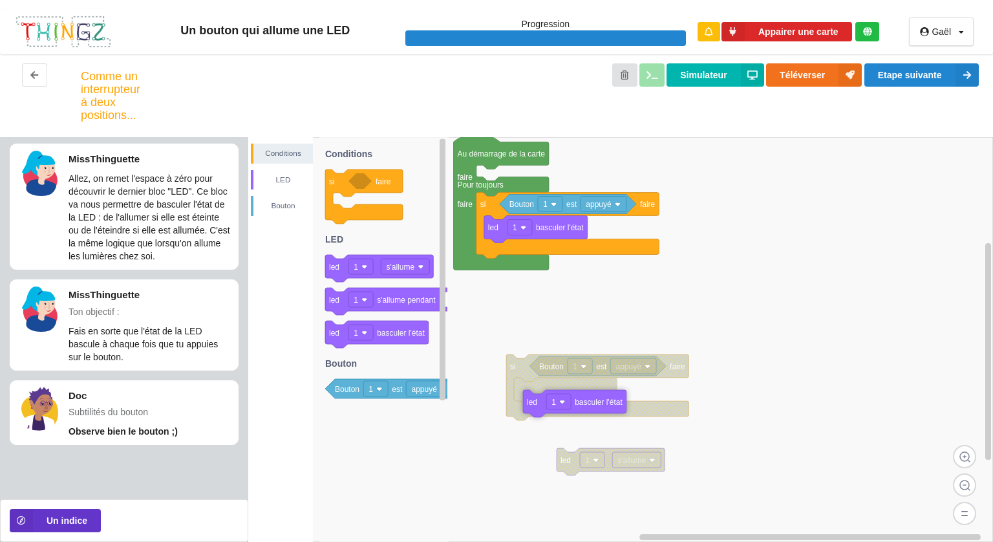
drag, startPoint x: 407, startPoint y: 338, endPoint x: 605, endPoint y: 406, distance: 209.7
click at [605, 406] on div "Conditions LED [PERSON_NAME] Au démarrage de la carte faire Pour toujours faire…" at bounding box center [620, 339] width 744 height 405
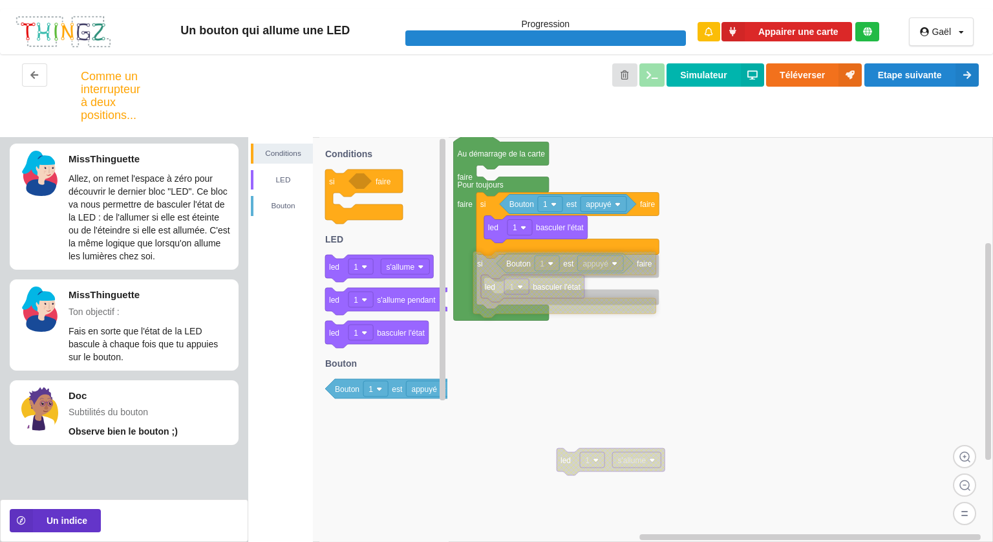
drag, startPoint x: 522, startPoint y: 361, endPoint x: 489, endPoint y: 259, distance: 107.9
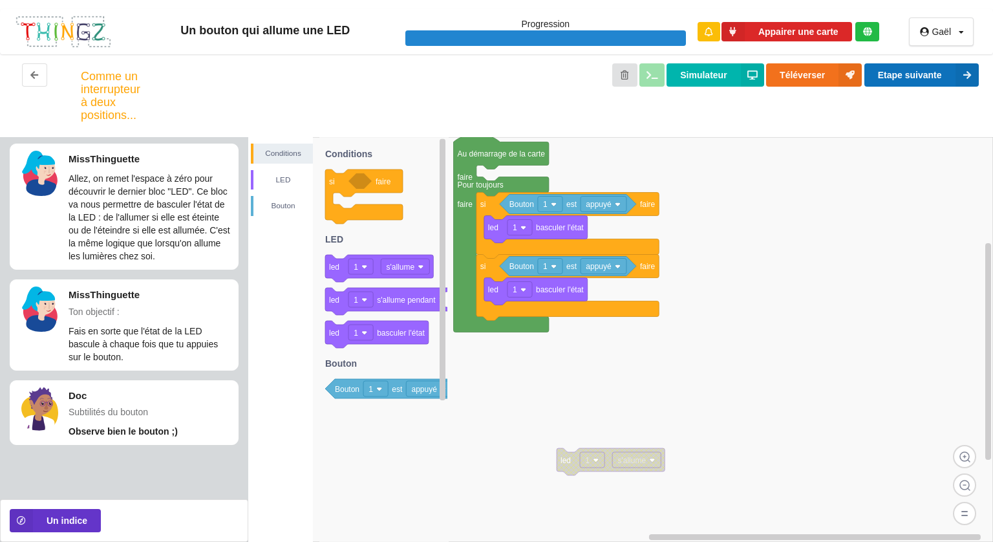
click at [931, 77] on button "Etape suivante" at bounding box center [921, 74] width 114 height 23
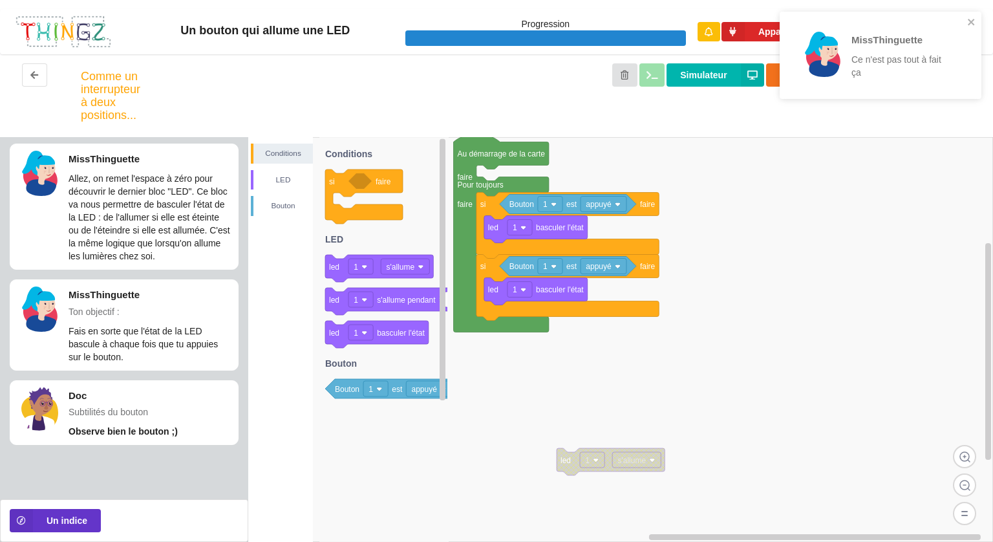
click at [966, 25] on div "MissThinguette Ce n'est pas tout à fait ça" at bounding box center [876, 55] width 182 height 77
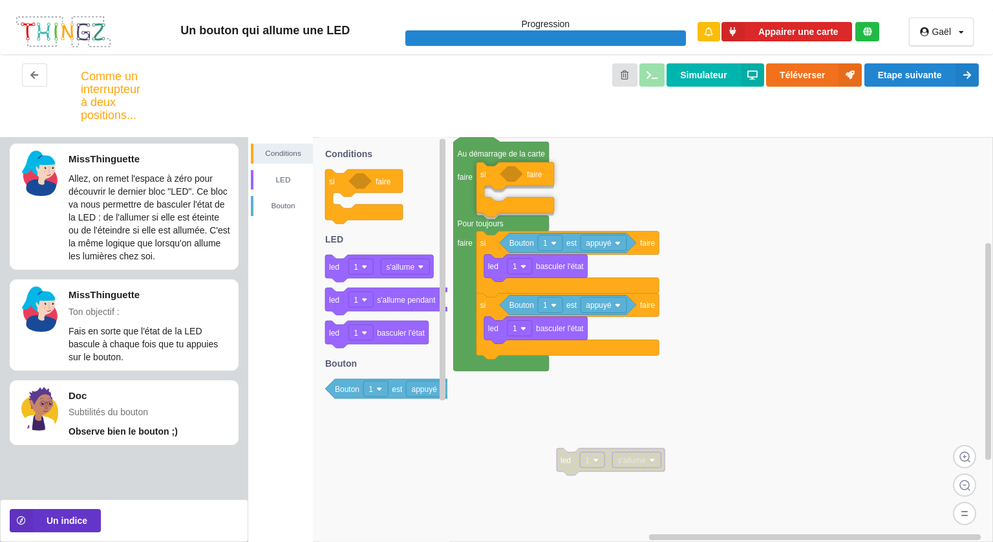
drag, startPoint x: 392, startPoint y: 189, endPoint x: 545, endPoint y: 184, distance: 153.9
click at [545, 184] on div "Conditions LED [PERSON_NAME] led 1 s'allume Au démarrage de la carte faire Pour…" at bounding box center [620, 339] width 744 height 405
drag, startPoint x: 343, startPoint y: 387, endPoint x: 528, endPoint y: 180, distance: 278.3
click at [528, 180] on div "Conditions LED [PERSON_NAME] led 1 s'allume Au démarrage de la carte faire Pour…" at bounding box center [620, 339] width 744 height 405
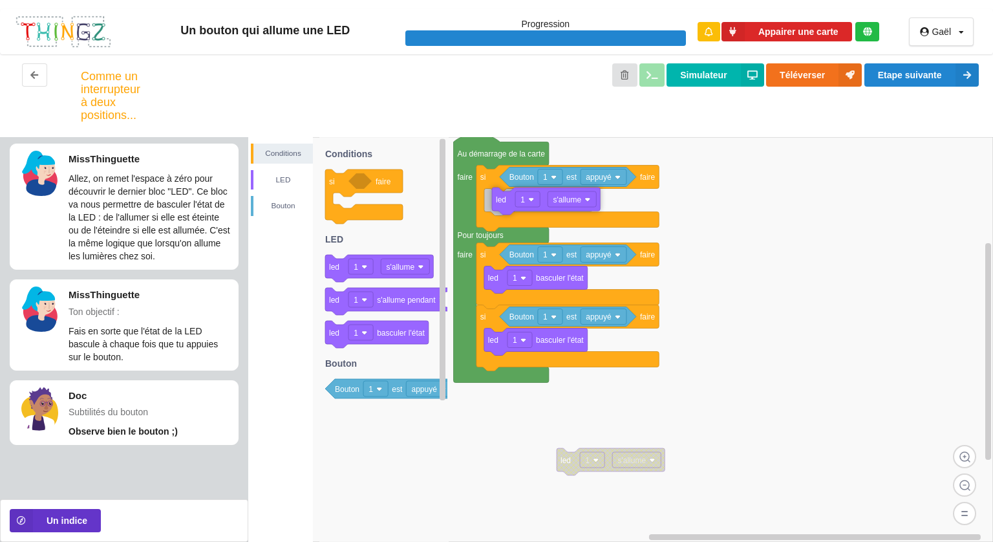
drag, startPoint x: 343, startPoint y: 273, endPoint x: 507, endPoint y: 208, distance: 176.7
click at [507, 208] on div "Conditions LED [PERSON_NAME] led 1 s'allume Au démarrage de la carte faire Pour…" at bounding box center [620, 339] width 744 height 405
click at [874, 64] on button "Etape suivante" at bounding box center [921, 74] width 114 height 23
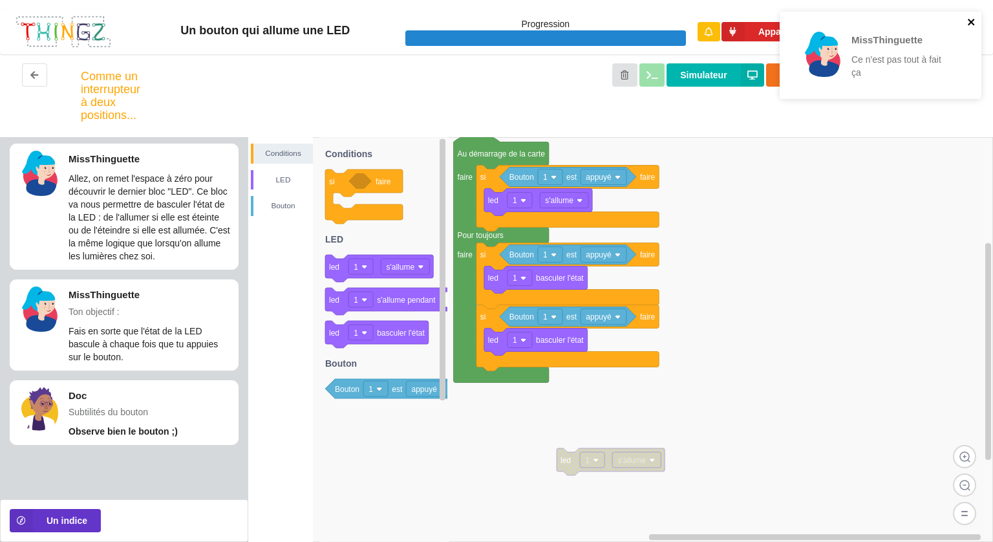
click at [972, 22] on icon "close" at bounding box center [971, 22] width 9 height 10
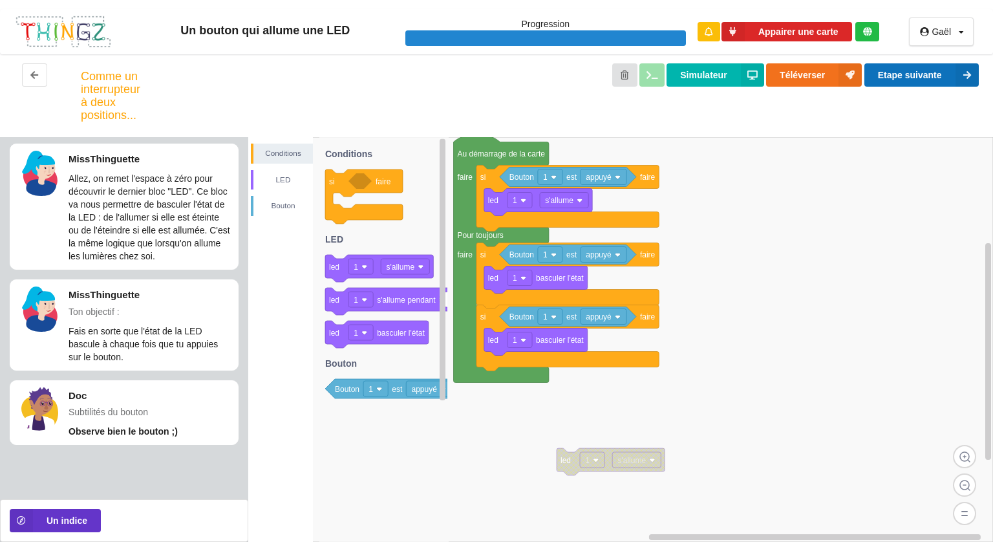
click at [910, 78] on button "Etape suivante" at bounding box center [921, 74] width 114 height 23
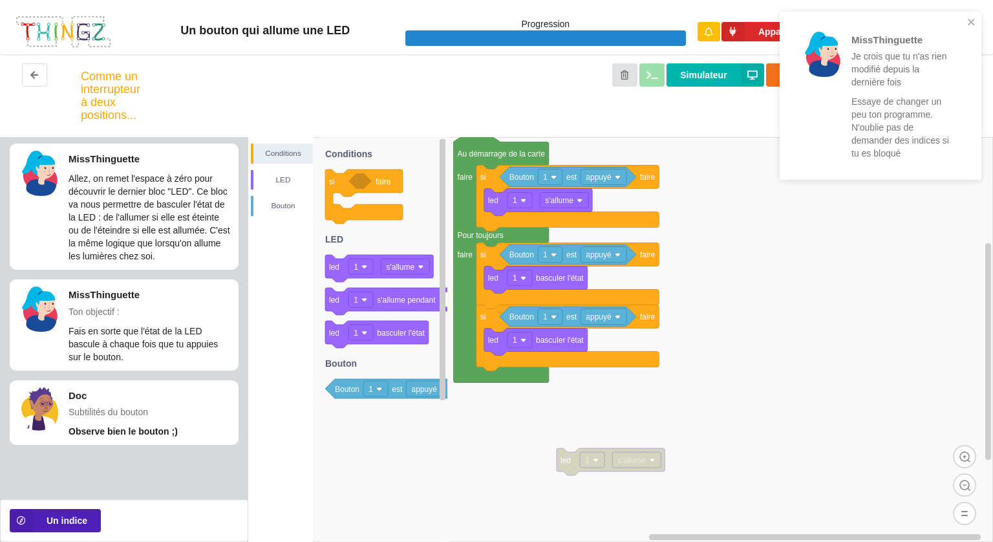
click at [54, 521] on button "Un indice" at bounding box center [55, 520] width 91 height 23
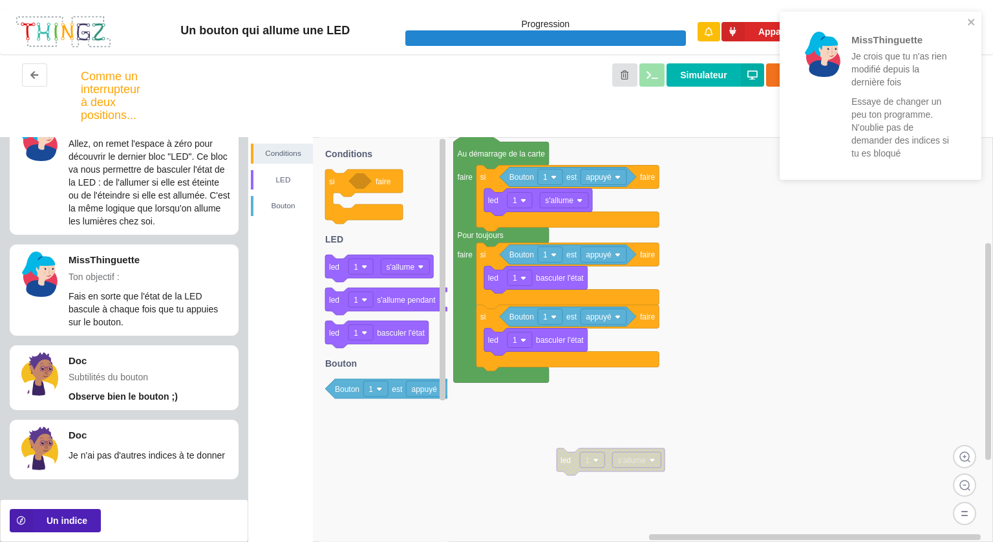
scroll to position [39, 0]
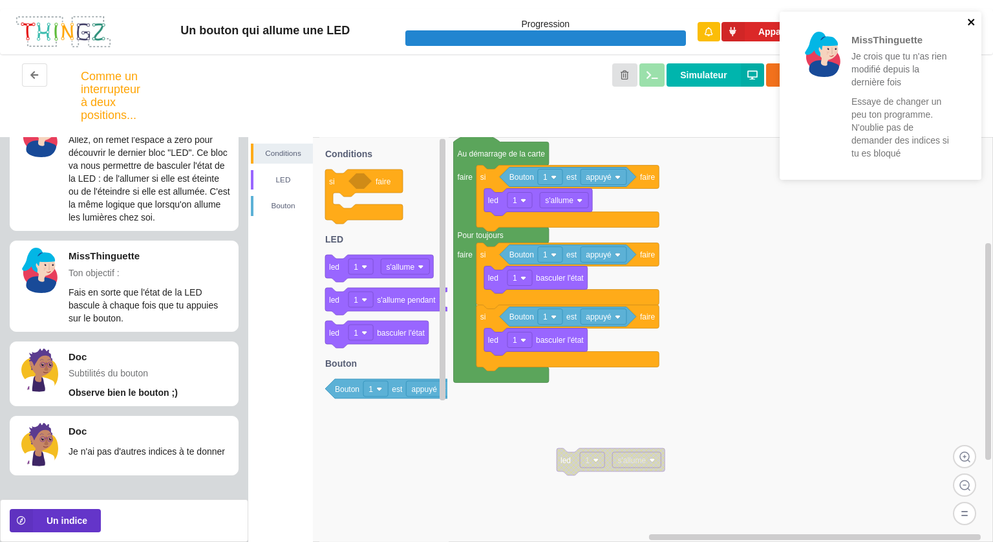
click at [969, 23] on icon "close" at bounding box center [970, 22] width 6 height 6
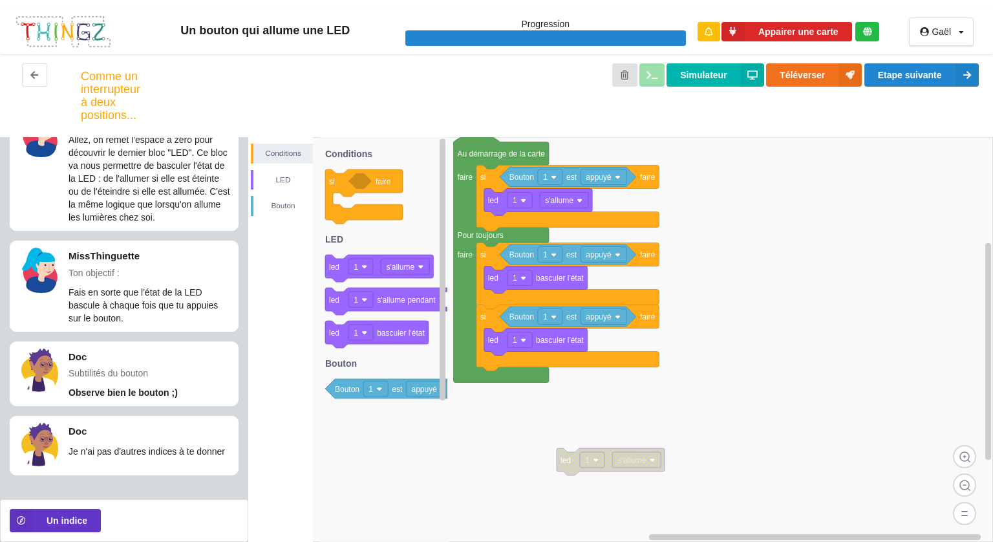
scroll to position [0, 0]
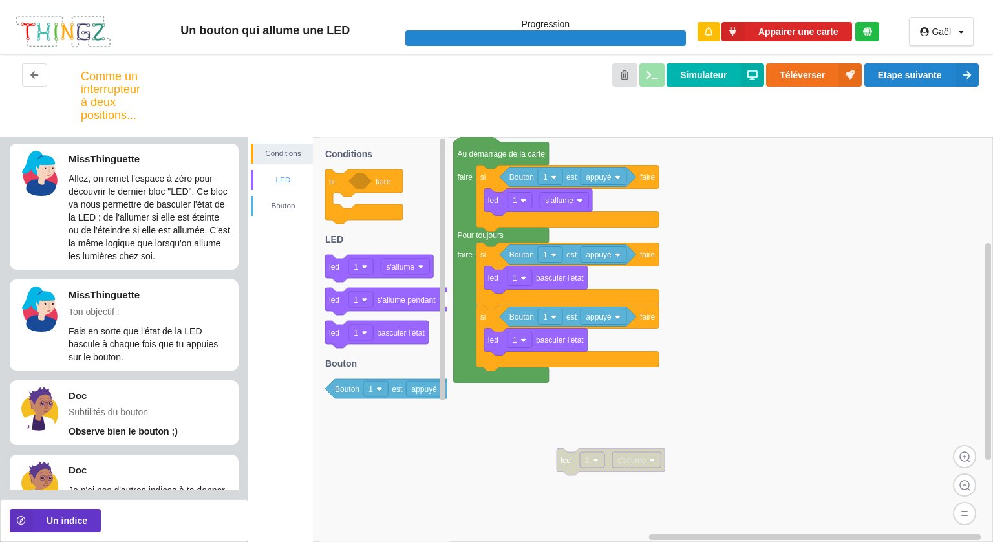
click at [287, 181] on div "LED" at bounding box center [282, 179] width 59 height 13
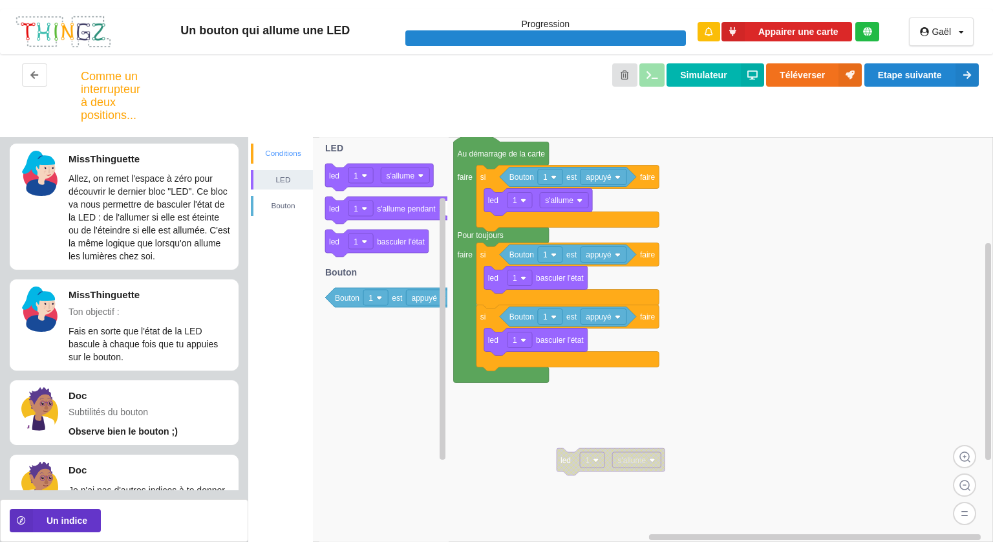
click at [285, 149] on div "Conditions" at bounding box center [282, 153] width 59 height 13
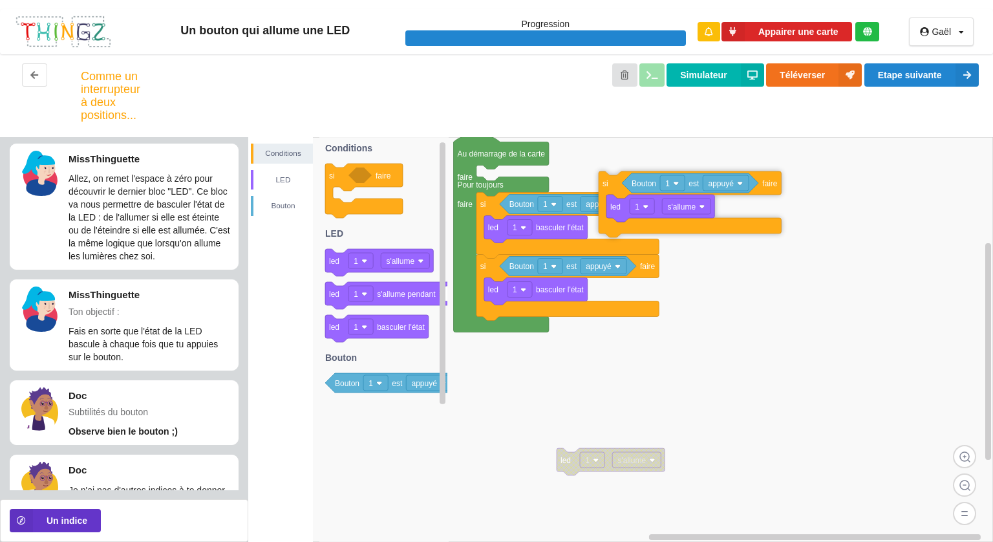
scroll to position [39, 0]
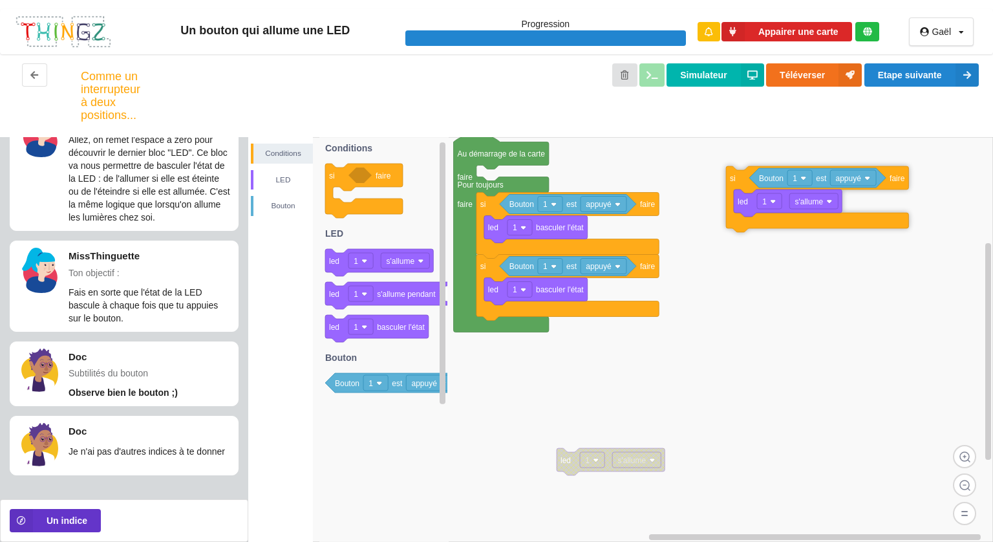
drag, startPoint x: 490, startPoint y: 185, endPoint x: 739, endPoint y: 183, distance: 249.5
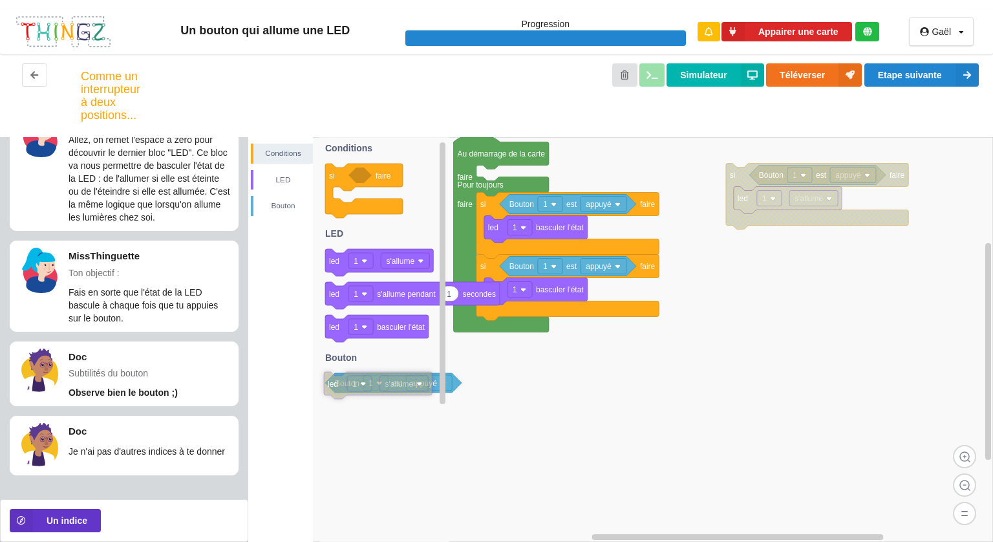
drag, startPoint x: 567, startPoint y: 470, endPoint x: 334, endPoint y: 391, distance: 245.7
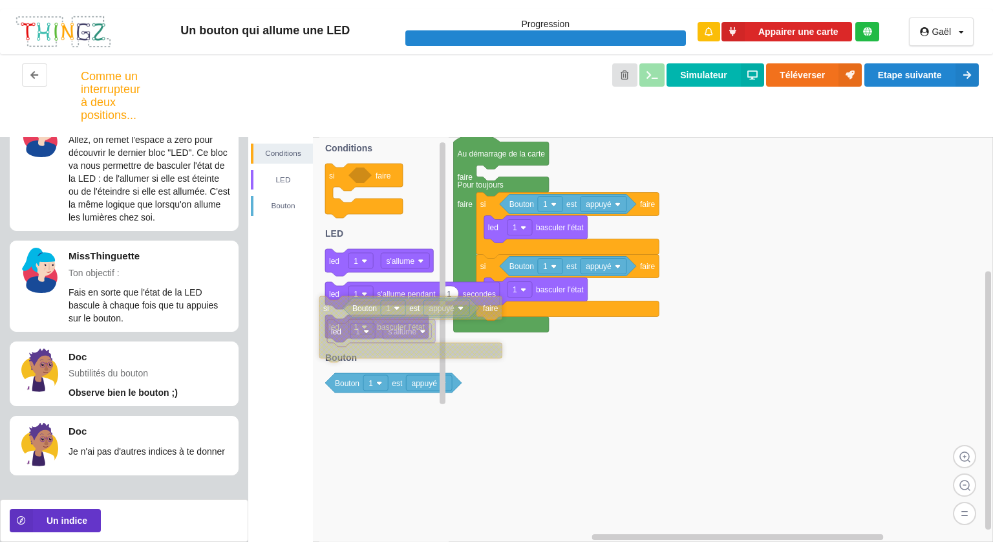
drag, startPoint x: 744, startPoint y: 223, endPoint x: 319, endPoint y: 354, distance: 445.0
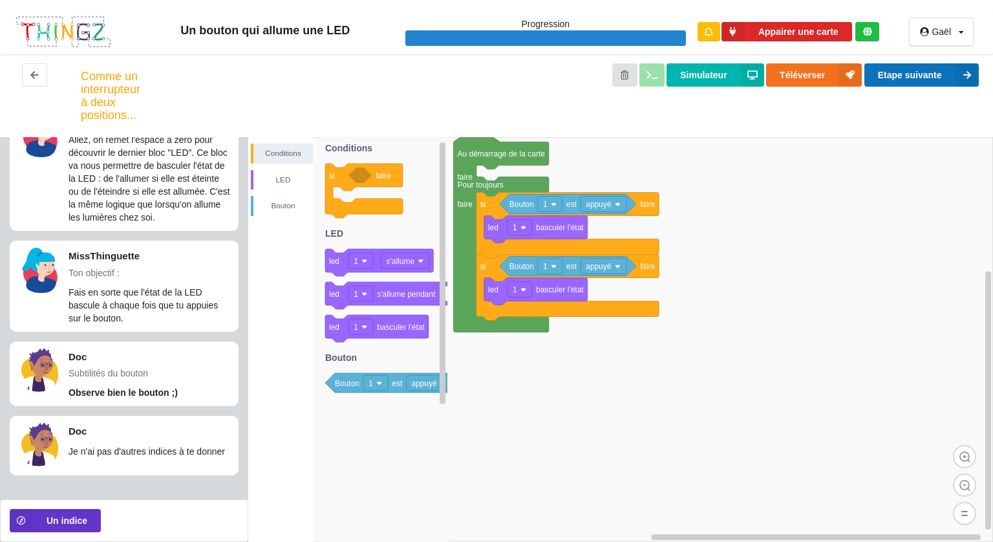
click at [885, 74] on button "Etape suivante" at bounding box center [921, 74] width 114 height 23
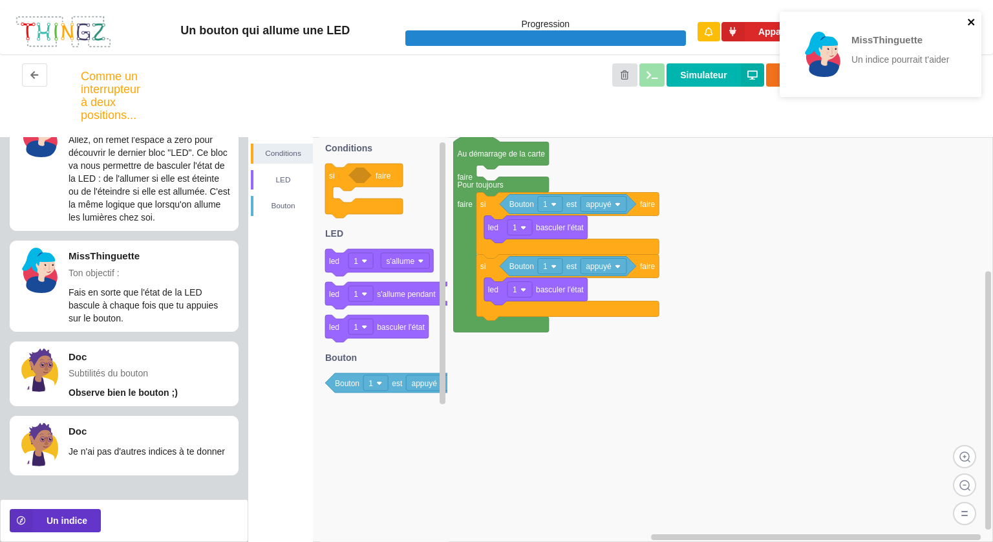
click at [969, 20] on icon "close" at bounding box center [971, 22] width 9 height 10
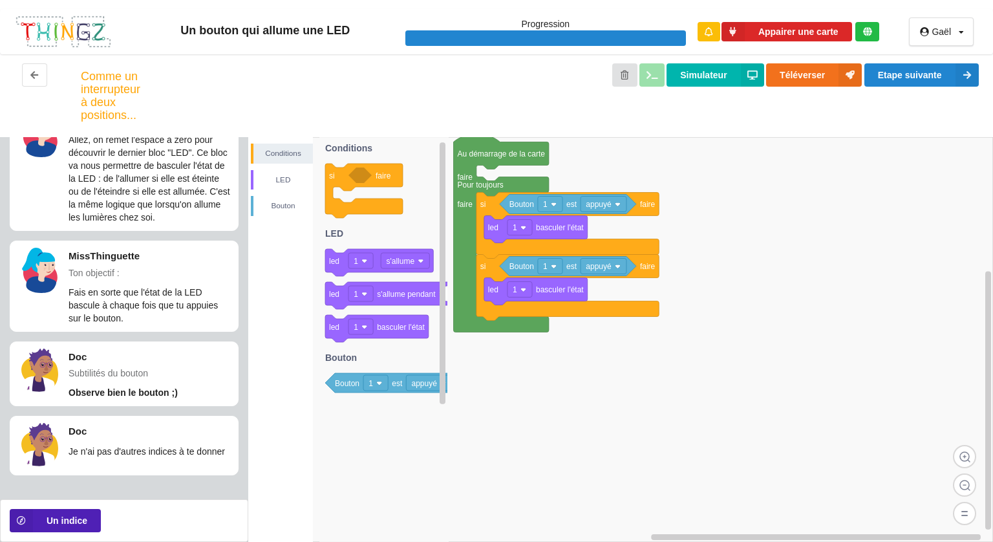
click at [68, 519] on button "Un indice" at bounding box center [55, 520] width 91 height 23
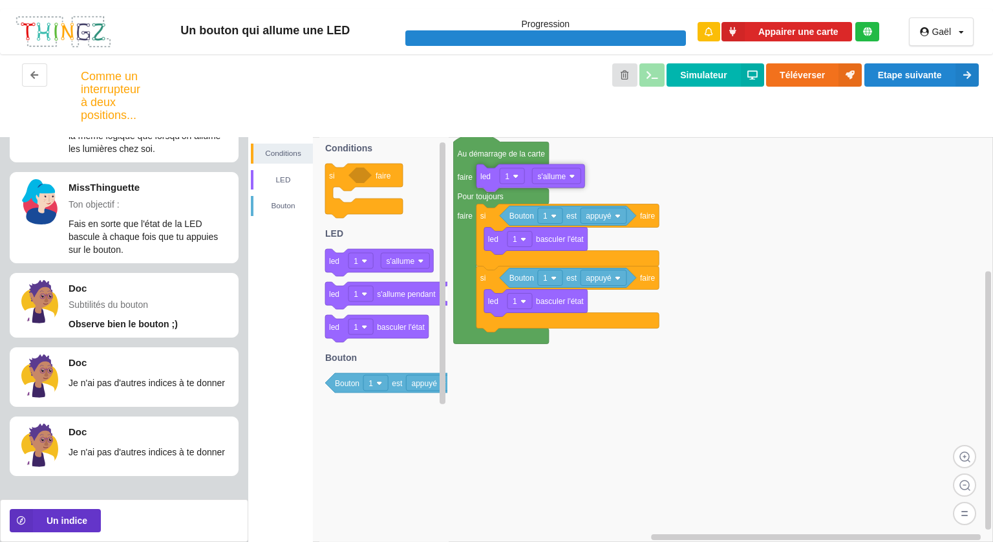
drag, startPoint x: 380, startPoint y: 268, endPoint x: 531, endPoint y: 183, distance: 173.6
click at [531, 183] on div "Conditions LED Bouton Au démarrage de la carte faire Pour toujours faire si fai…" at bounding box center [620, 339] width 744 height 405
click at [898, 64] on button "Etape suivante" at bounding box center [921, 74] width 114 height 23
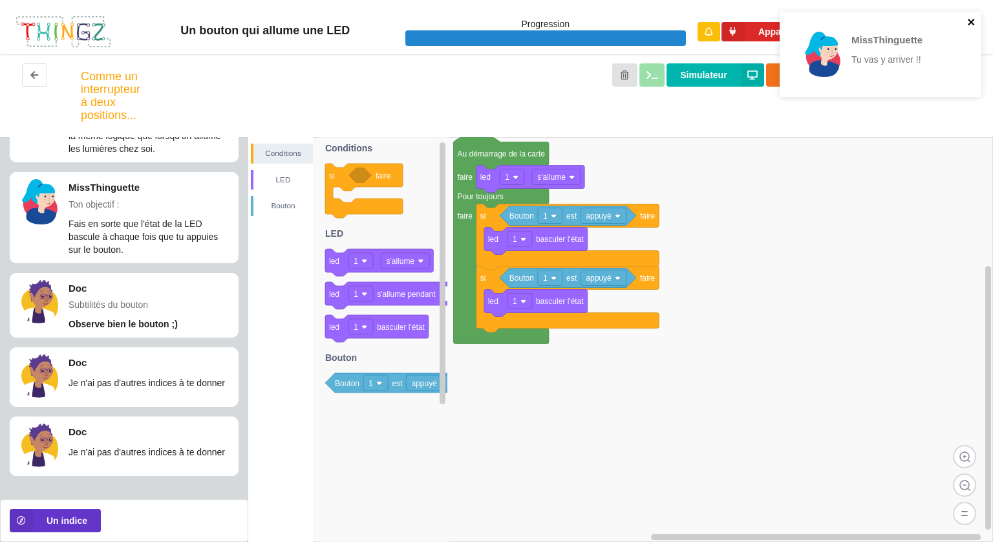
click at [969, 23] on icon "close" at bounding box center [970, 22] width 6 height 6
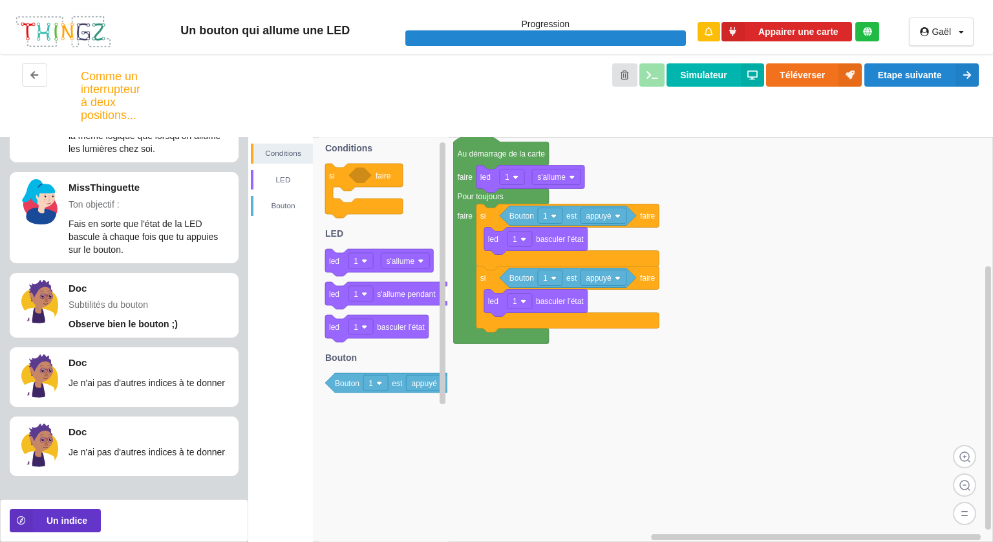
scroll to position [0, 0]
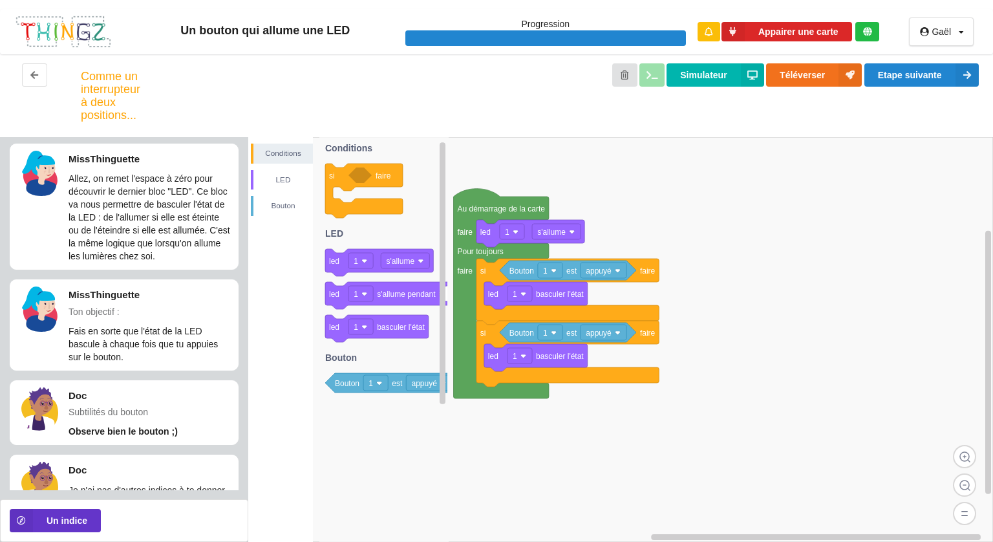
click at [674, 209] on rect at bounding box center [620, 339] width 744 height 405
click at [602, 224] on rect at bounding box center [620, 339] width 744 height 405
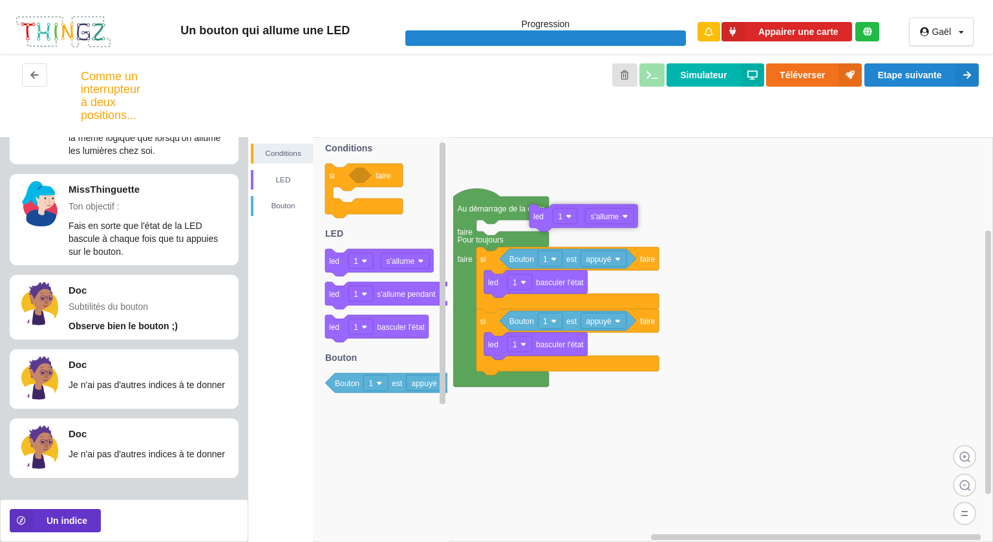
drag, startPoint x: 530, startPoint y: 232, endPoint x: 608, endPoint y: 204, distance: 83.0
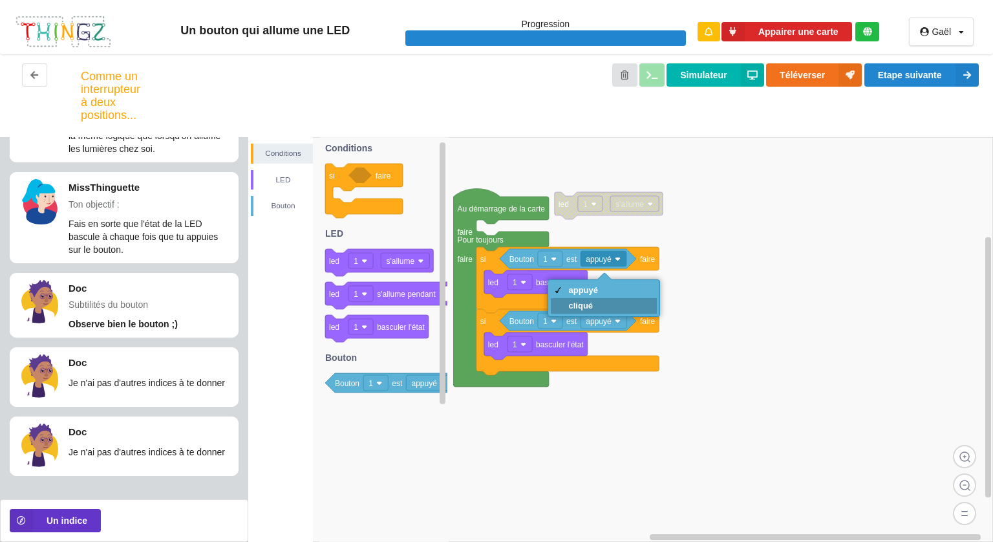
click at [597, 304] on div "cliqué" at bounding box center [584, 306] width 30 height 10
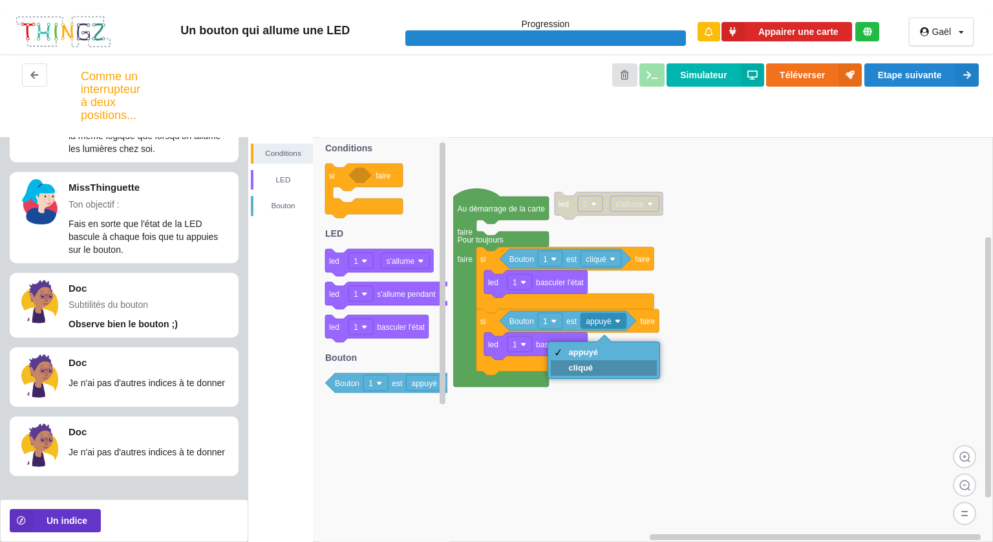
click at [597, 366] on div "cliqué" at bounding box center [584, 368] width 30 height 10
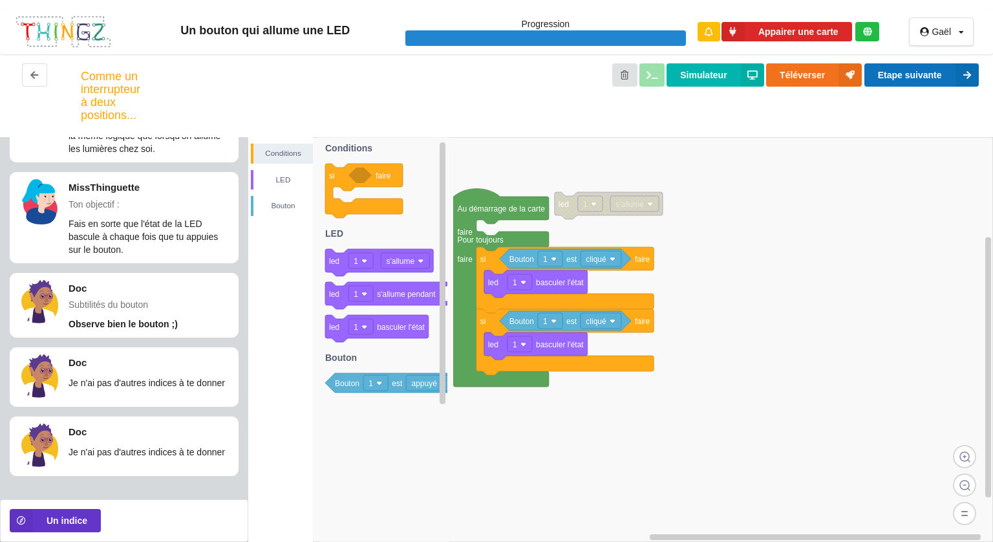
click at [910, 81] on button "Etape suivante" at bounding box center [921, 74] width 114 height 23
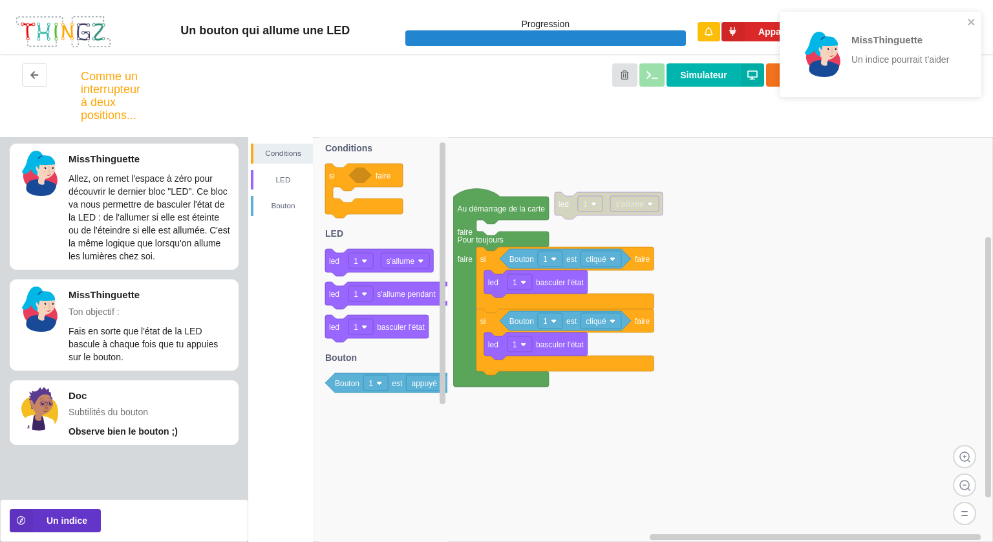
scroll to position [0, 0]
click at [964, 25] on div "MissThinguette Un indice pourrait t'aider" at bounding box center [876, 54] width 182 height 75
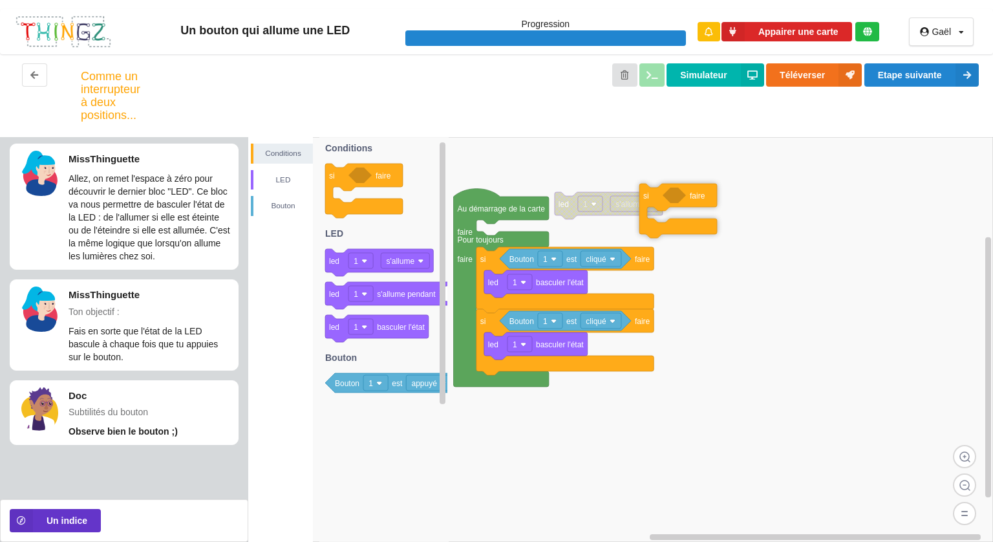
drag, startPoint x: 379, startPoint y: 178, endPoint x: 735, endPoint y: 192, distance: 355.7
click at [735, 192] on div "Conditions LED [PERSON_NAME] Au démarrage de la carte faire Pour toujours faire…" at bounding box center [620, 339] width 744 height 405
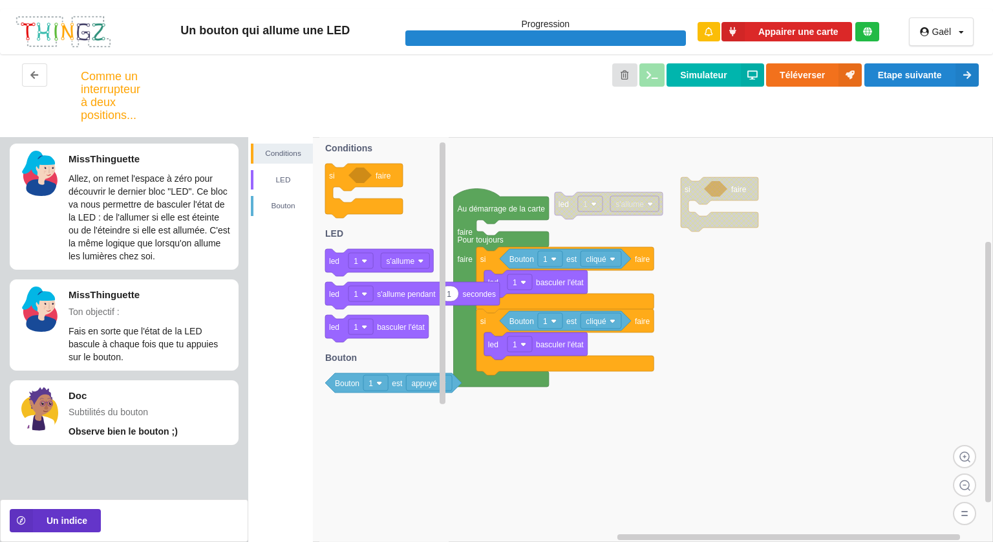
click at [347, 393] on icon at bounding box center [383, 339] width 129 height 405
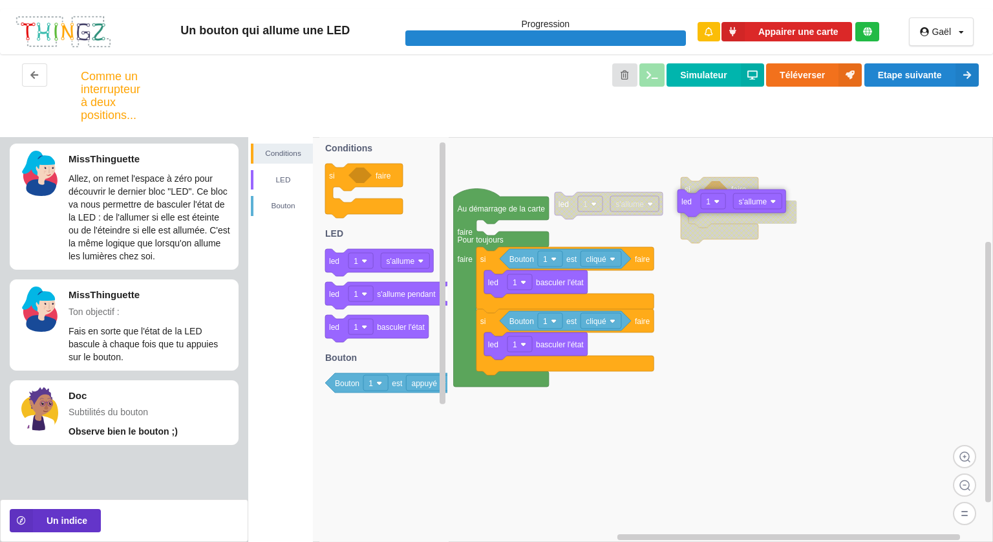
drag, startPoint x: 377, startPoint y: 266, endPoint x: 730, endPoint y: 206, distance: 357.2
click at [730, 206] on div "Conditions LED [PERSON_NAME] Au démarrage de la carte faire Pour toujours faire…" at bounding box center [620, 339] width 744 height 405
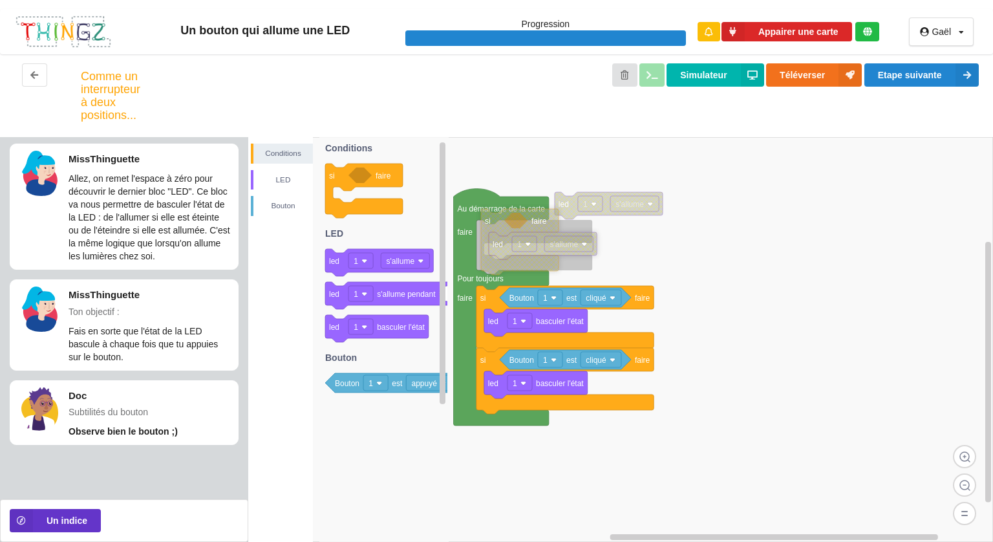
drag, startPoint x: 693, startPoint y: 193, endPoint x: 492, endPoint y: 224, distance: 204.1
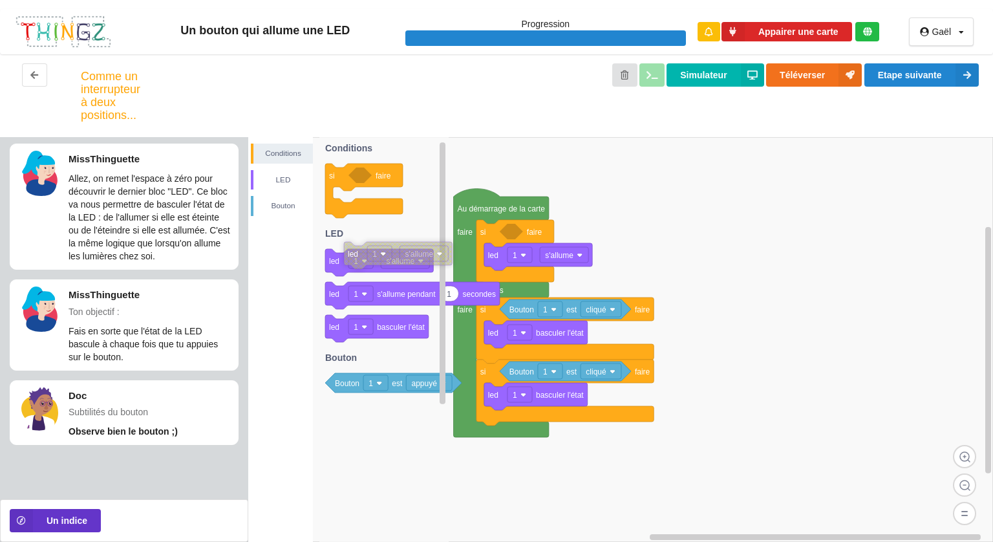
drag, startPoint x: 572, startPoint y: 201, endPoint x: 342, endPoint y: 249, distance: 235.1
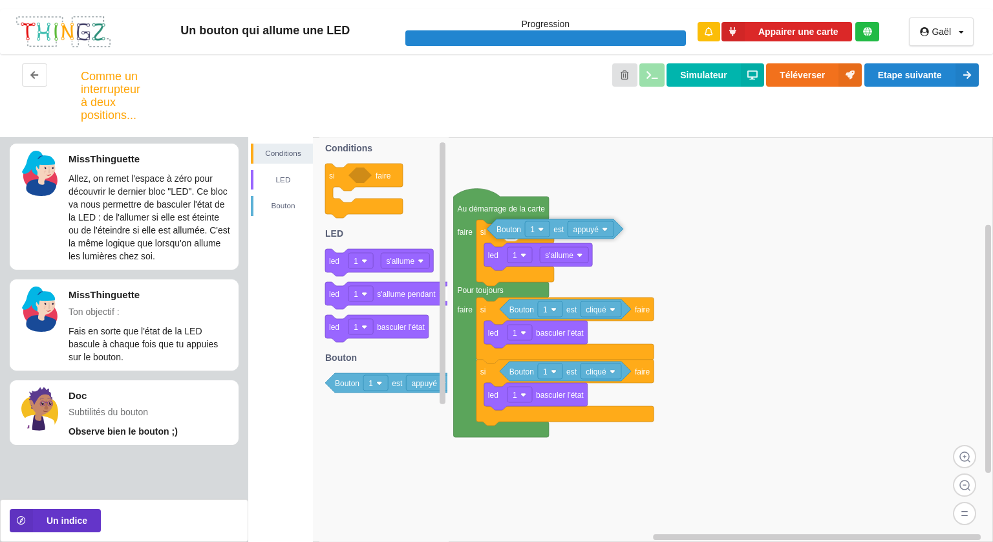
drag, startPoint x: 394, startPoint y: 383, endPoint x: 556, endPoint y: 229, distance: 223.1
click at [556, 229] on div "Conditions LED Bouton Au démarrage de la carte faire Pour toujours faire si fai…" at bounding box center [620, 339] width 744 height 405
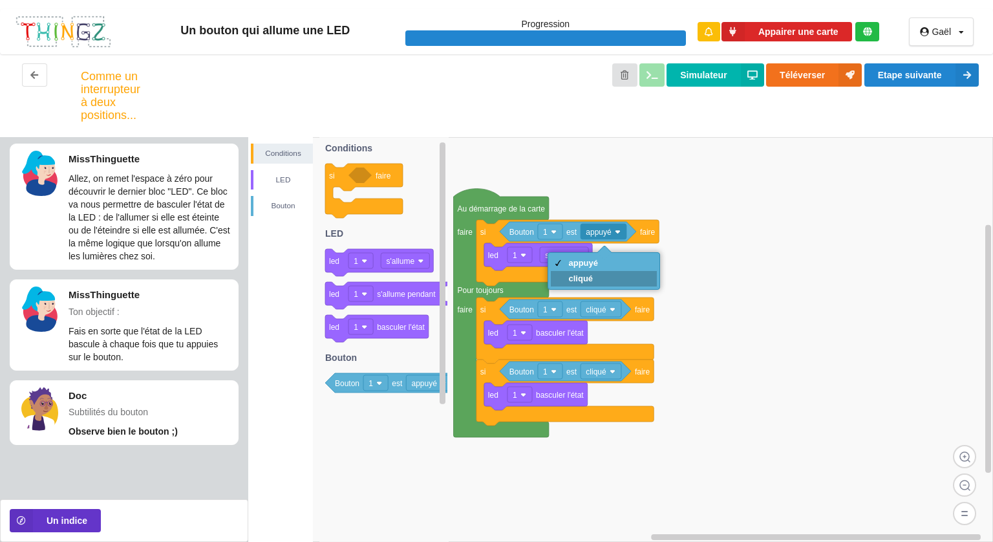
click at [602, 276] on div "cliqué" at bounding box center [604, 279] width 107 height 16
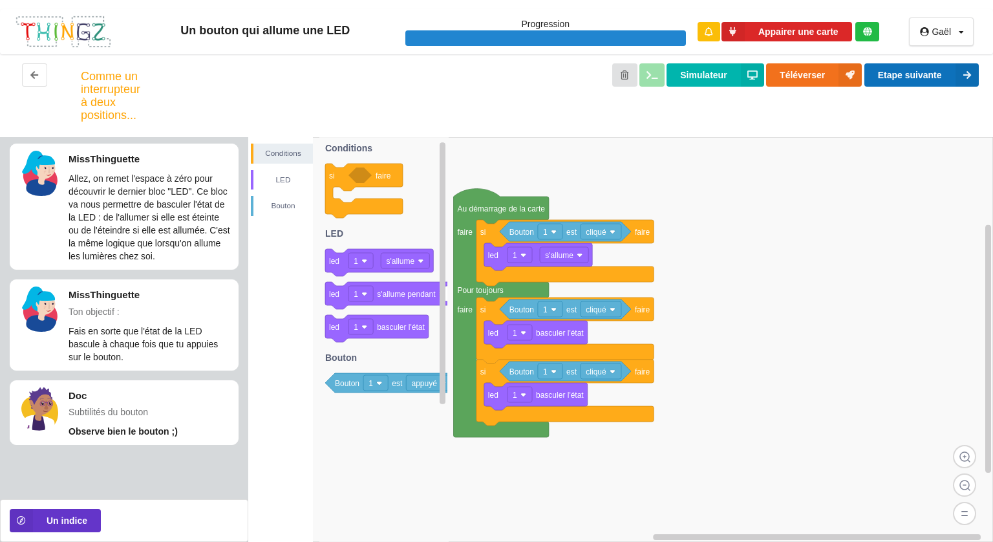
click at [926, 78] on button "Etape suivante" at bounding box center [921, 74] width 114 height 23
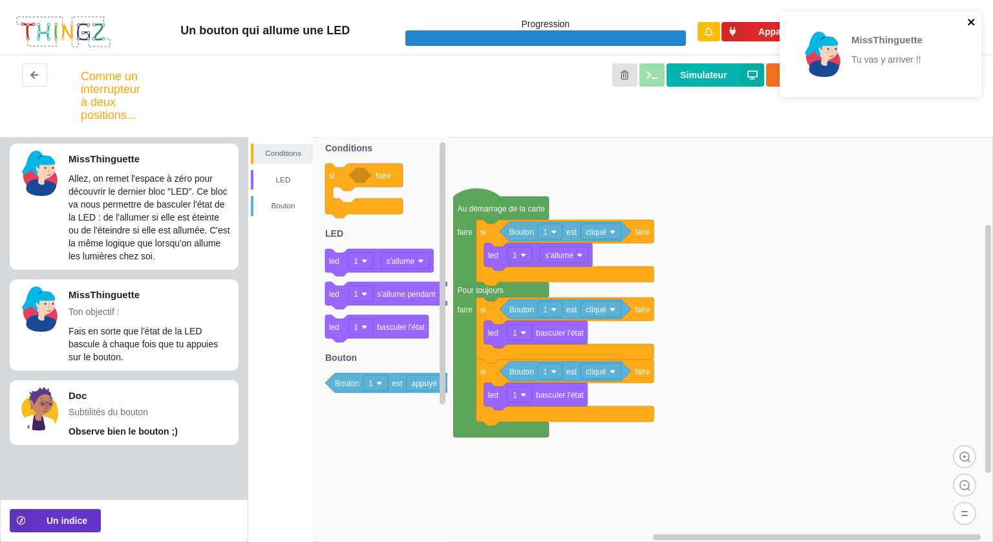
click at [967, 17] on icon "close" at bounding box center [971, 22] width 9 height 10
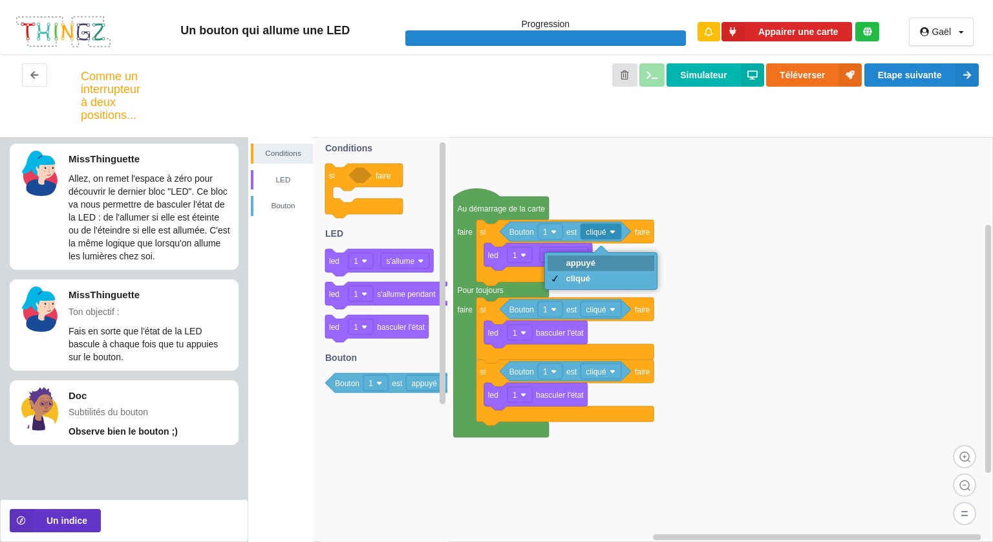
click at [590, 266] on div "appuyé" at bounding box center [580, 263] width 30 height 10
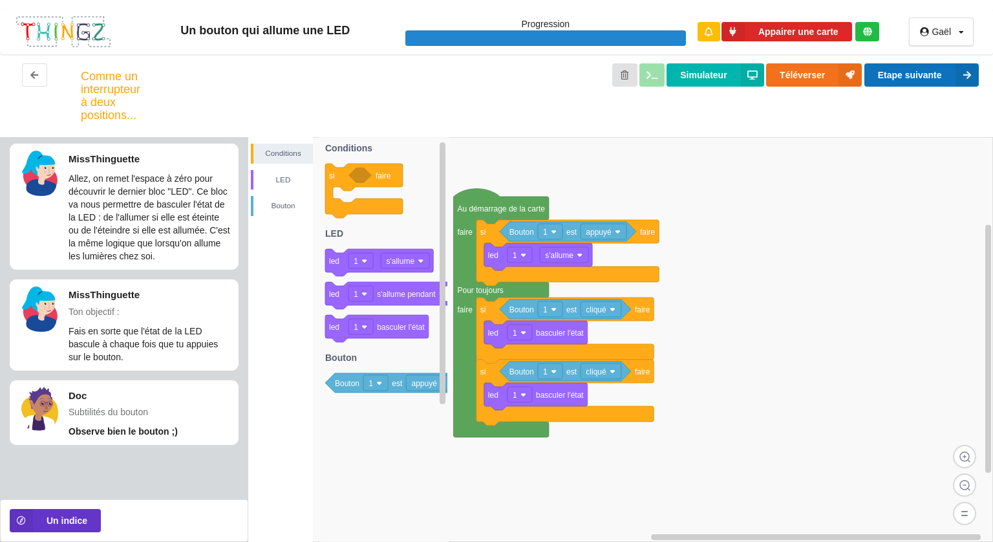
click at [935, 64] on button "Etape suivante" at bounding box center [921, 74] width 114 height 23
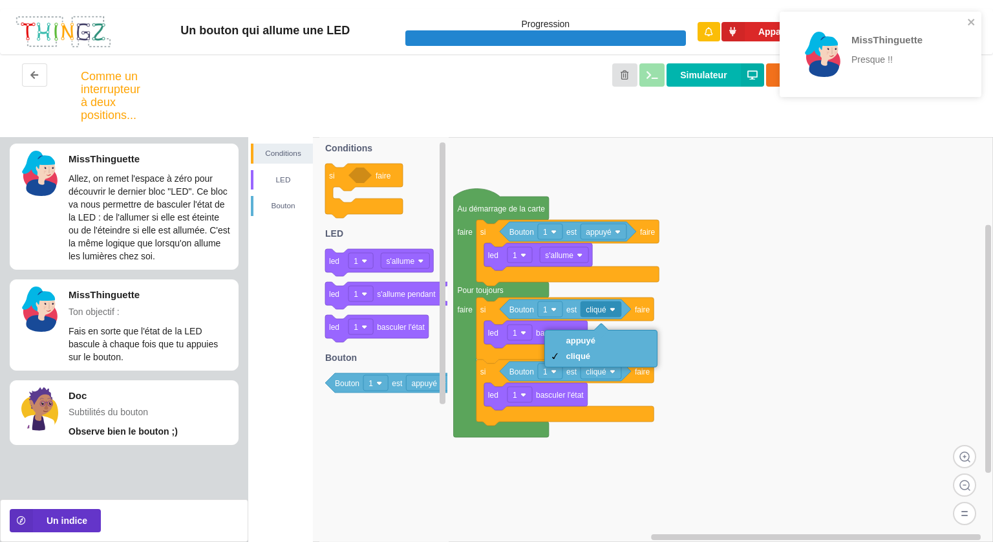
click at [727, 263] on rect at bounding box center [620, 339] width 744 height 405
click at [971, 19] on icon "close" at bounding box center [971, 22] width 9 height 10
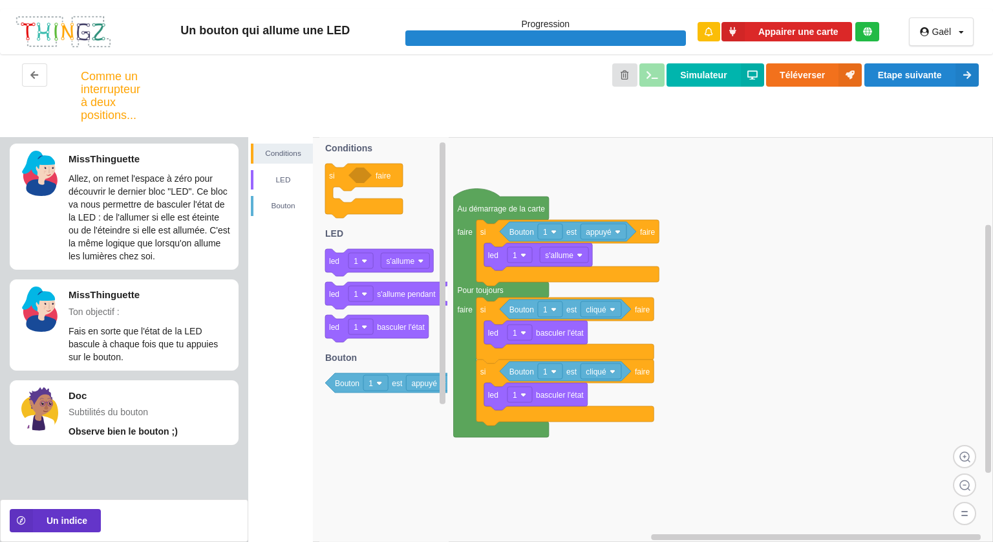
click at [927, 70] on div "Un bouton qui allume une LED Progression Appairer une carte Gaël Profil Déconne…" at bounding box center [496, 271] width 993 height 542
click at [925, 72] on button "Etape suivante" at bounding box center [921, 74] width 114 height 23
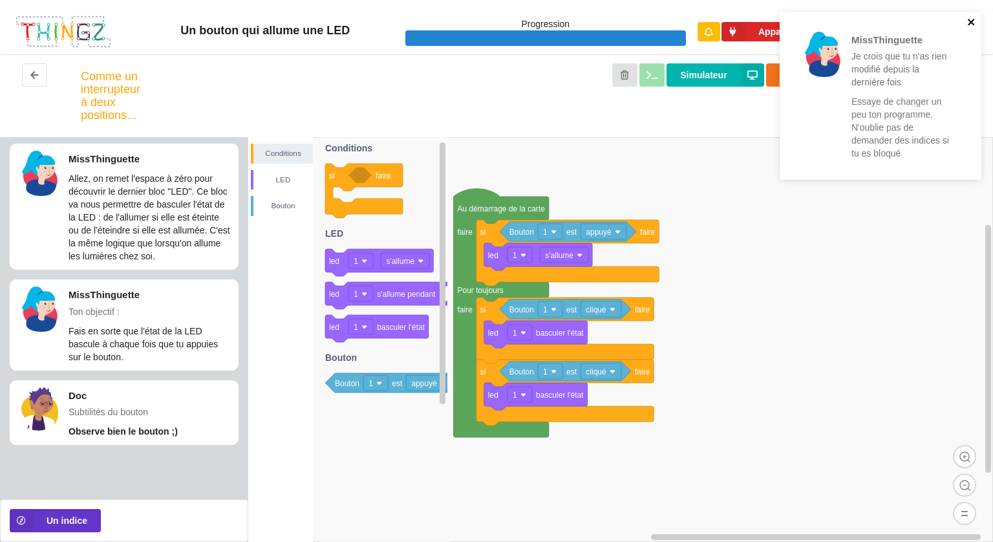
click at [967, 19] on icon "close" at bounding box center [971, 22] width 9 height 10
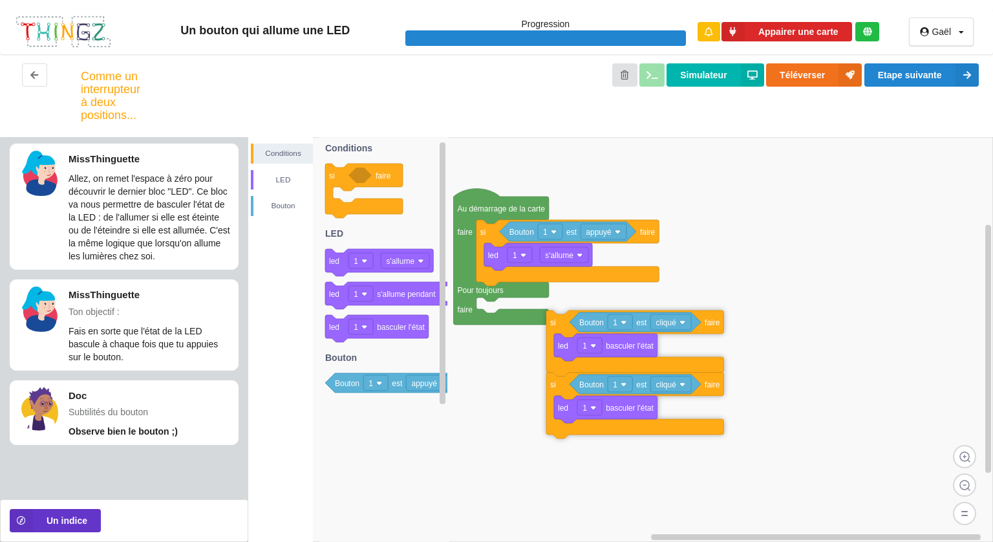
drag, startPoint x: 491, startPoint y: 310, endPoint x: 708, endPoint y: 299, distance: 216.8
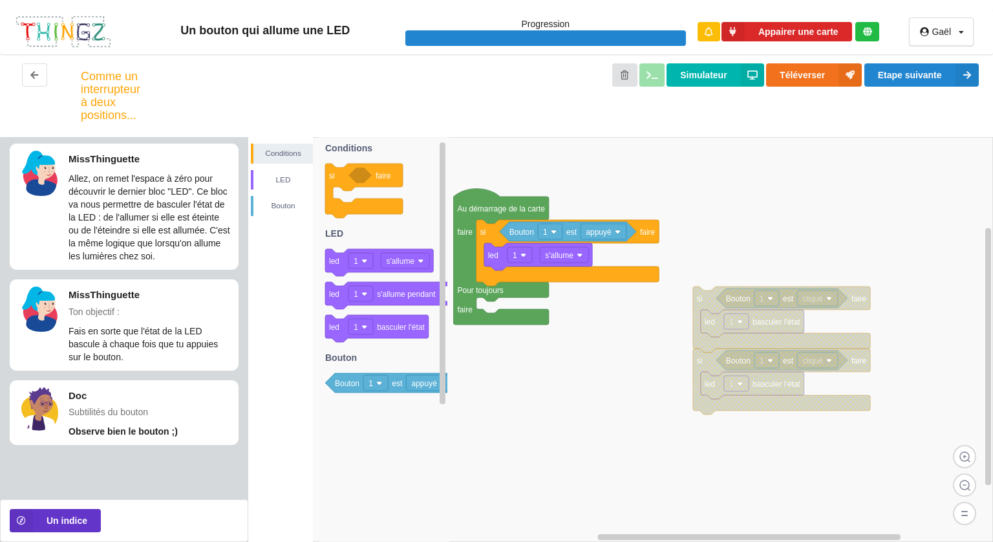
drag, startPoint x: 696, startPoint y: 361, endPoint x: 713, endPoint y: 500, distance: 139.4
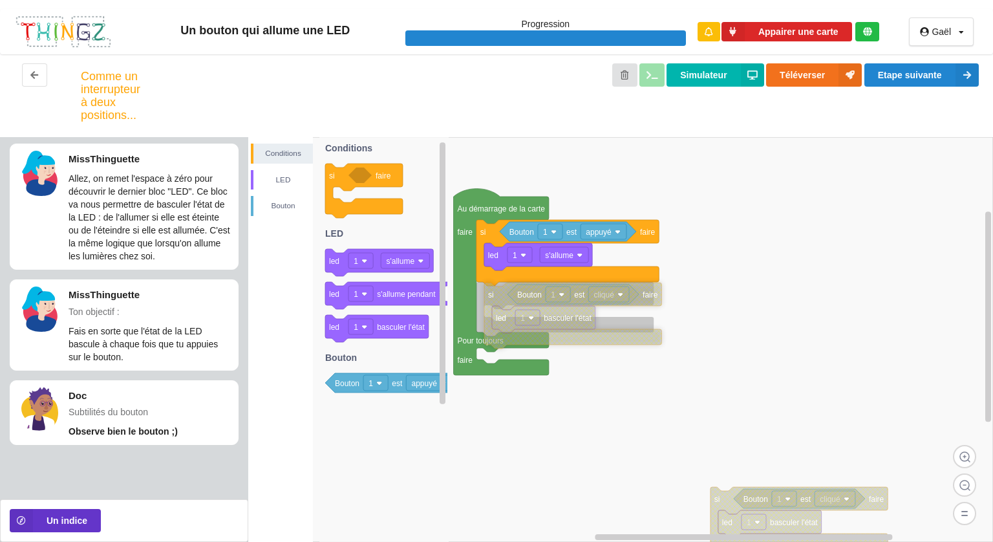
drag, startPoint x: 708, startPoint y: 297, endPoint x: 491, endPoint y: 291, distance: 217.2
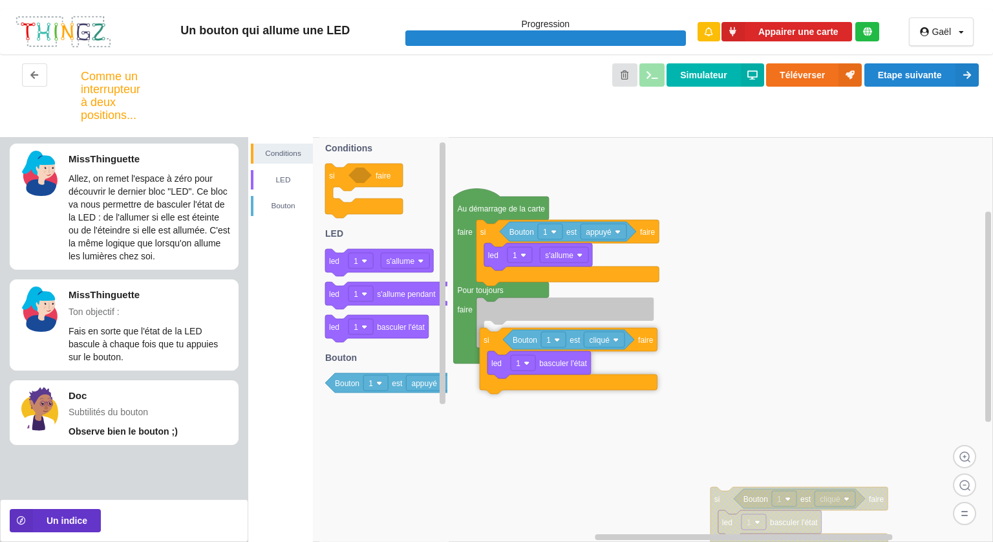
drag, startPoint x: 491, startPoint y: 291, endPoint x: 494, endPoint y: 343, distance: 51.8
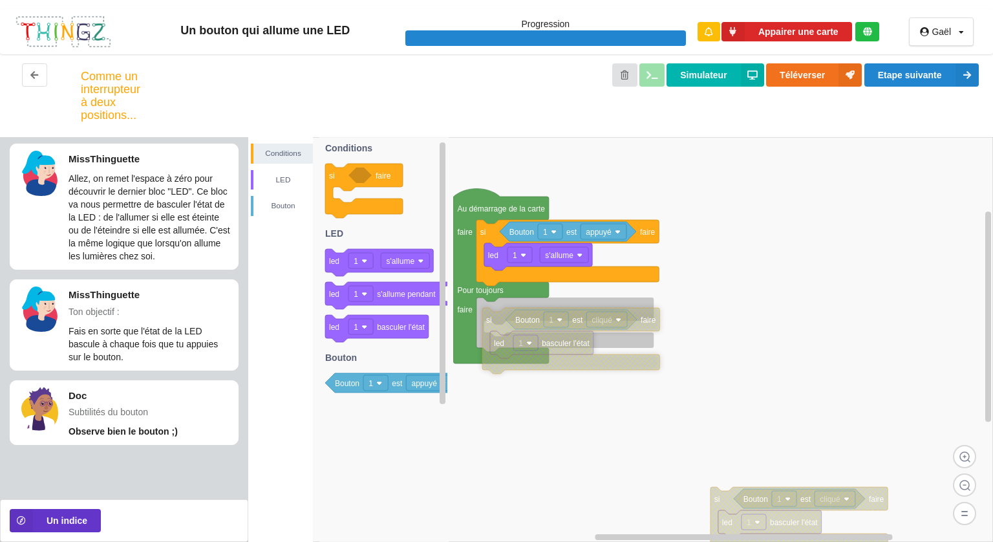
drag, startPoint x: 494, startPoint y: 343, endPoint x: 496, endPoint y: 313, distance: 30.4
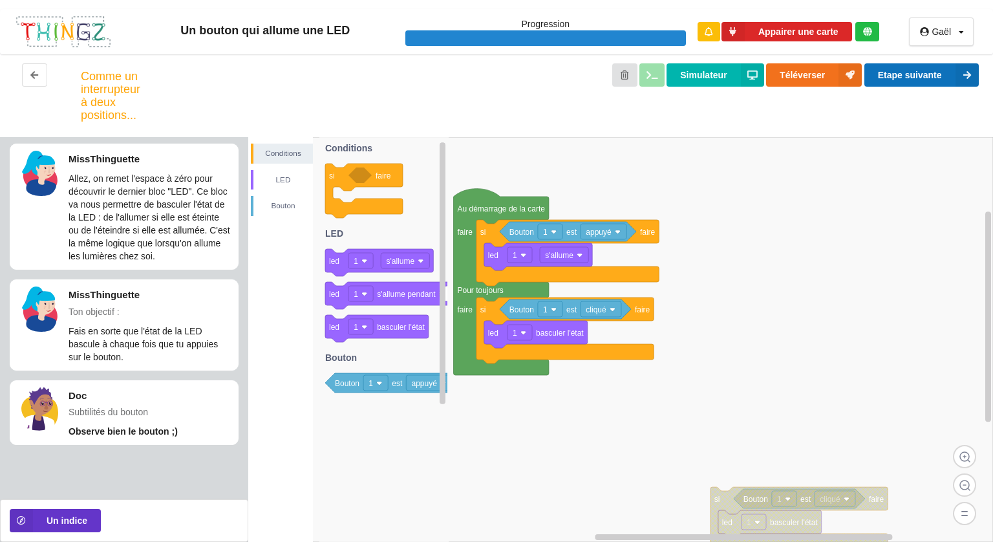
click at [922, 79] on button "Etape suivante" at bounding box center [921, 74] width 114 height 23
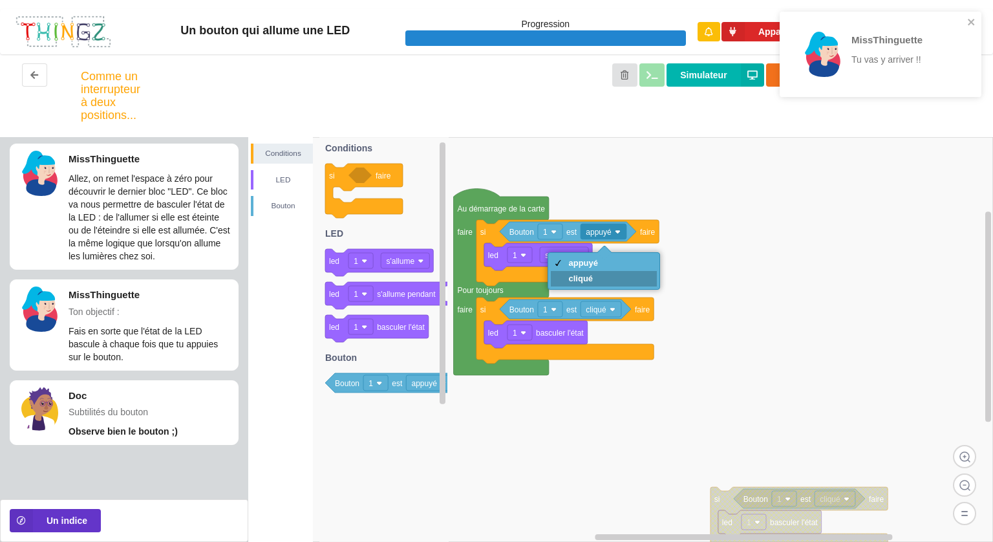
click at [600, 281] on div "cliqué" at bounding box center [604, 279] width 107 height 16
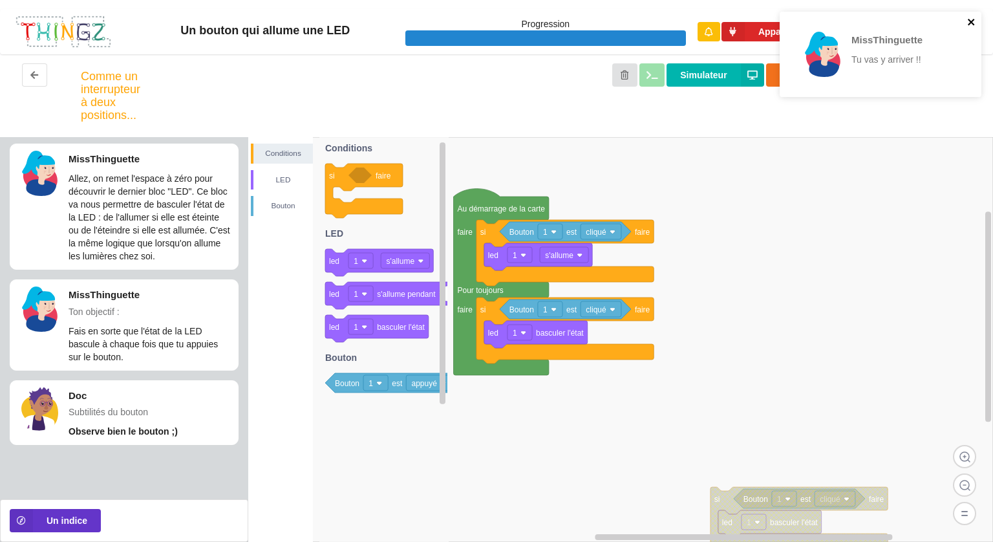
click at [969, 23] on icon "close" at bounding box center [970, 22] width 6 height 6
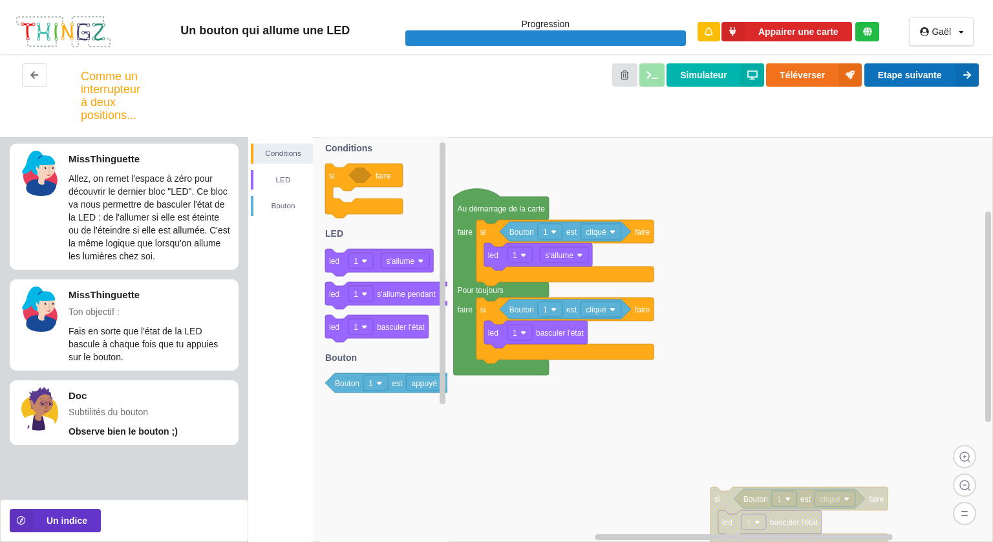
click at [935, 70] on button "Etape suivante" at bounding box center [921, 74] width 114 height 23
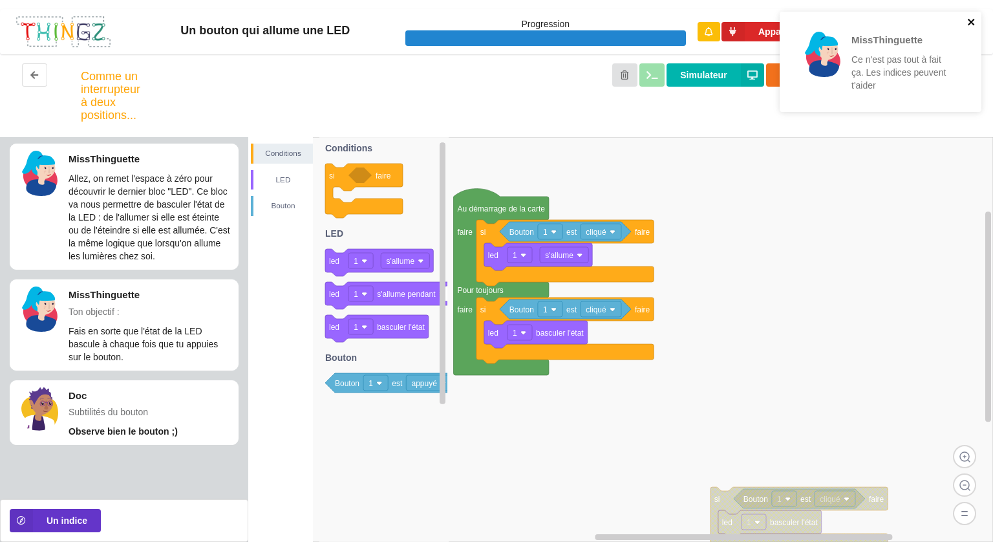
click at [969, 22] on icon "close" at bounding box center [971, 22] width 9 height 10
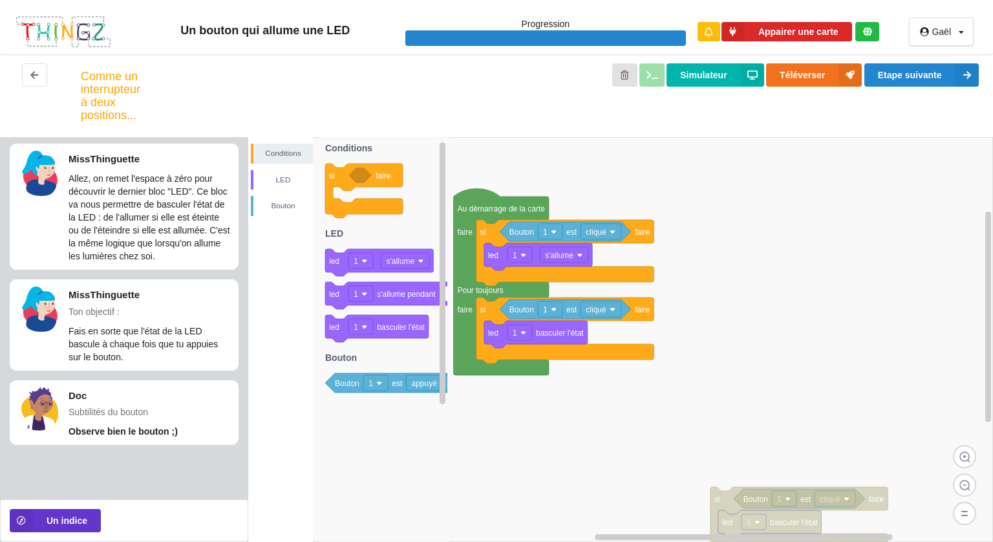
click at [776, 245] on rect at bounding box center [620, 339] width 744 height 405
